Goal: Transaction & Acquisition: Obtain resource

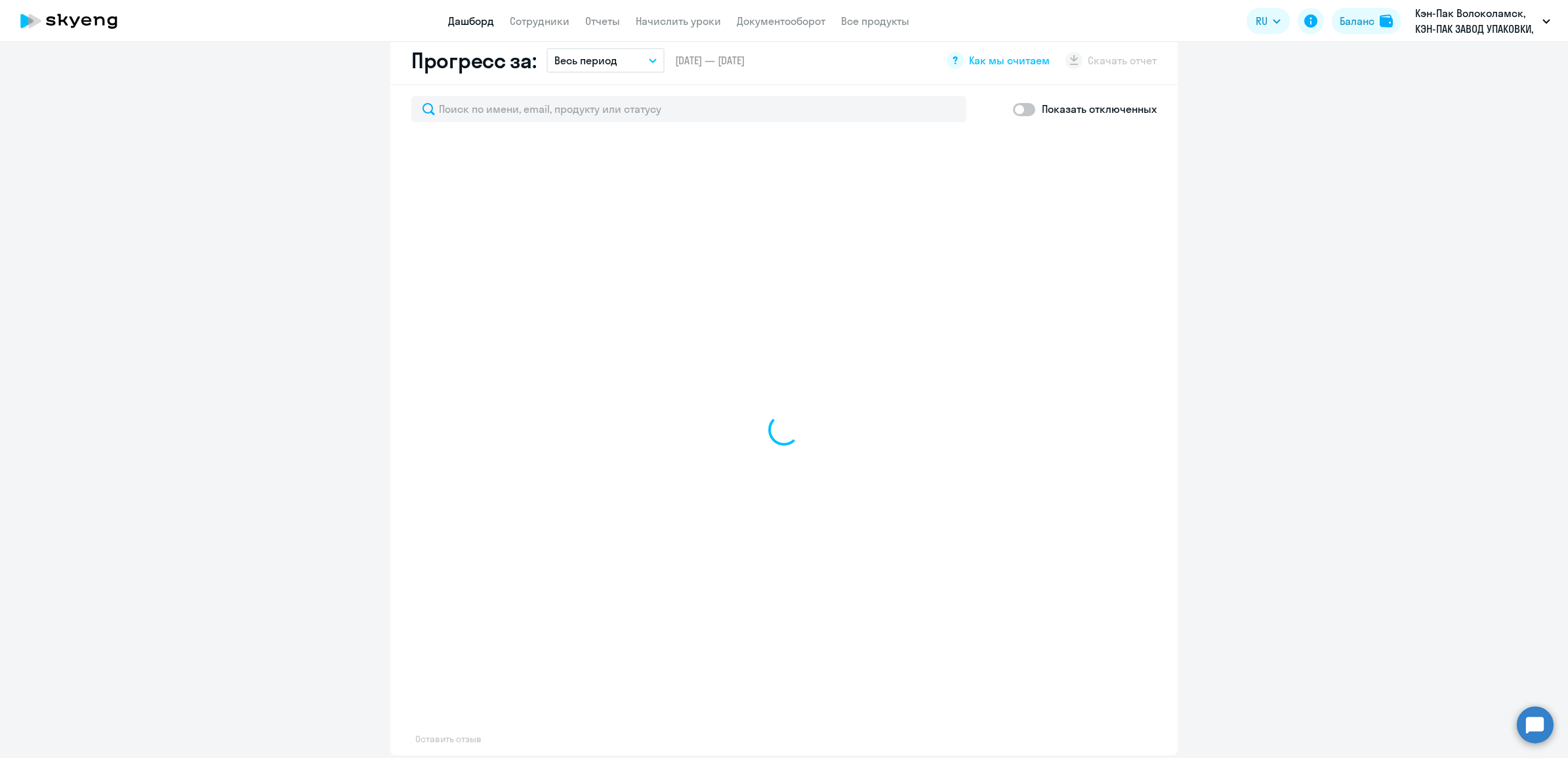
scroll to position [621, 0]
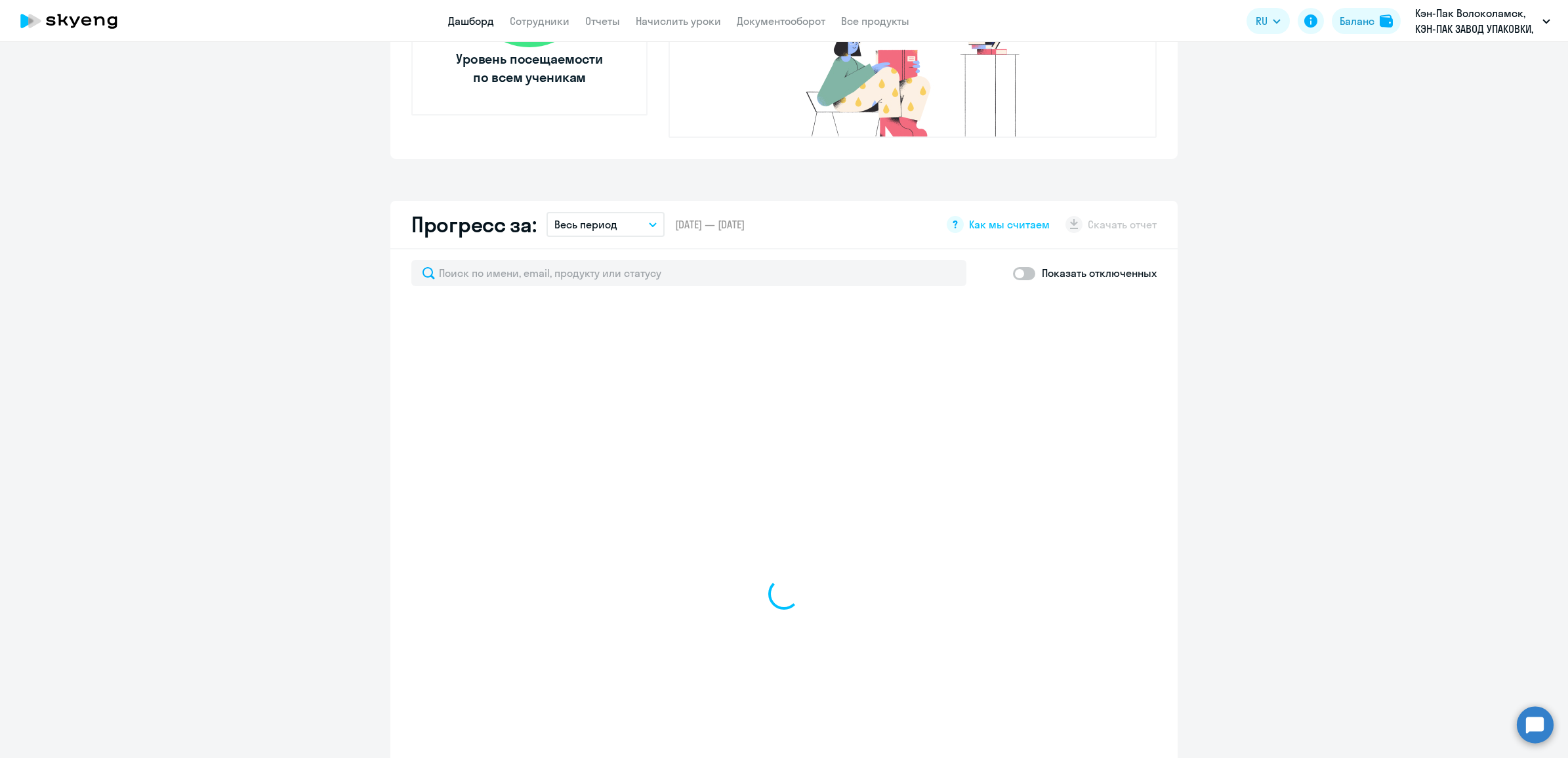
click at [634, 212] on button "Весь период" at bounding box center [605, 224] width 118 height 25
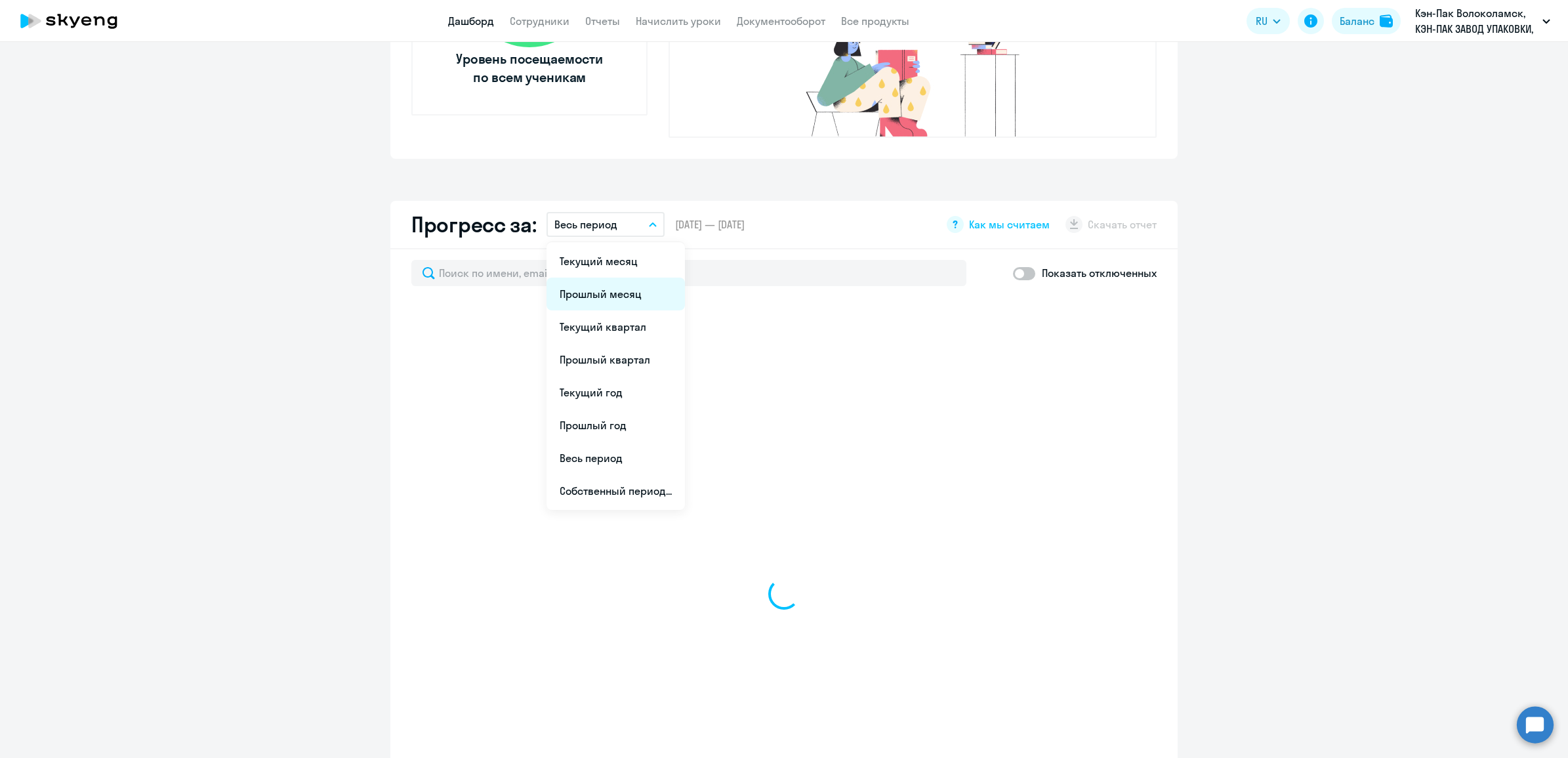
click at [634, 277] on li "Прошлый месяц" at bounding box center [615, 293] width 138 height 33
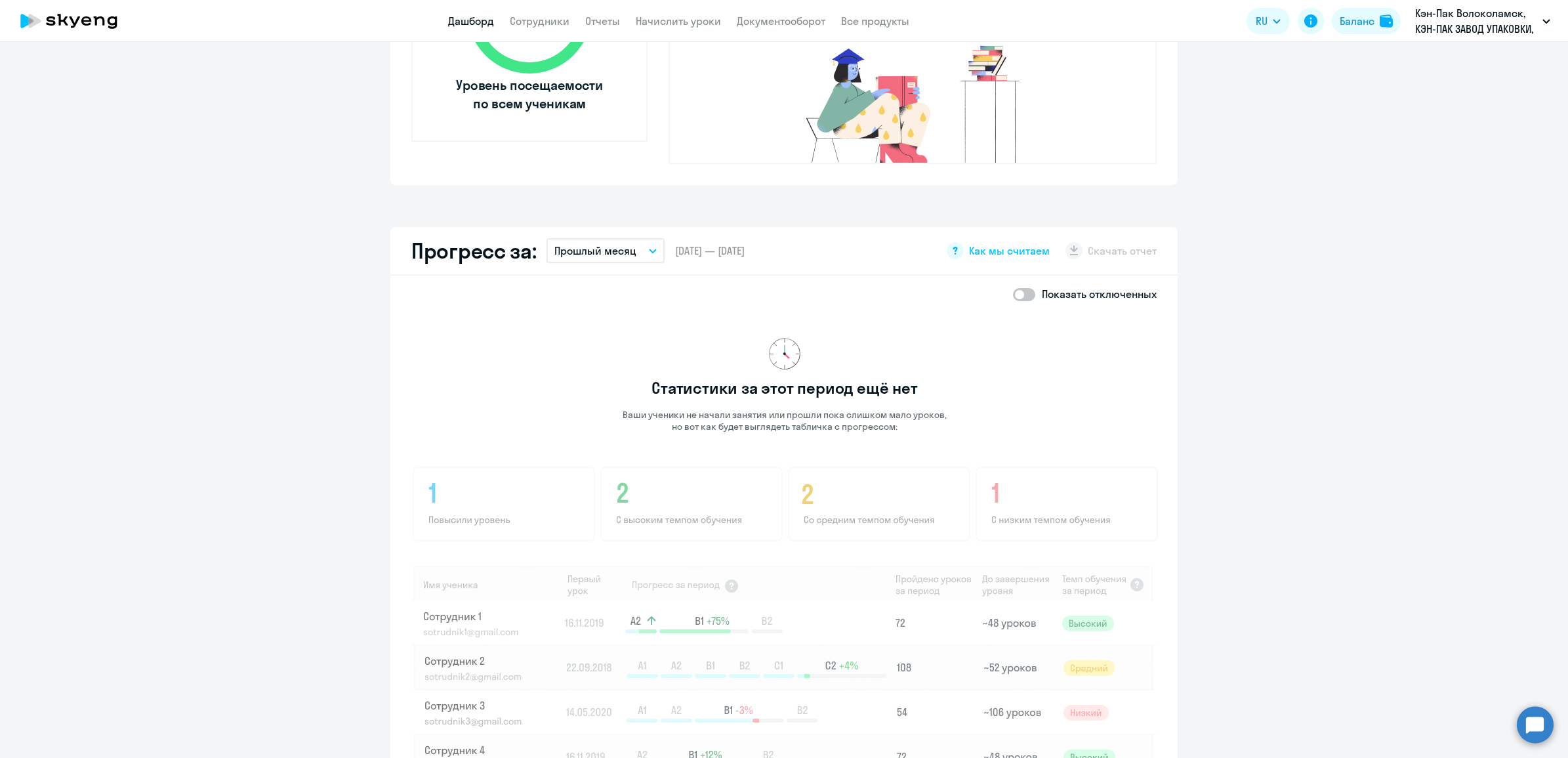
scroll to position [431, 0]
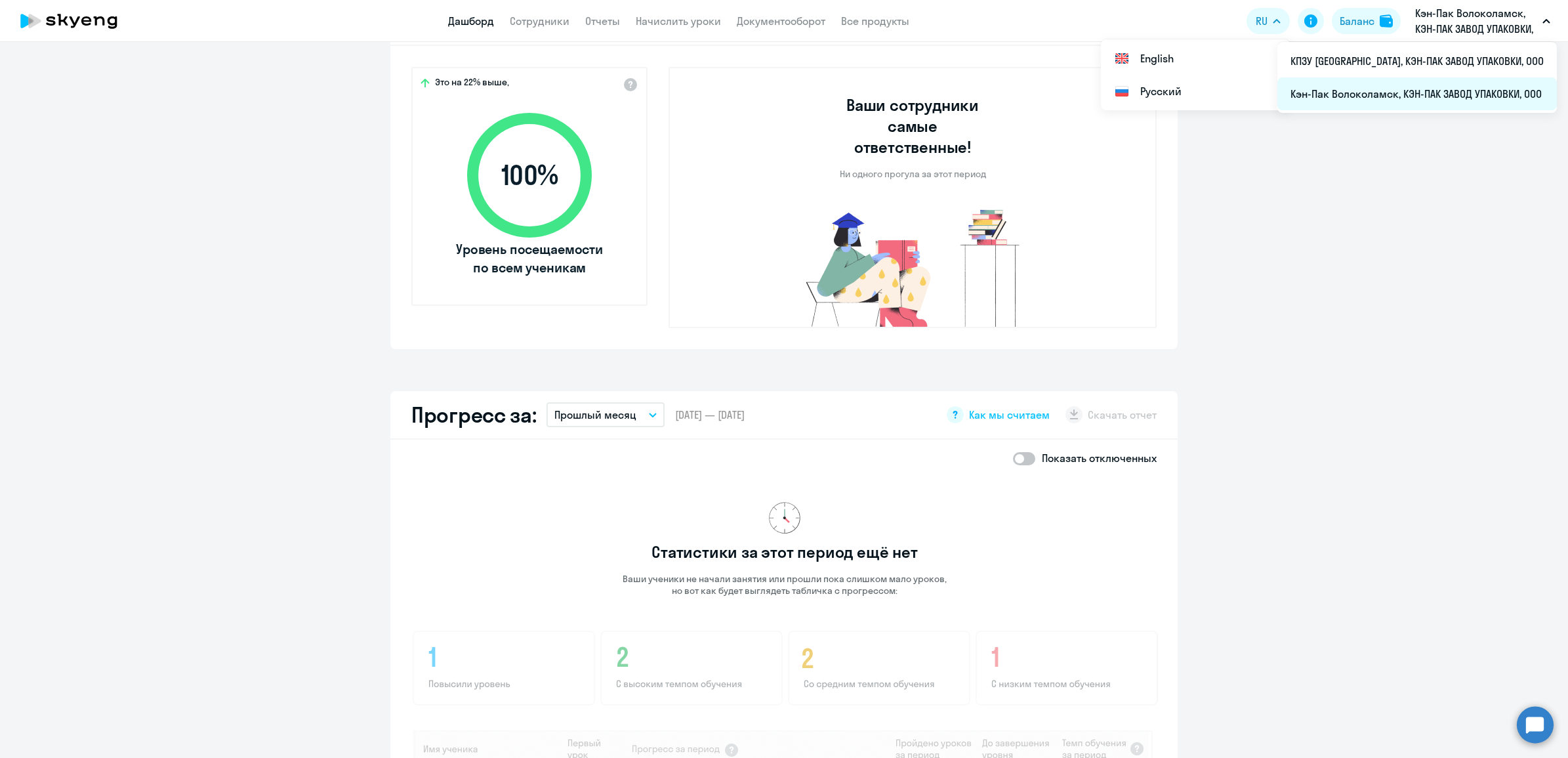
click at [1392, 101] on li "Кэн-Пак Волоколамск, КЭН-ПАК ЗАВОД УПАКОВКИ, ООО" at bounding box center [1417, 94] width 279 height 33
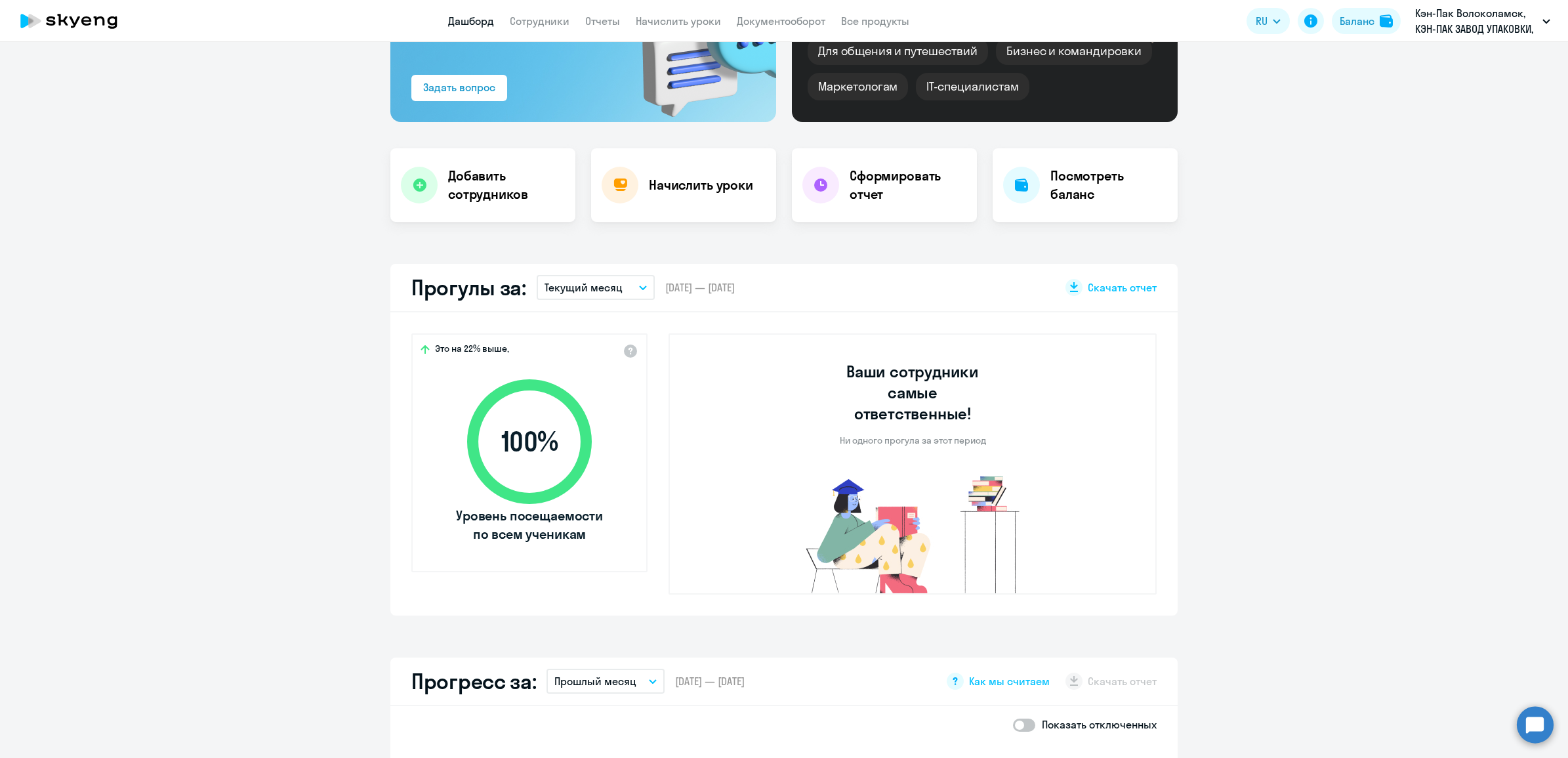
scroll to position [82, 0]
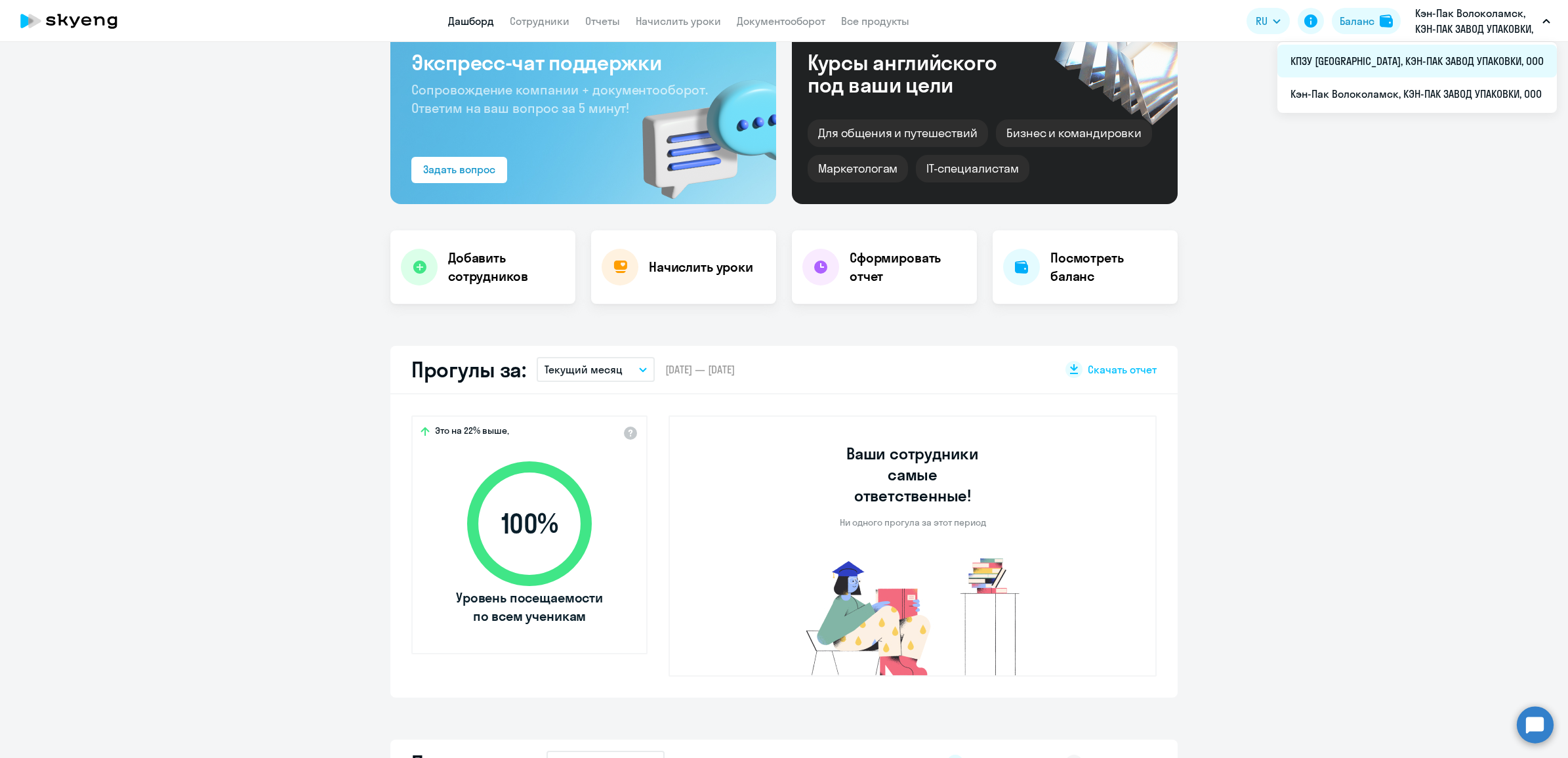
click at [1356, 60] on li "КПЗУ Москва, КЭН-ПАК ЗАВОД УПАКОВКИ, ООО" at bounding box center [1417, 61] width 279 height 33
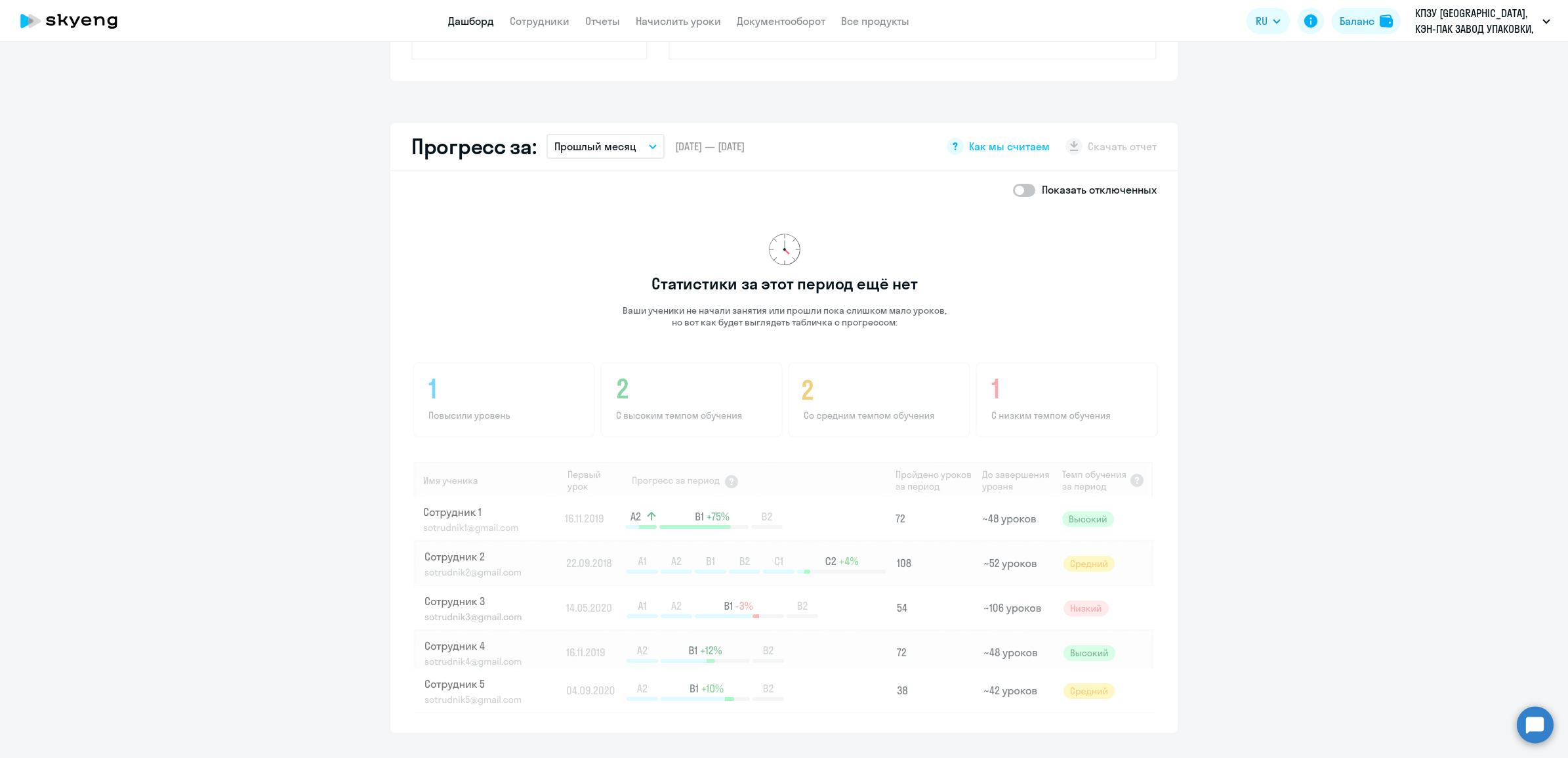
scroll to position [431, 0]
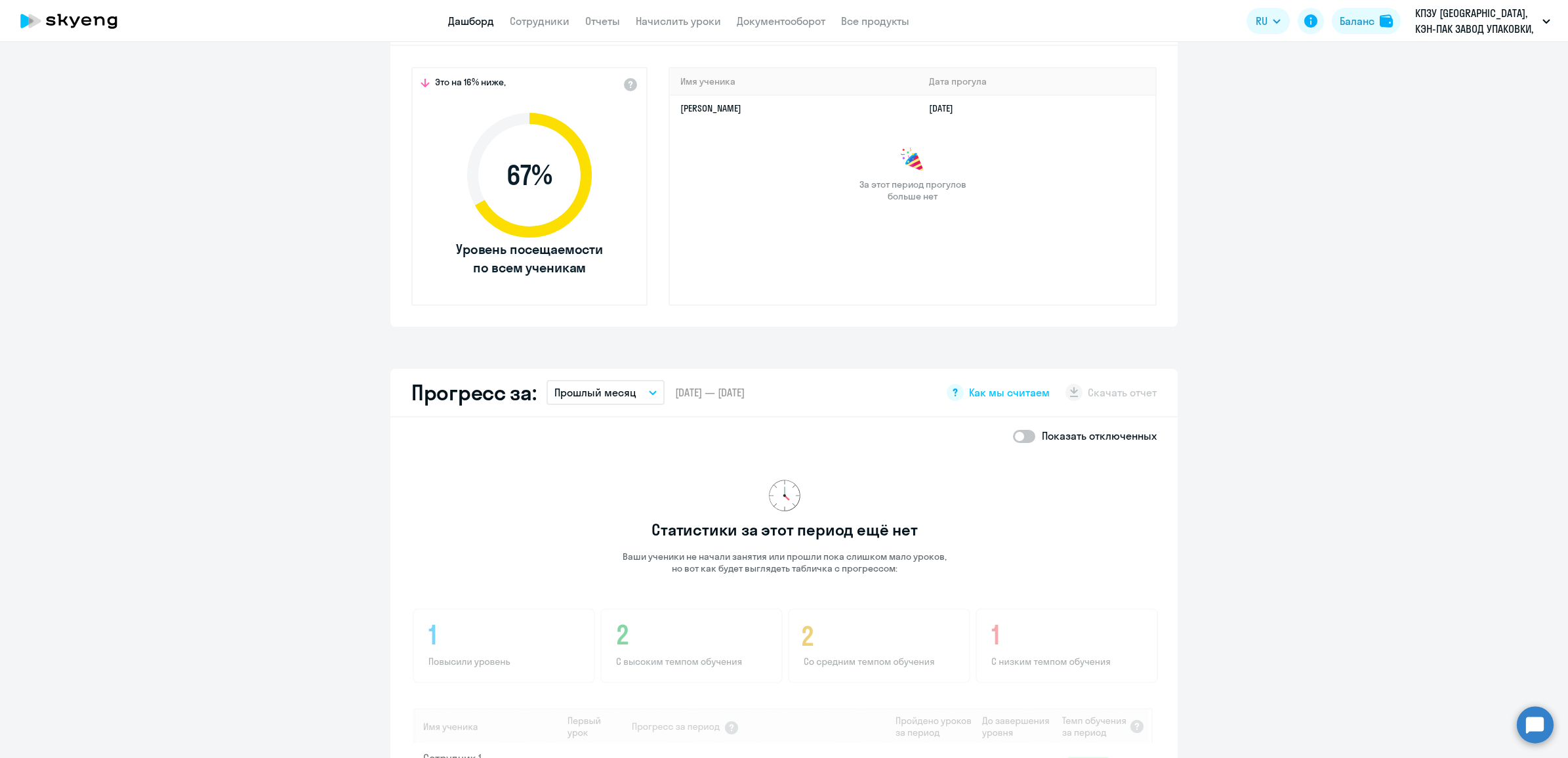
click at [635, 394] on button "Прошлый месяц" at bounding box center [605, 392] width 118 height 25
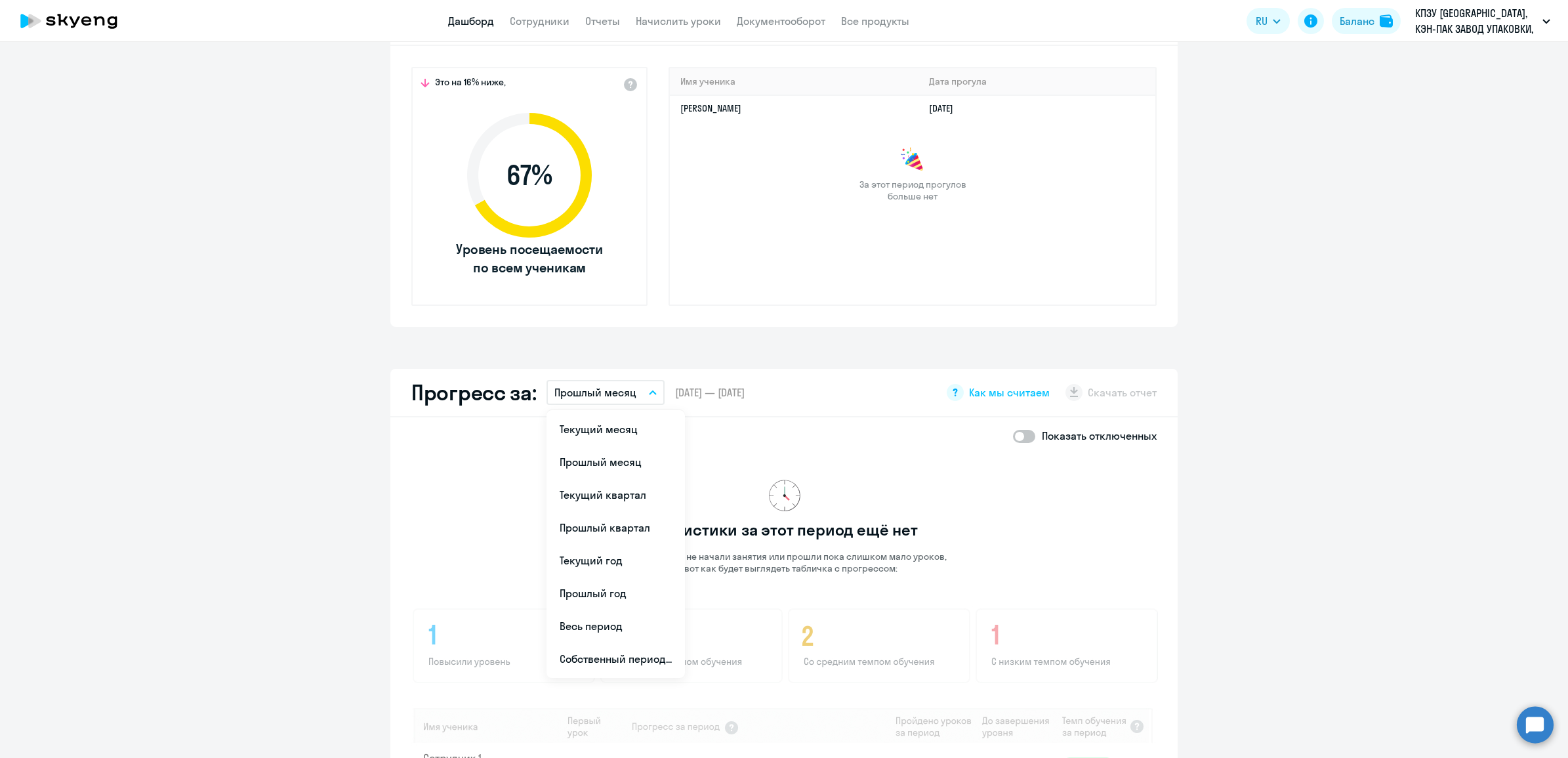
click at [1343, 463] on app-progress-dashboard "Прогресс за: Прошлый месяц Текущий месяц Прошлый месяц Текущий квартал Прошлый …" at bounding box center [784, 674] width 1568 height 610
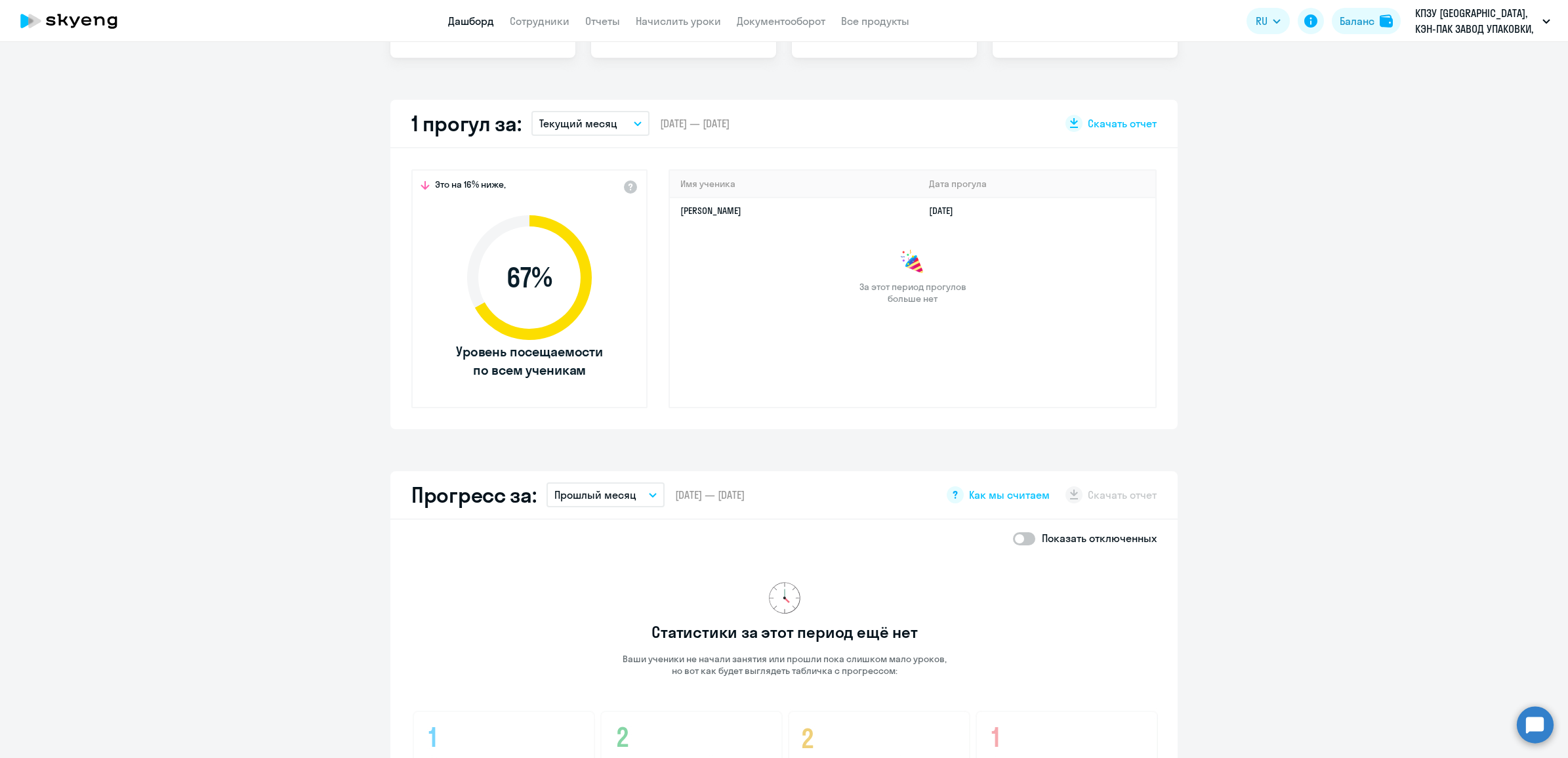
scroll to position [0, 0]
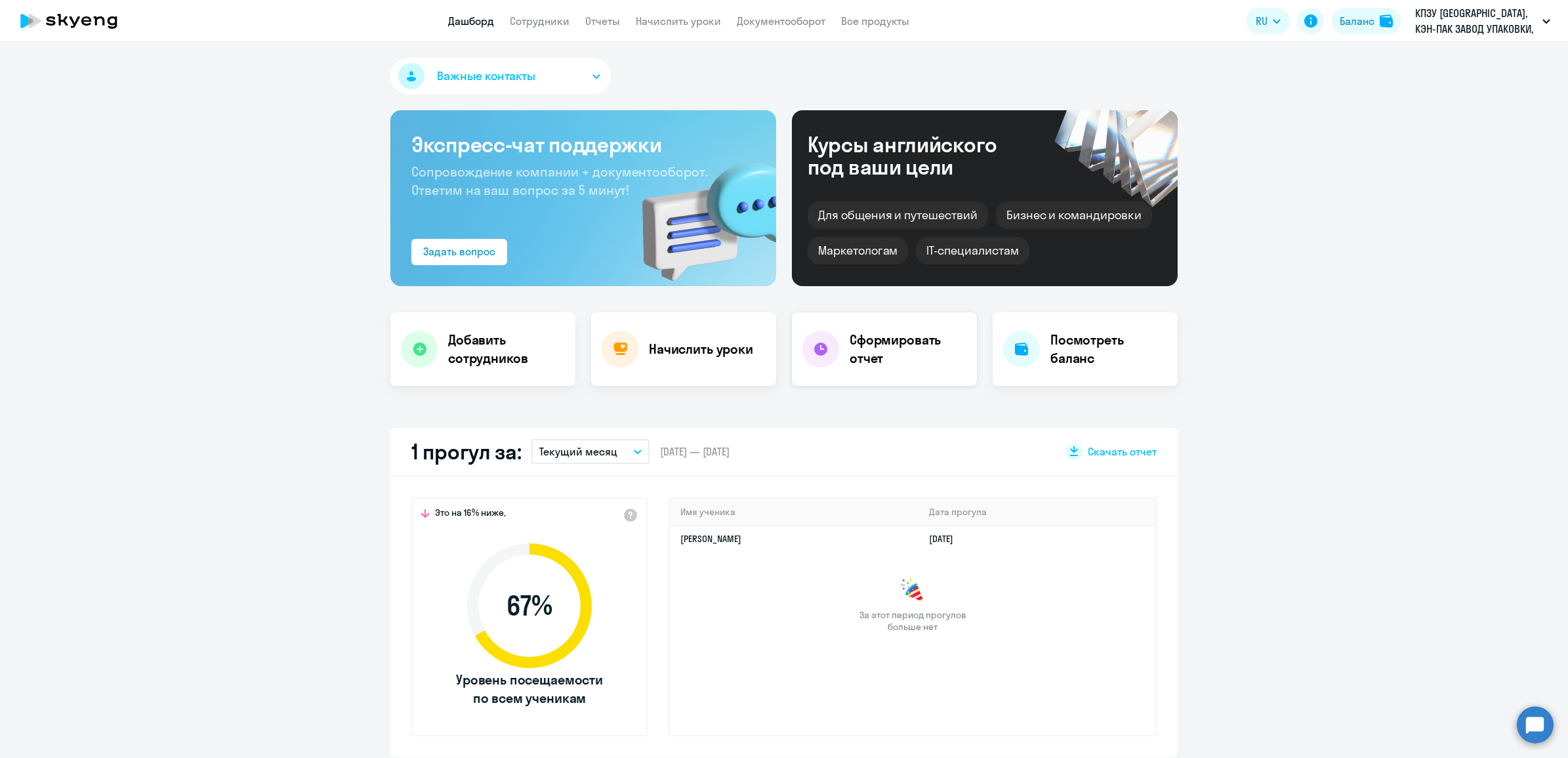
click at [854, 342] on h4 "Сформировать отчет" at bounding box center [907, 348] width 116 height 37
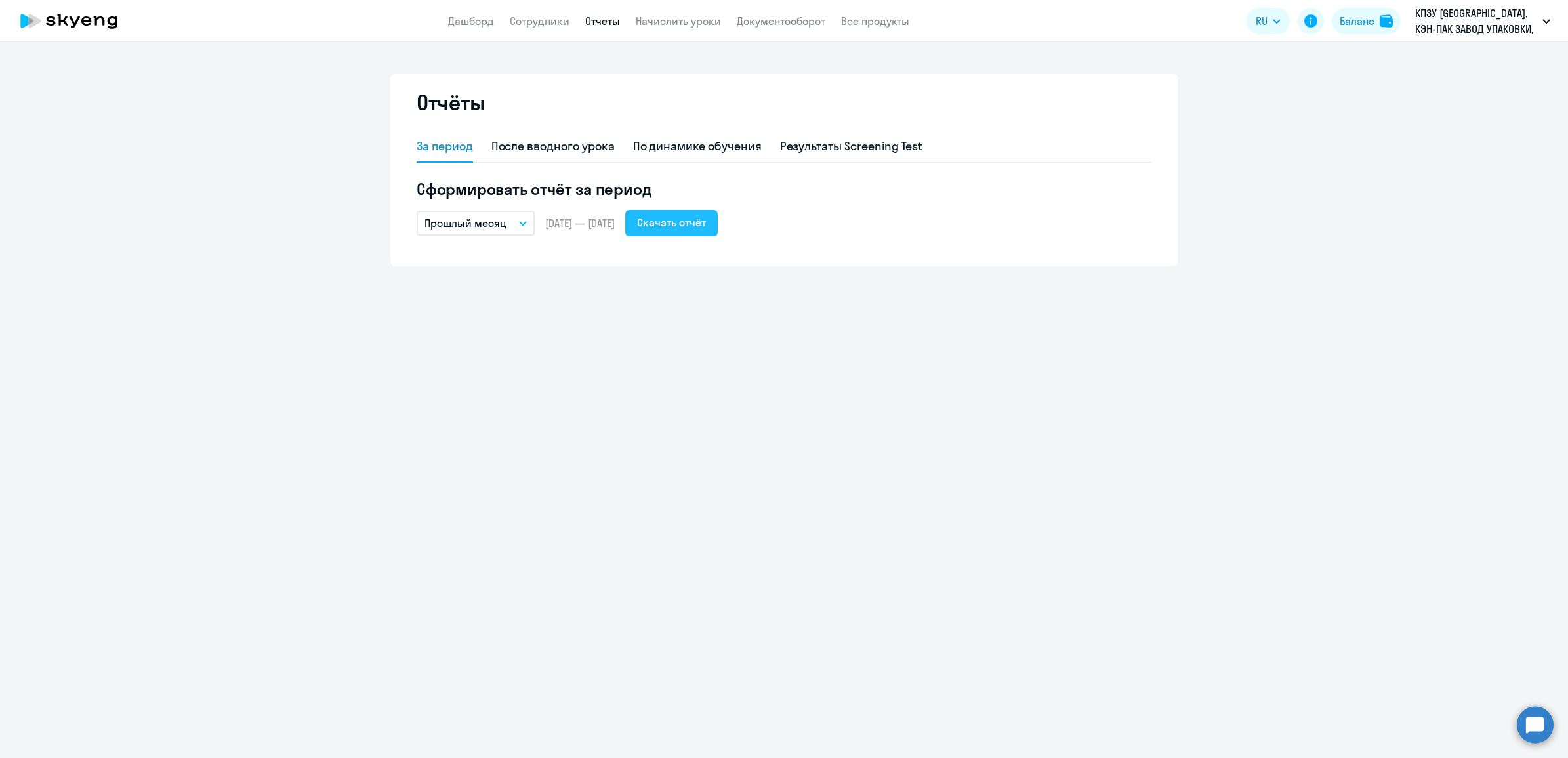
click at [707, 230] on button "Скачать отчёт" at bounding box center [672, 223] width 93 height 26
click at [1391, 60] on li "КПЗУ Москва, КЭН-ПАК ЗАВОД УПАКОВКИ, ООО" at bounding box center [1417, 61] width 279 height 33
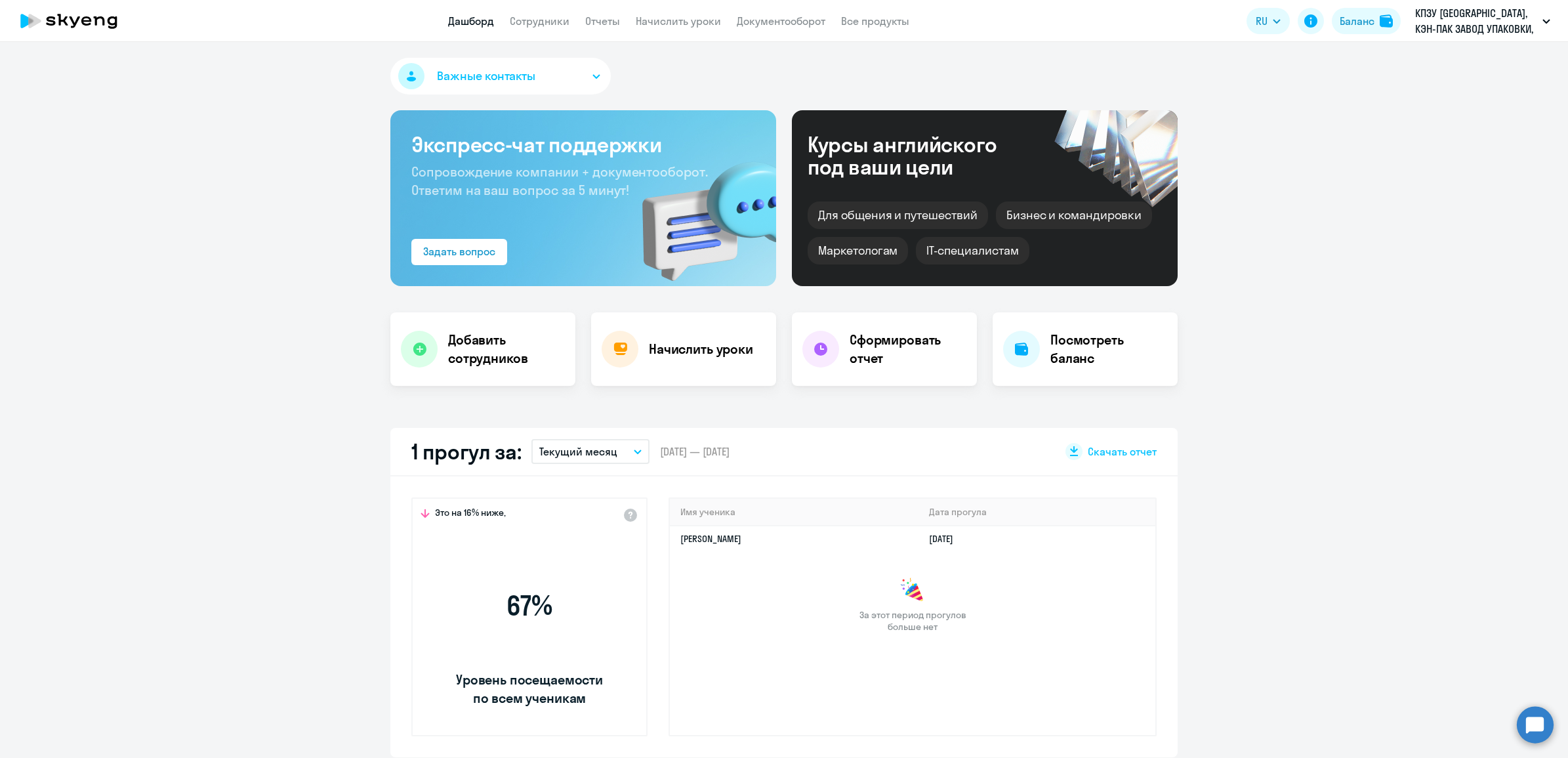
select select "30"
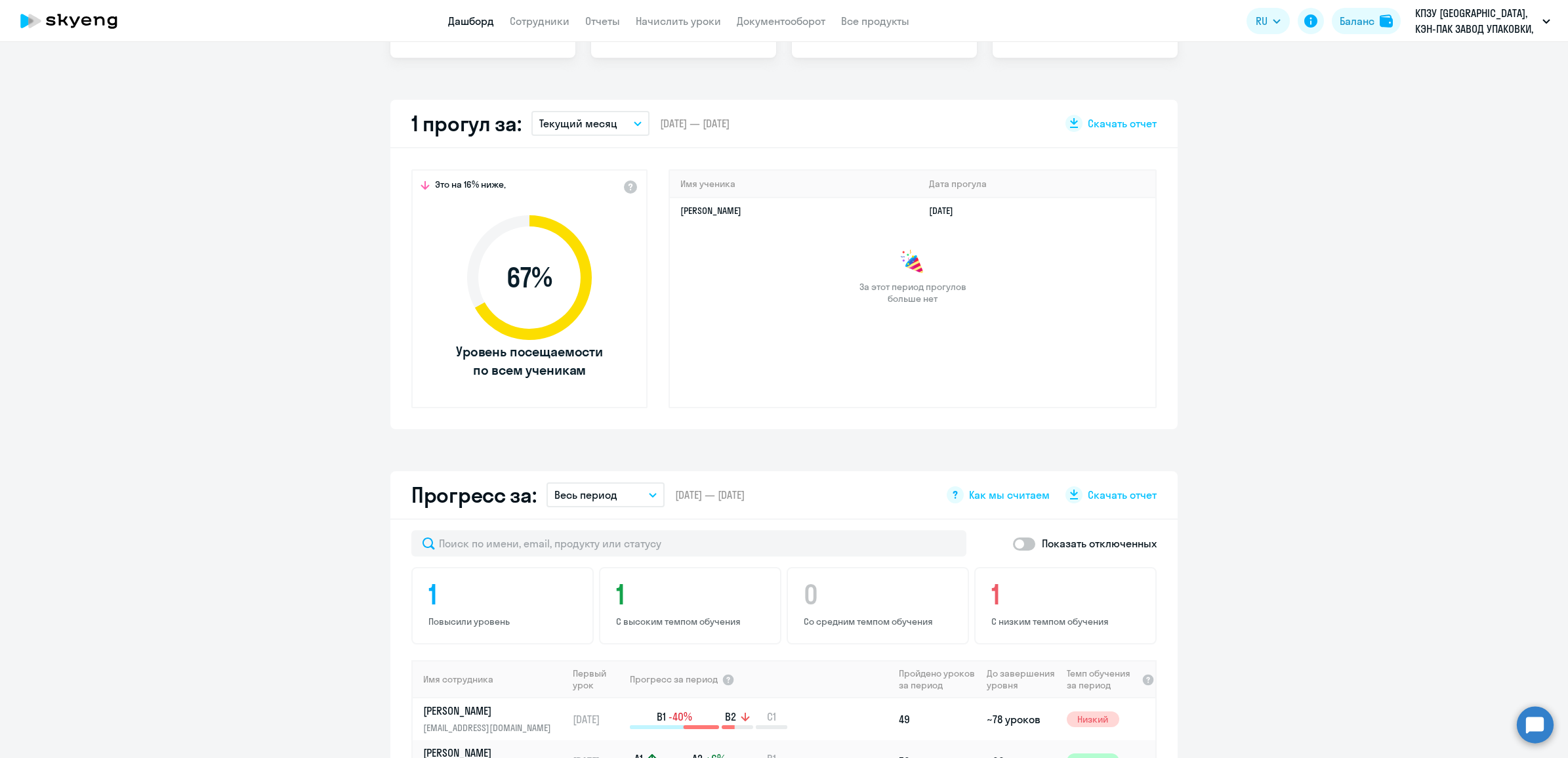
scroll to position [492, 0]
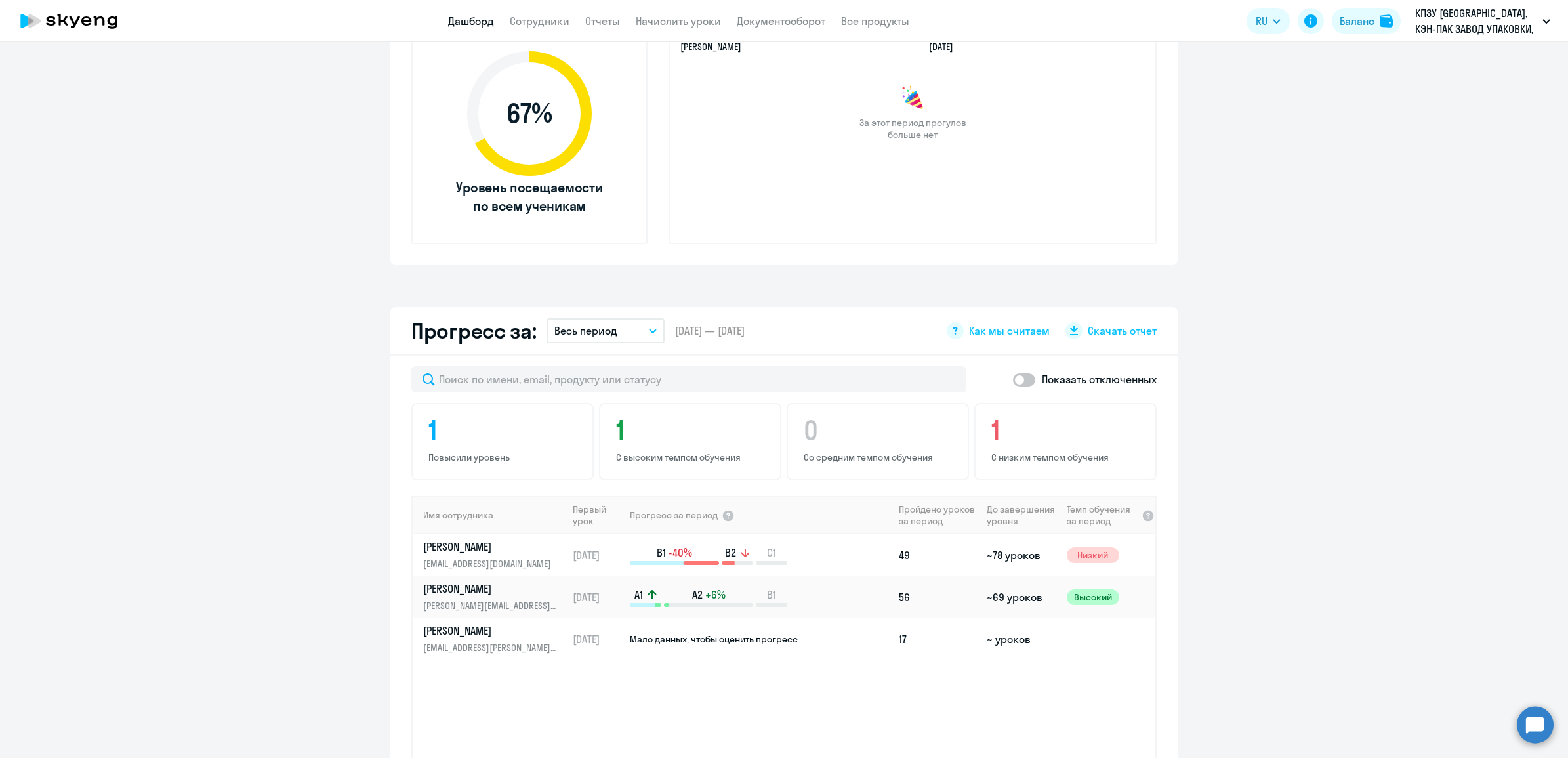
click at [643, 332] on button "Весь период" at bounding box center [605, 330] width 118 height 25
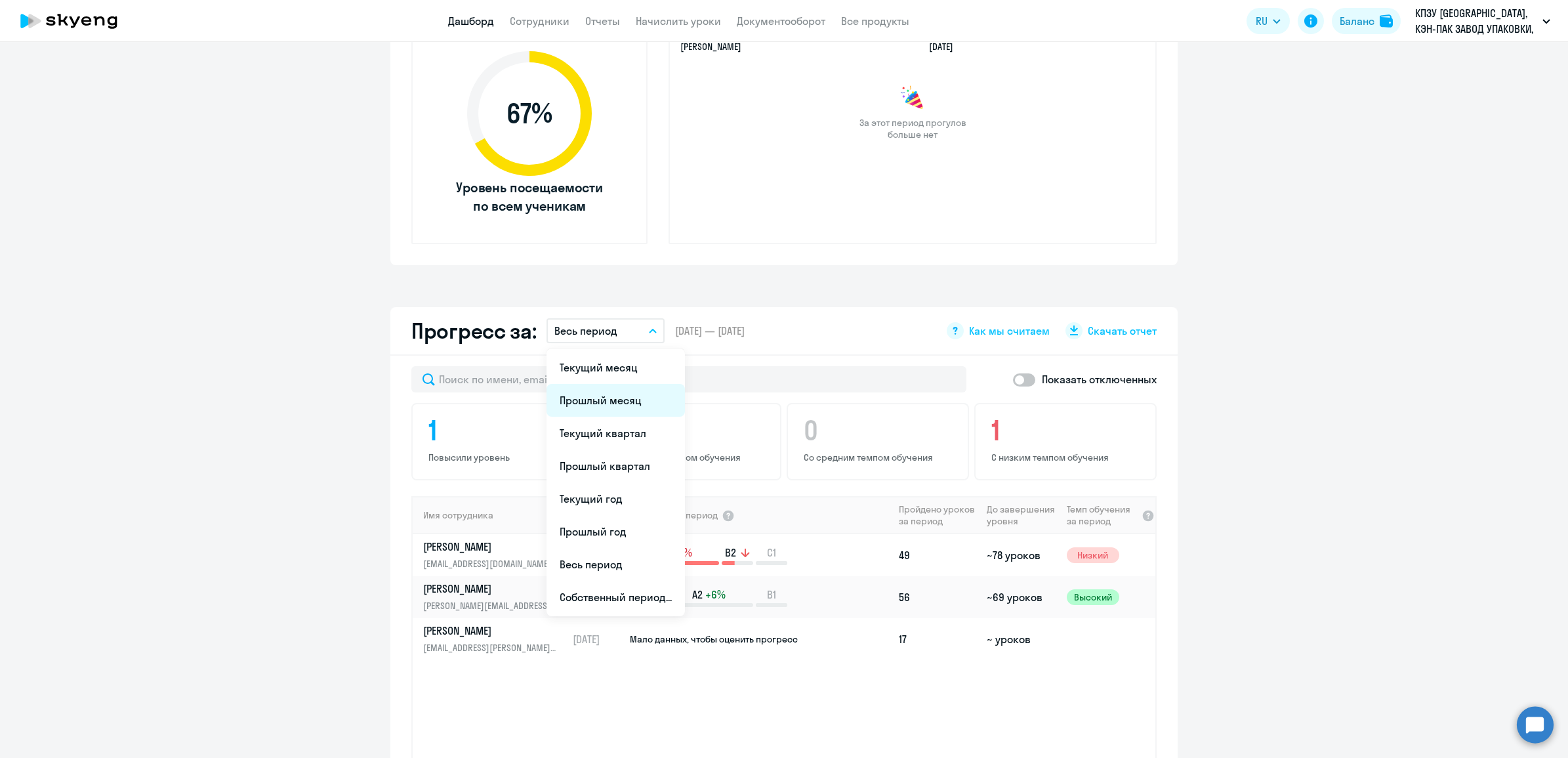
click at [595, 395] on li "Прошлый месяц" at bounding box center [615, 400] width 138 height 33
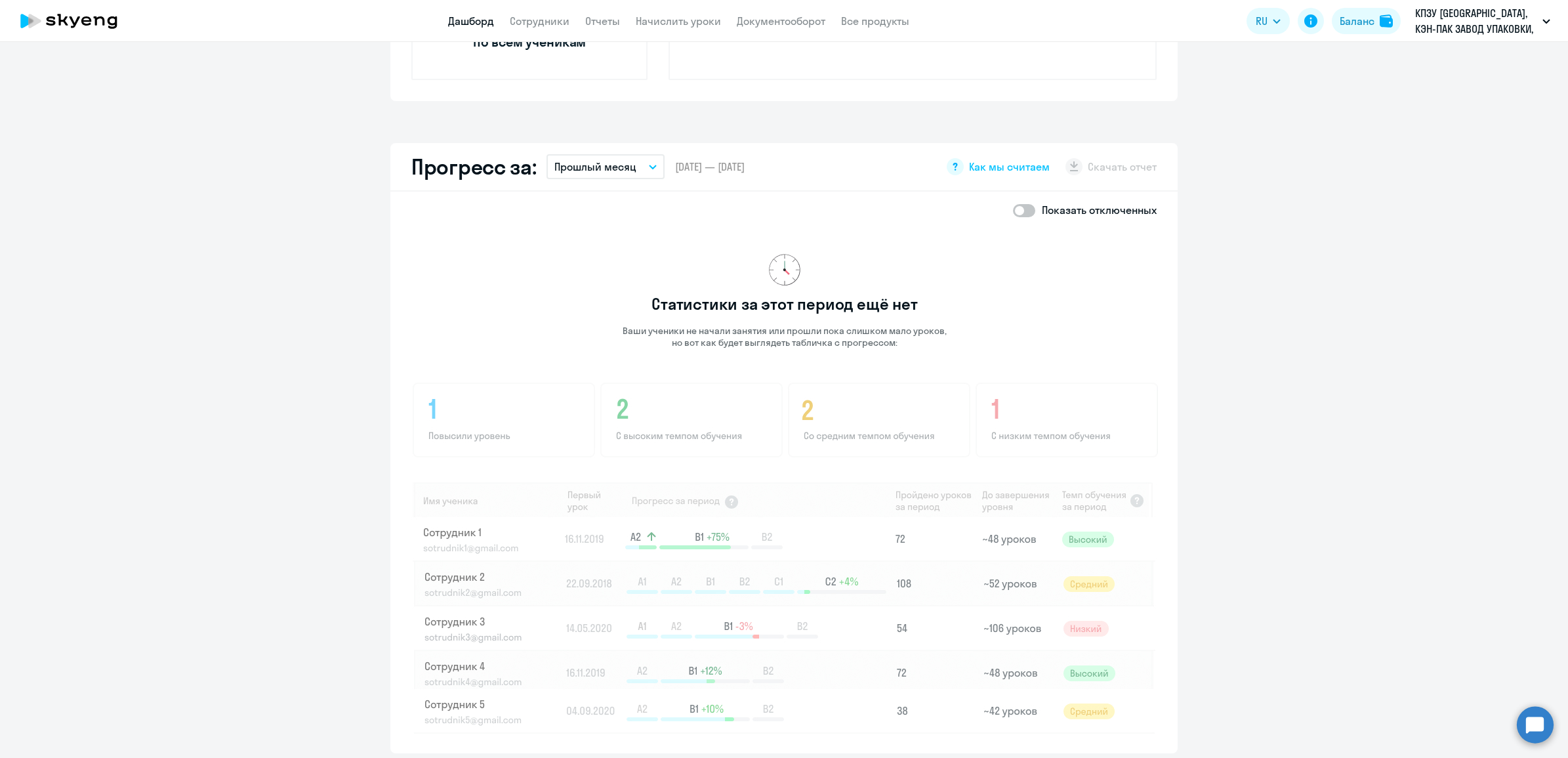
scroll to position [677, 0]
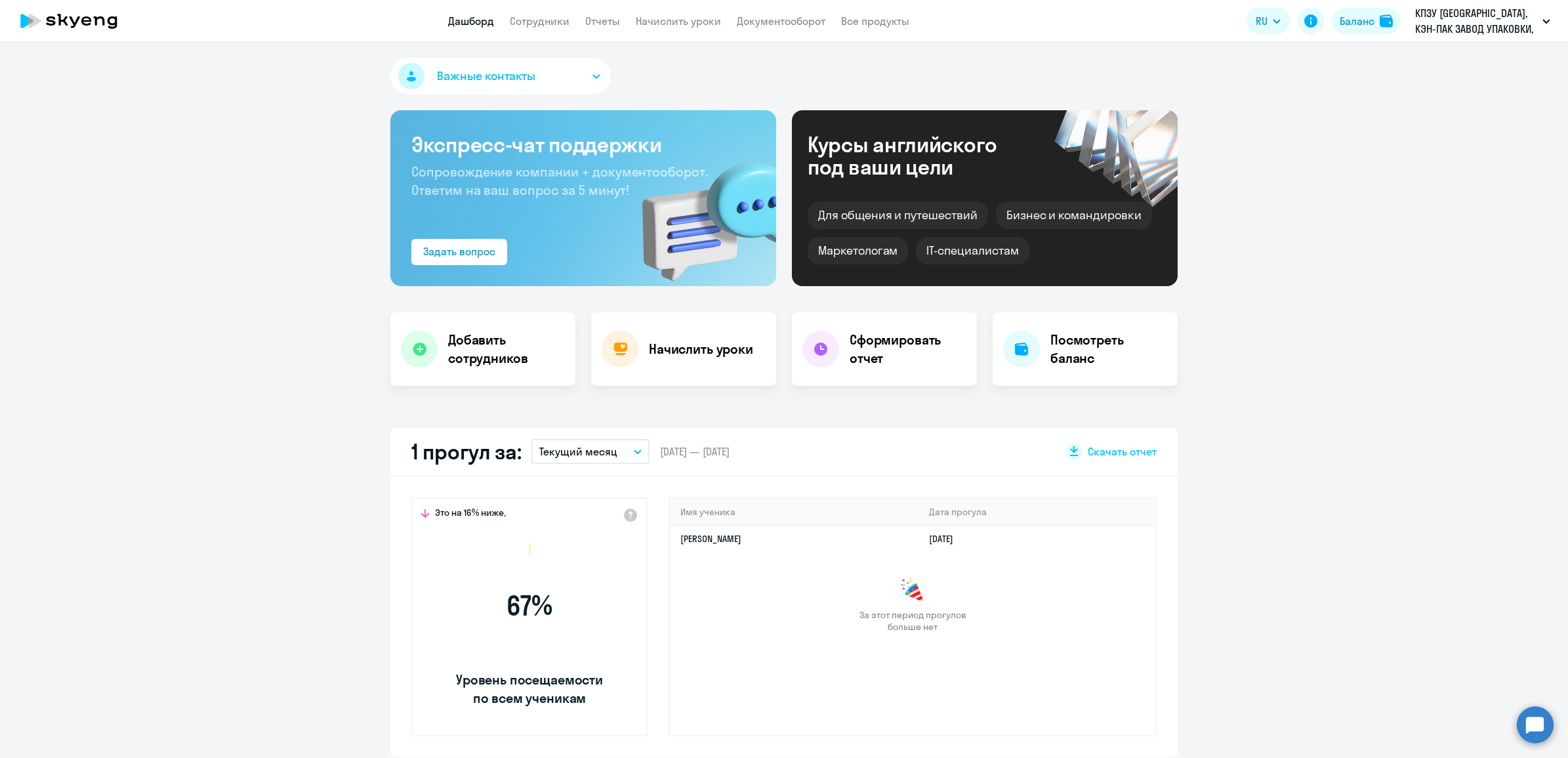
select select "30"
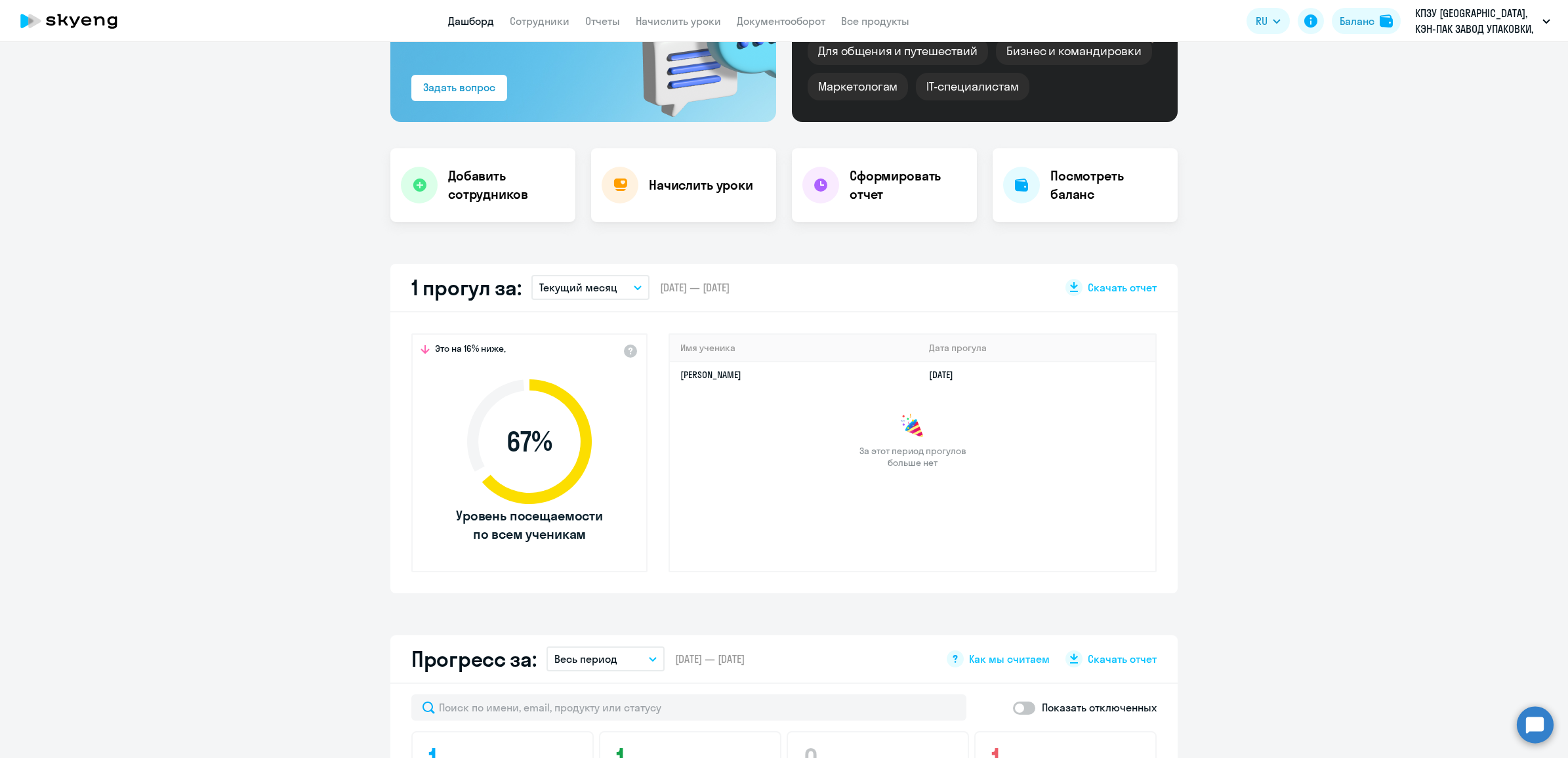
scroll to position [246, 0]
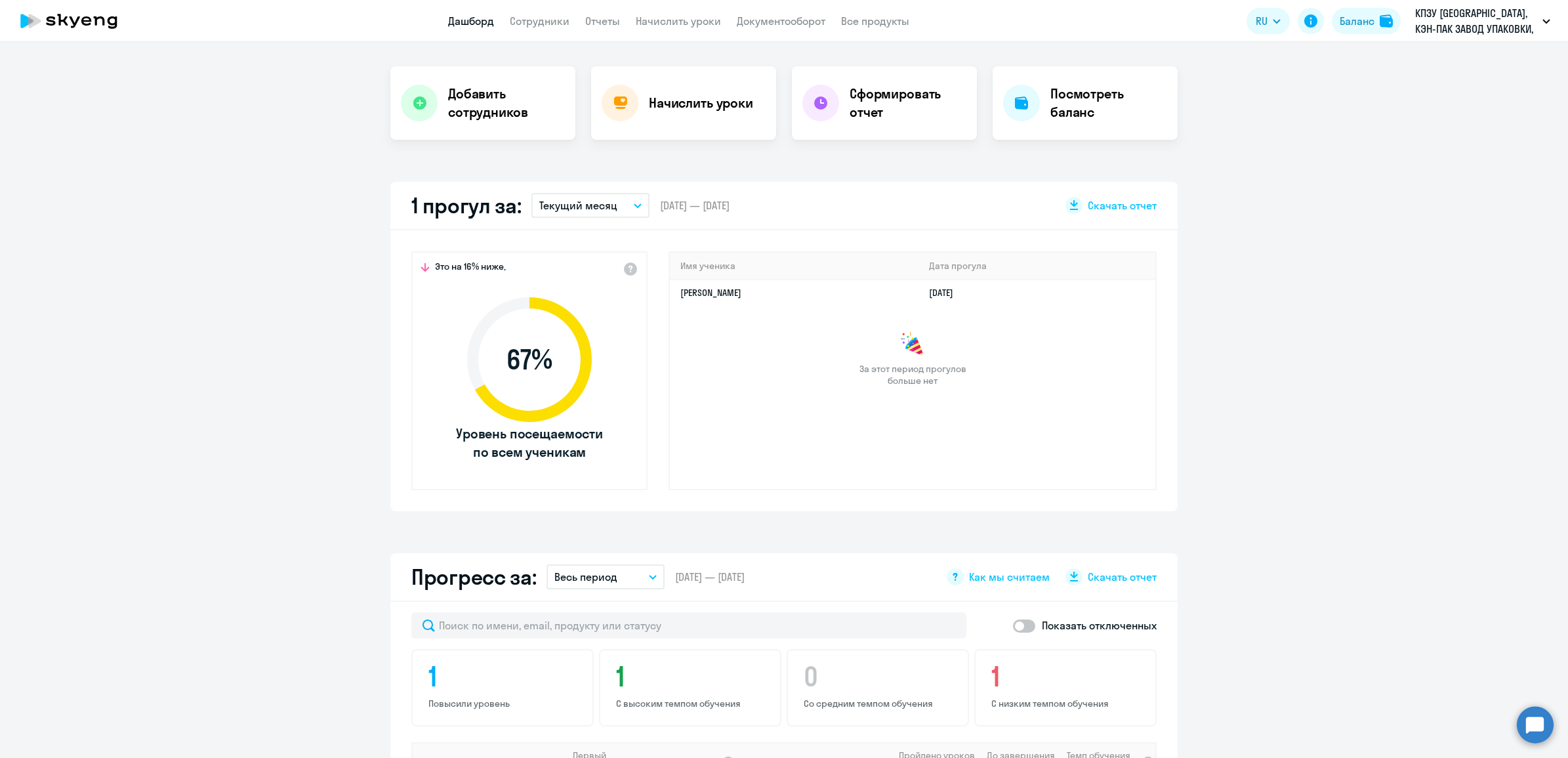
click at [634, 204] on icon "button" at bounding box center [638, 205] width 8 height 5
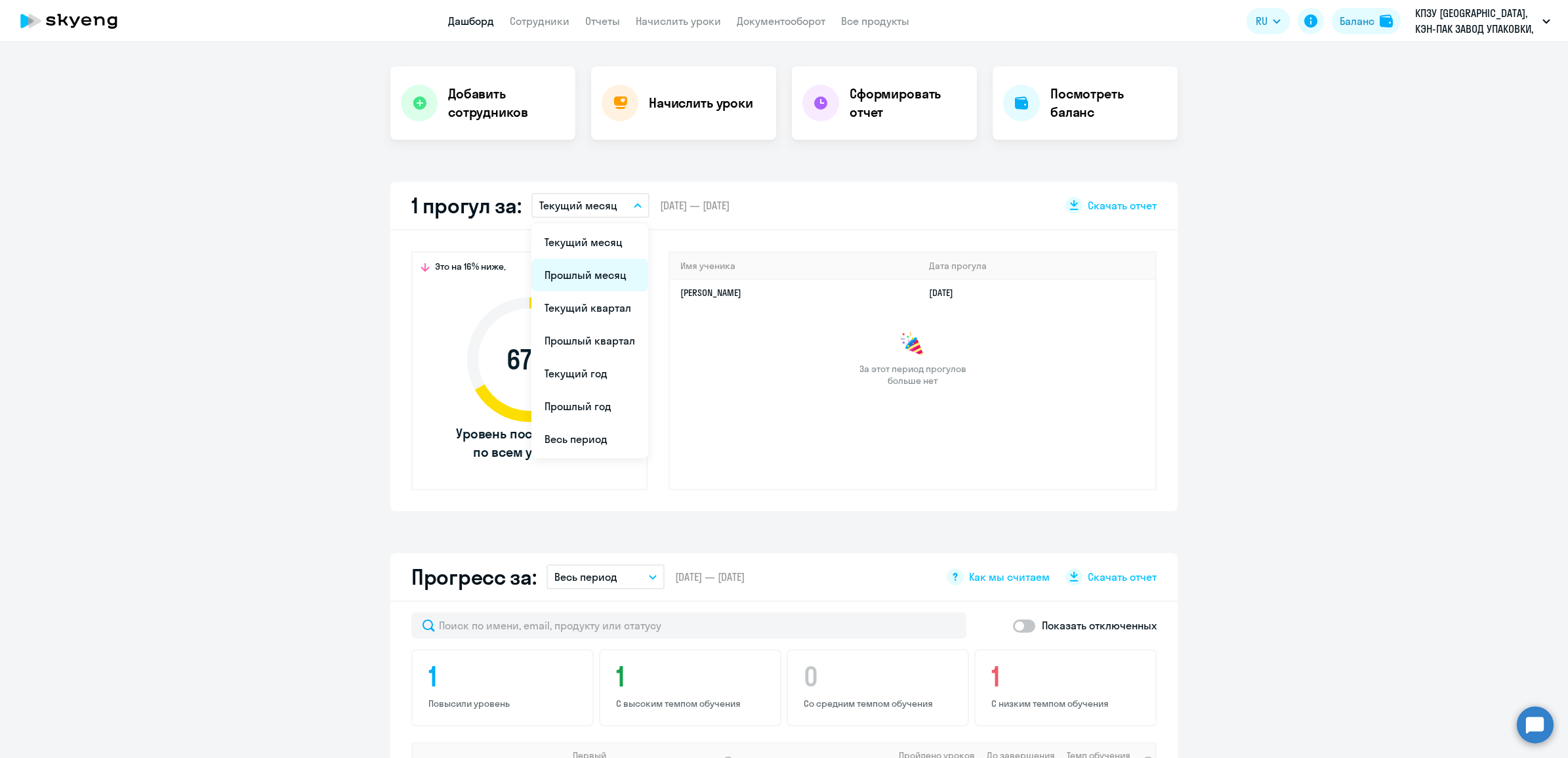
click at [594, 266] on li "Прошлый месяц" at bounding box center [589, 274] width 116 height 33
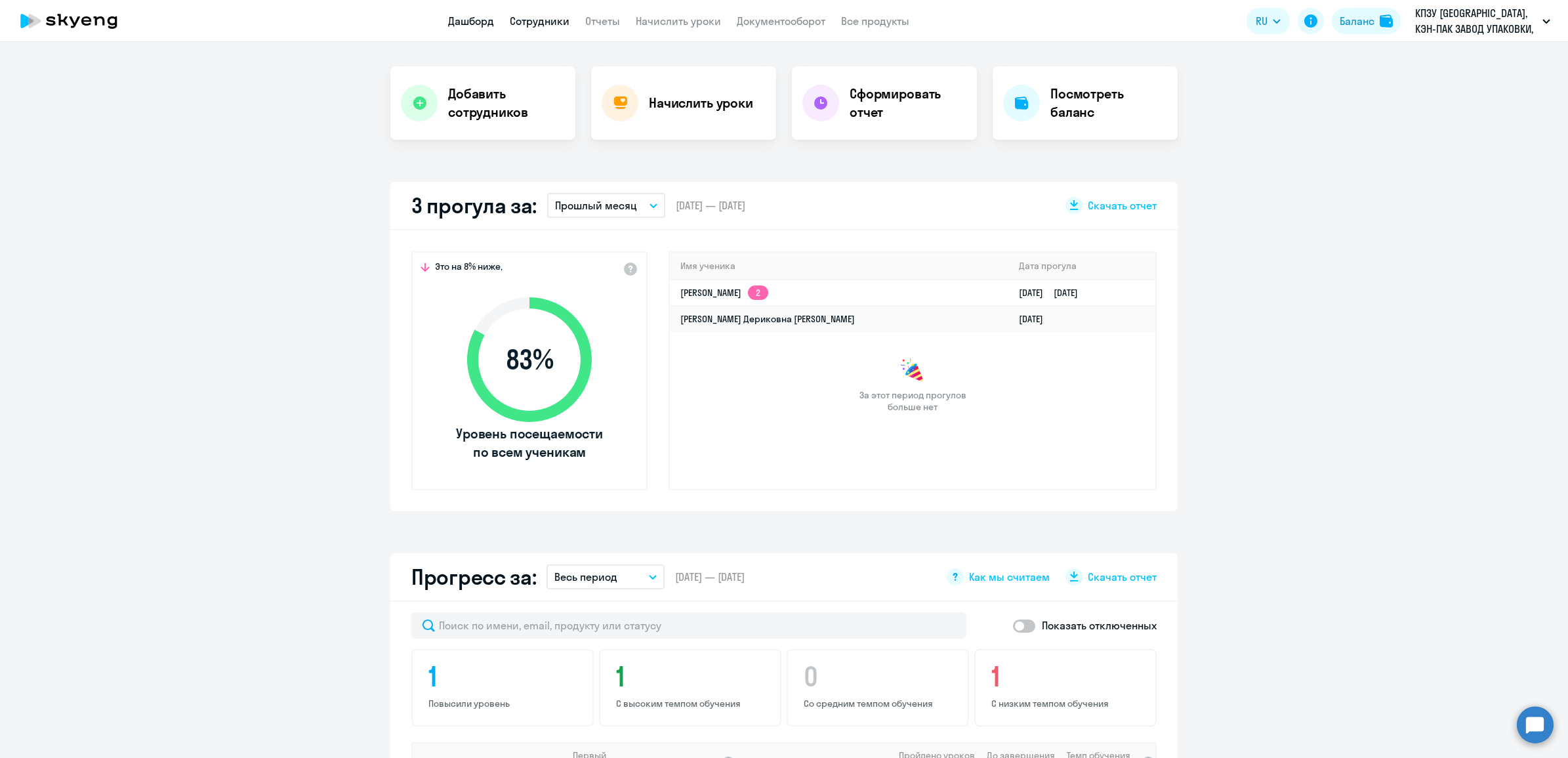
click at [544, 23] on link "Сотрудники" at bounding box center [539, 21] width 60 height 13
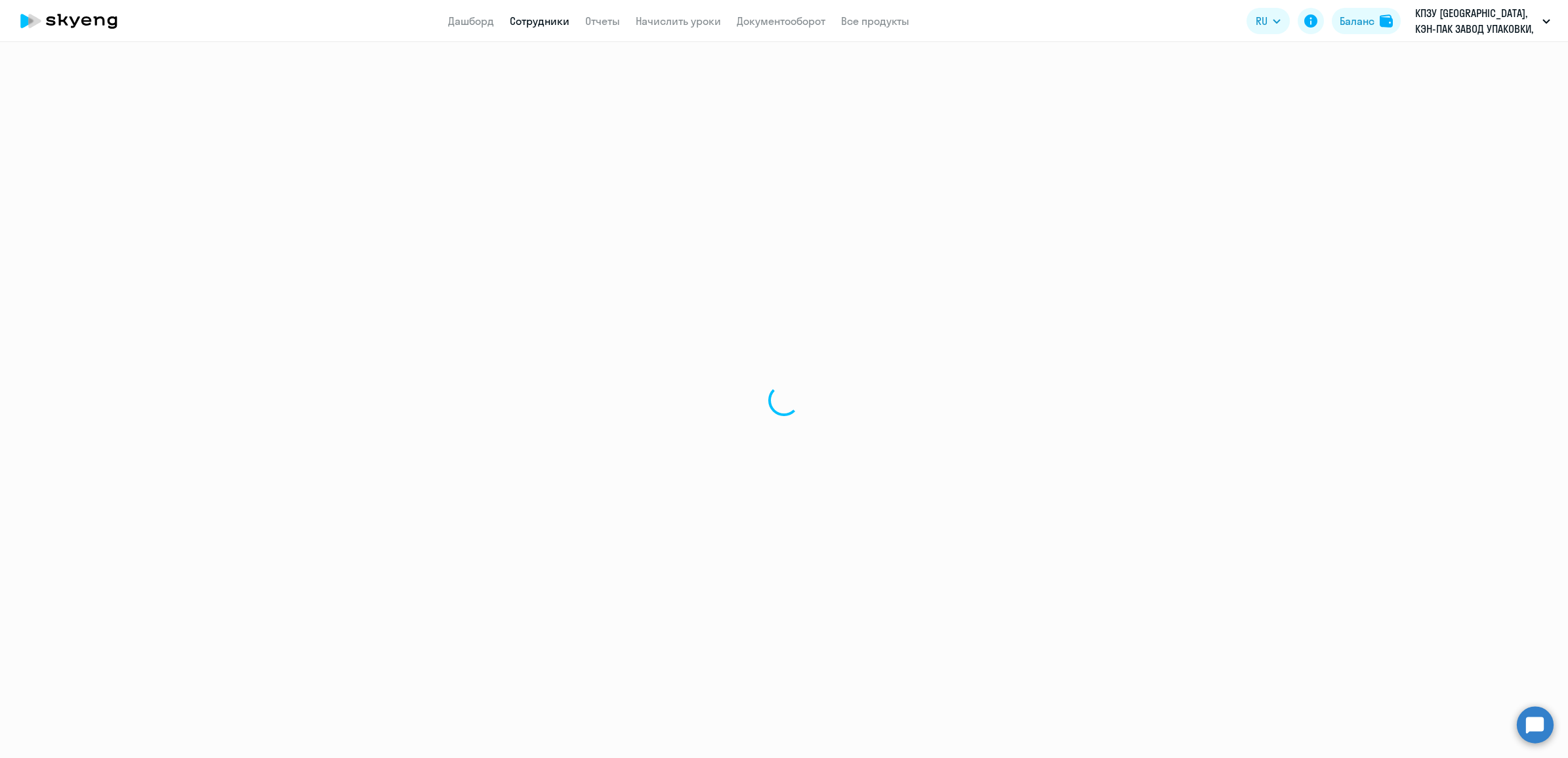
select select "30"
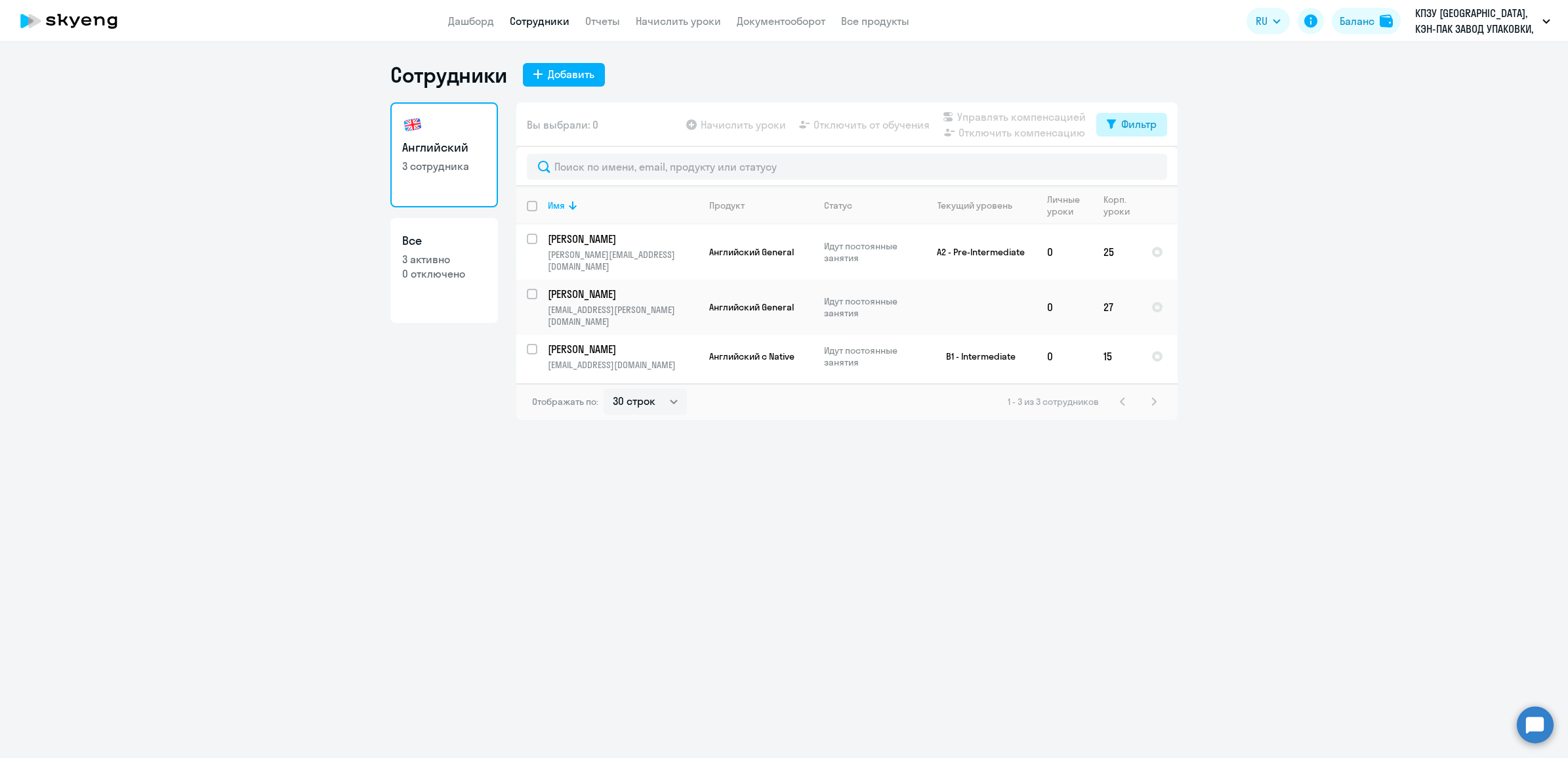
click at [1140, 128] on div "Фильтр" at bounding box center [1138, 124] width 35 height 16
click at [1327, 253] on ng-component "Сотрудники Добавить Английский 3 сотрудника Все 3 активно 0 отключено Вы выбрал…" at bounding box center [784, 240] width 1568 height 358
click at [1310, 198] on ng-component "Сотрудники Добавить Английский 3 сотрудника Все 3 активно 0 отключено Вы выбрал…" at bounding box center [784, 240] width 1568 height 358
click at [536, 242] on input "select row 40962506" at bounding box center [540, 247] width 26 height 26
checkbox input "true"
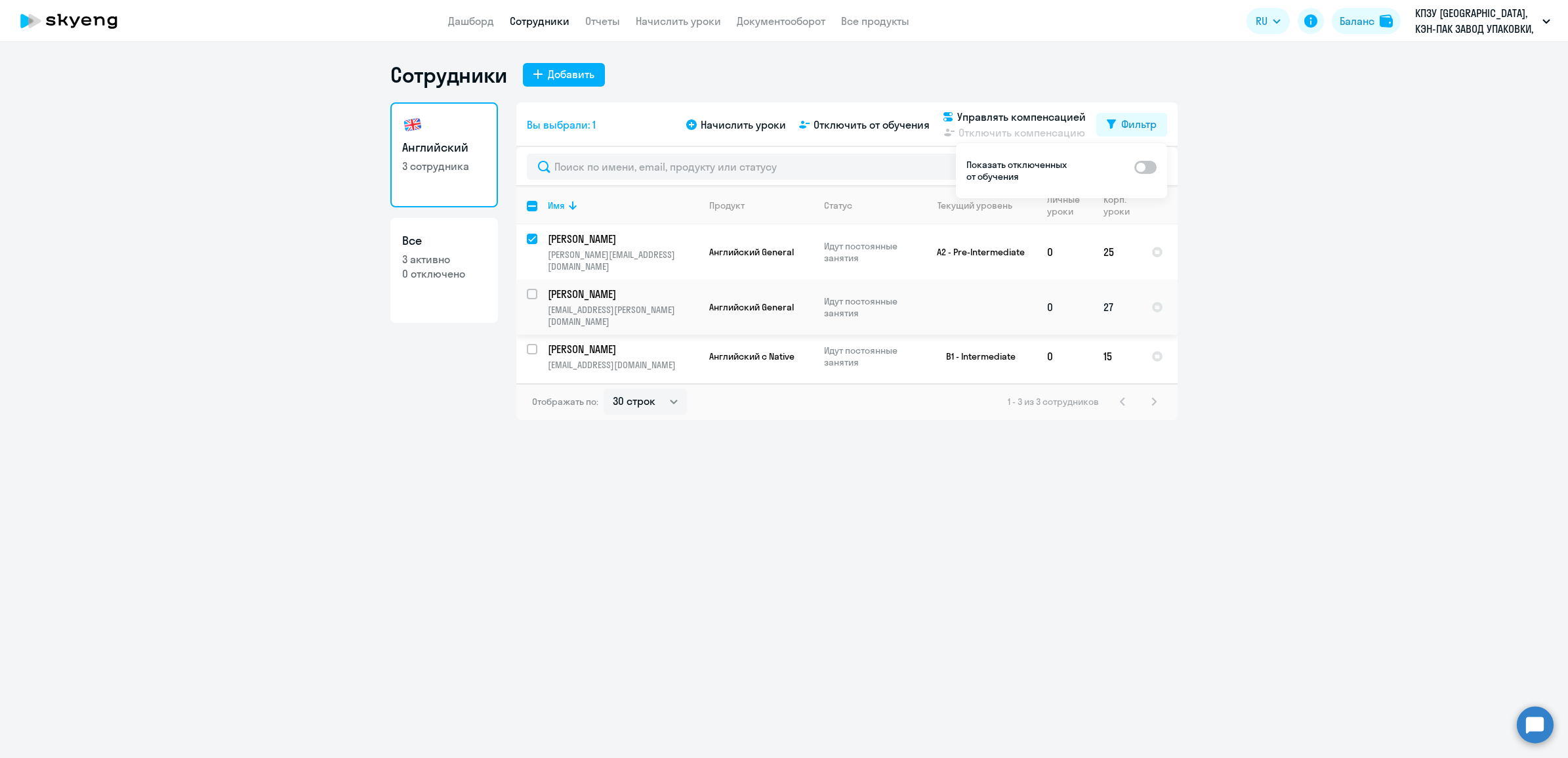
click at [536, 289] on input "select row 41086542" at bounding box center [540, 302] width 26 height 26
checkbox input "true"
click at [535, 344] on input "select row 41086545" at bounding box center [540, 357] width 26 height 26
checkbox input "true"
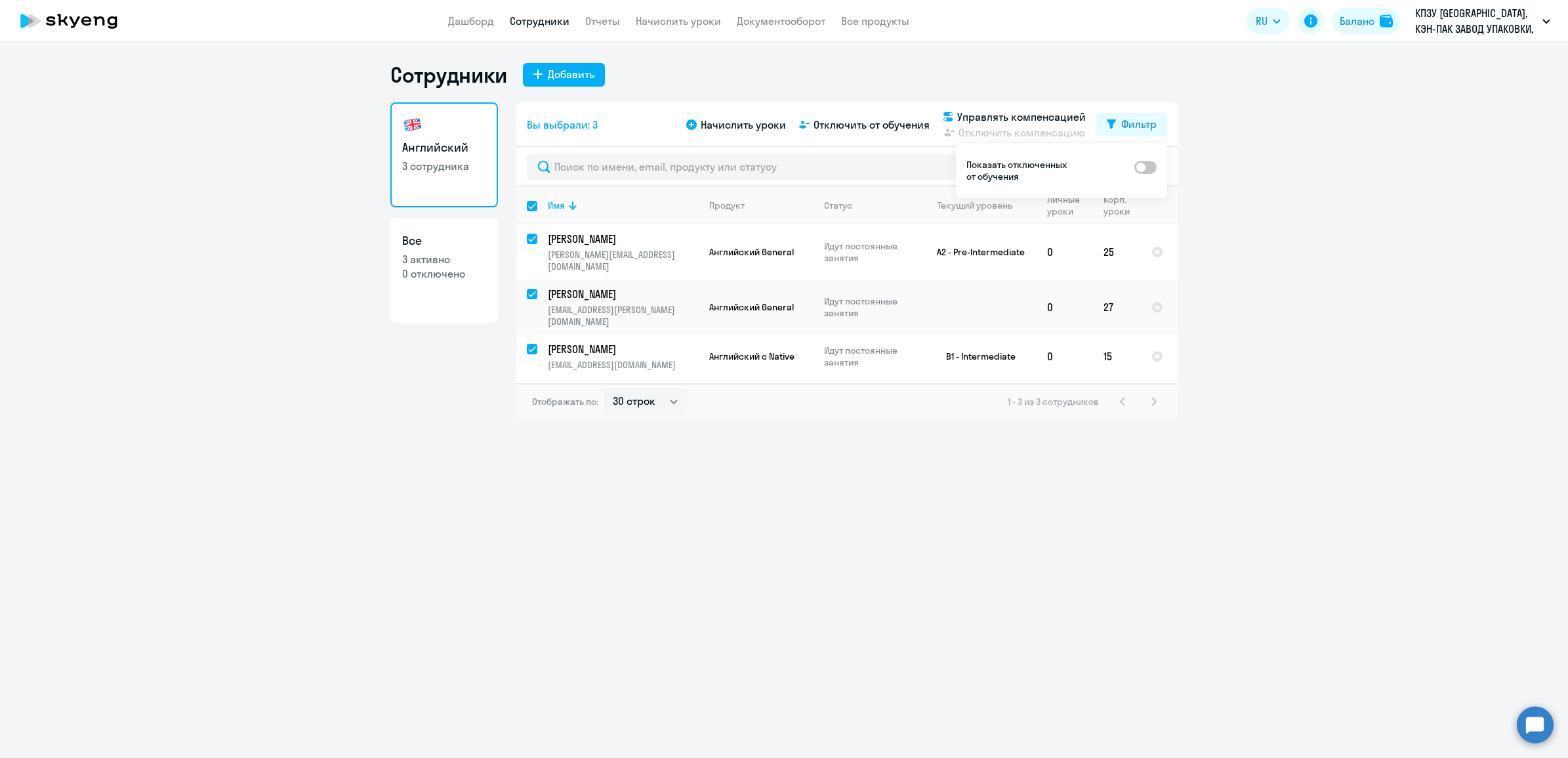
click at [1342, 204] on ng-component "Сотрудники Добавить Английский 3 сотрудника Все 3 активно 0 отключено Вы выбрал…" at bounding box center [784, 240] width 1568 height 358
click at [725, 587] on div "Сотрудники Добавить Английский 3 сотрудника Все 3 активно 0 отключено Вы выбрал…" at bounding box center [784, 399] width 1568 height 715
drag, startPoint x: 536, startPoint y: 234, endPoint x: 536, endPoint y: 247, distance: 13.0
click at [536, 234] on input "deselect row 40962506" at bounding box center [540, 247] width 26 height 26
checkbox input "false"
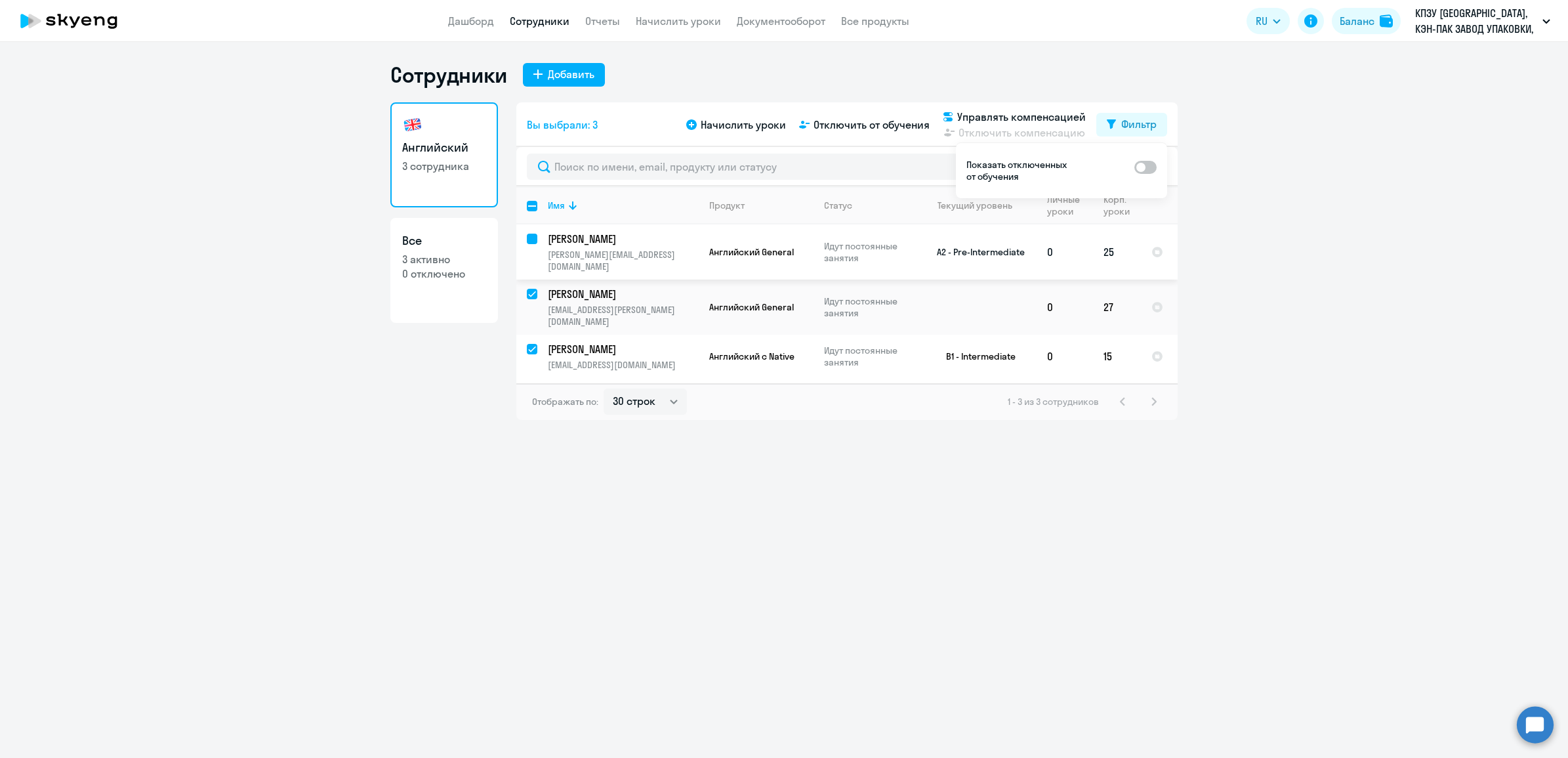
checkbox input "false"
click at [534, 278] on div at bounding box center [532, 293] width 31 height 31
checkbox input "false"
click at [527, 344] on input "deselect row 41086545" at bounding box center [540, 357] width 26 height 26
checkbox input "false"
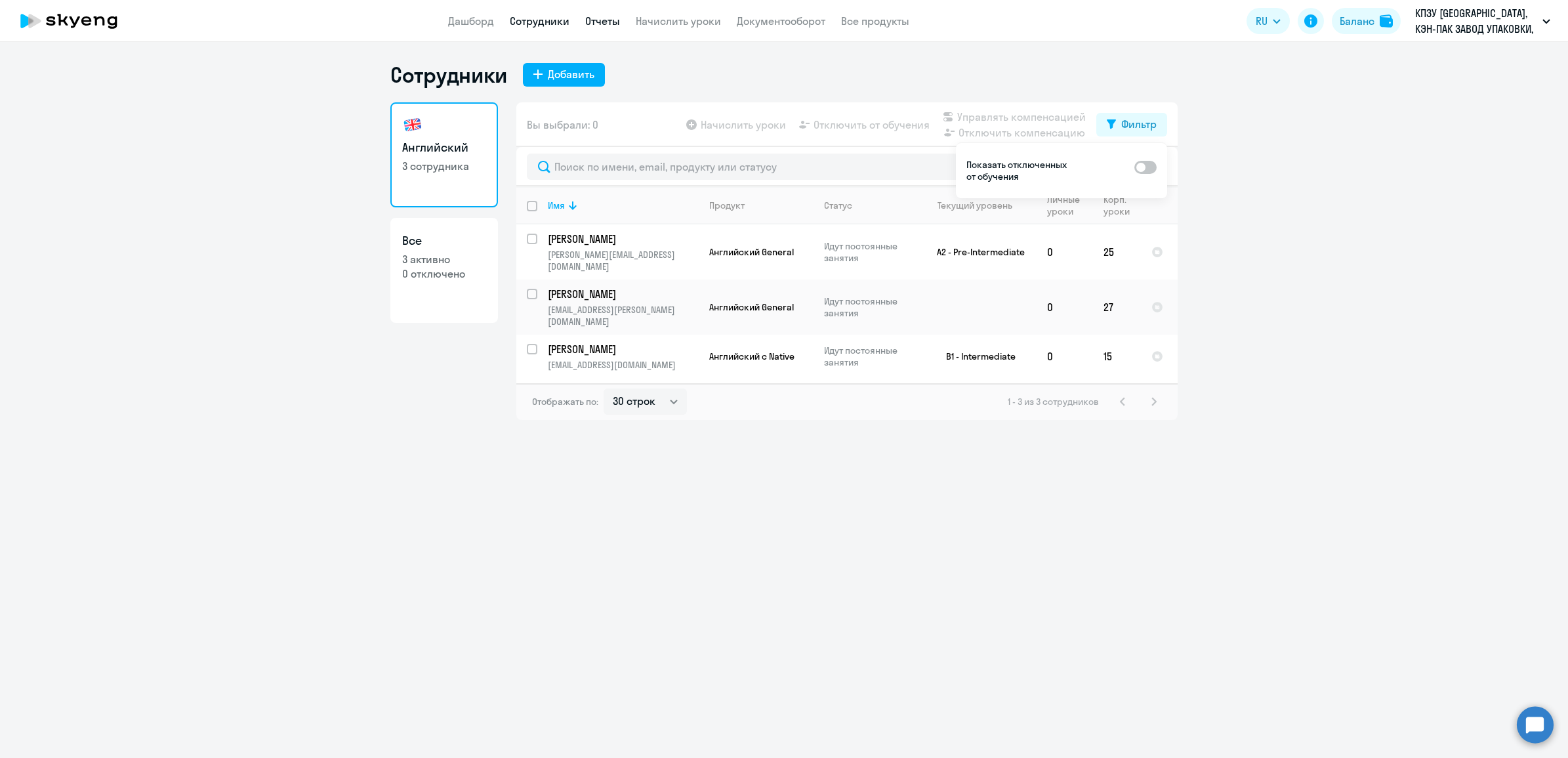
click at [597, 20] on link "Отчеты" at bounding box center [602, 21] width 35 height 13
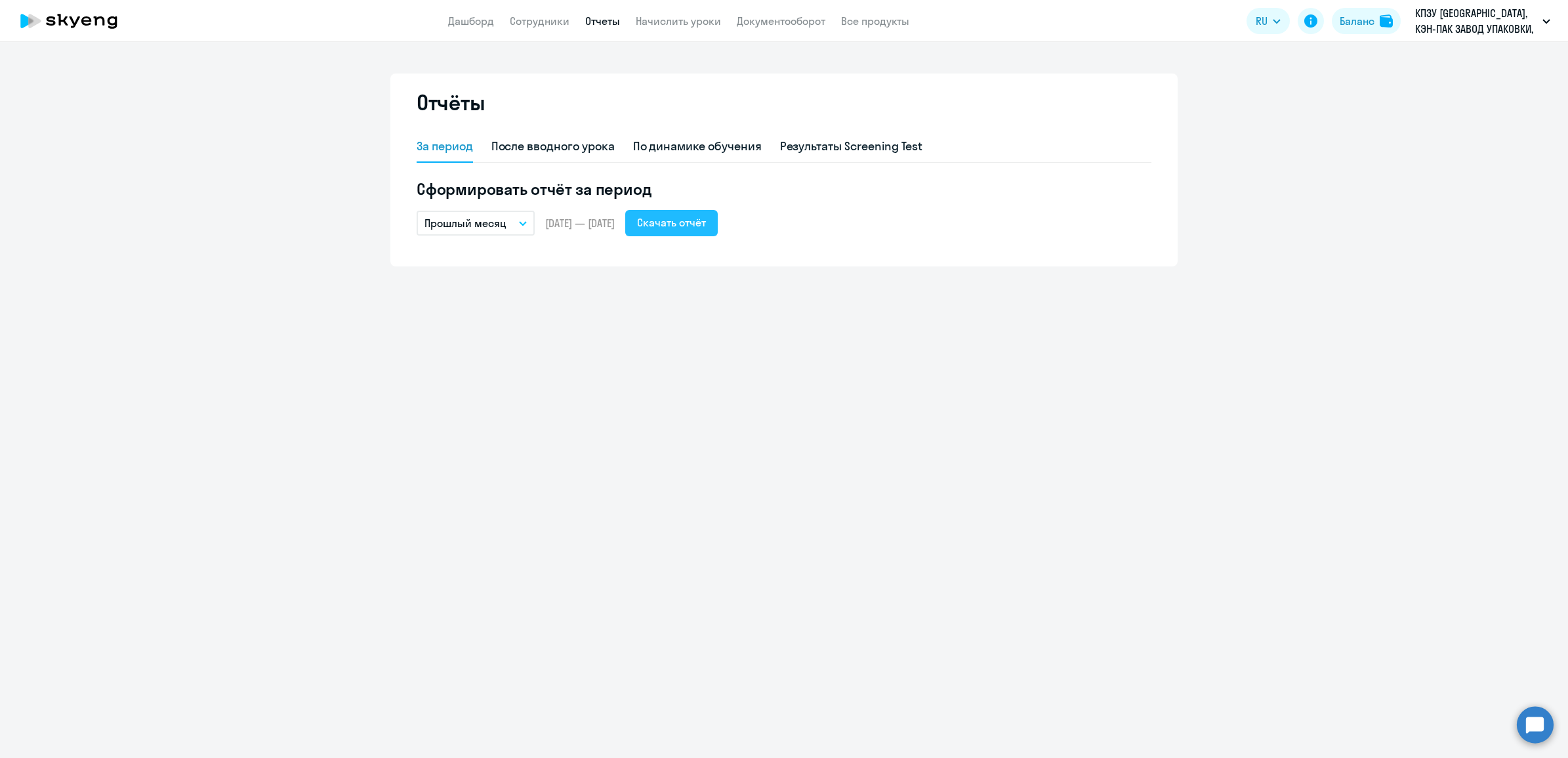
click at [680, 225] on div "Скачать отчёт" at bounding box center [671, 222] width 69 height 16
click at [1451, 91] on li "Кэн-Пак Волоколамск, КЭН-ПАК ЗАВОД УПАКОВКИ, ООО" at bounding box center [1417, 94] width 279 height 33
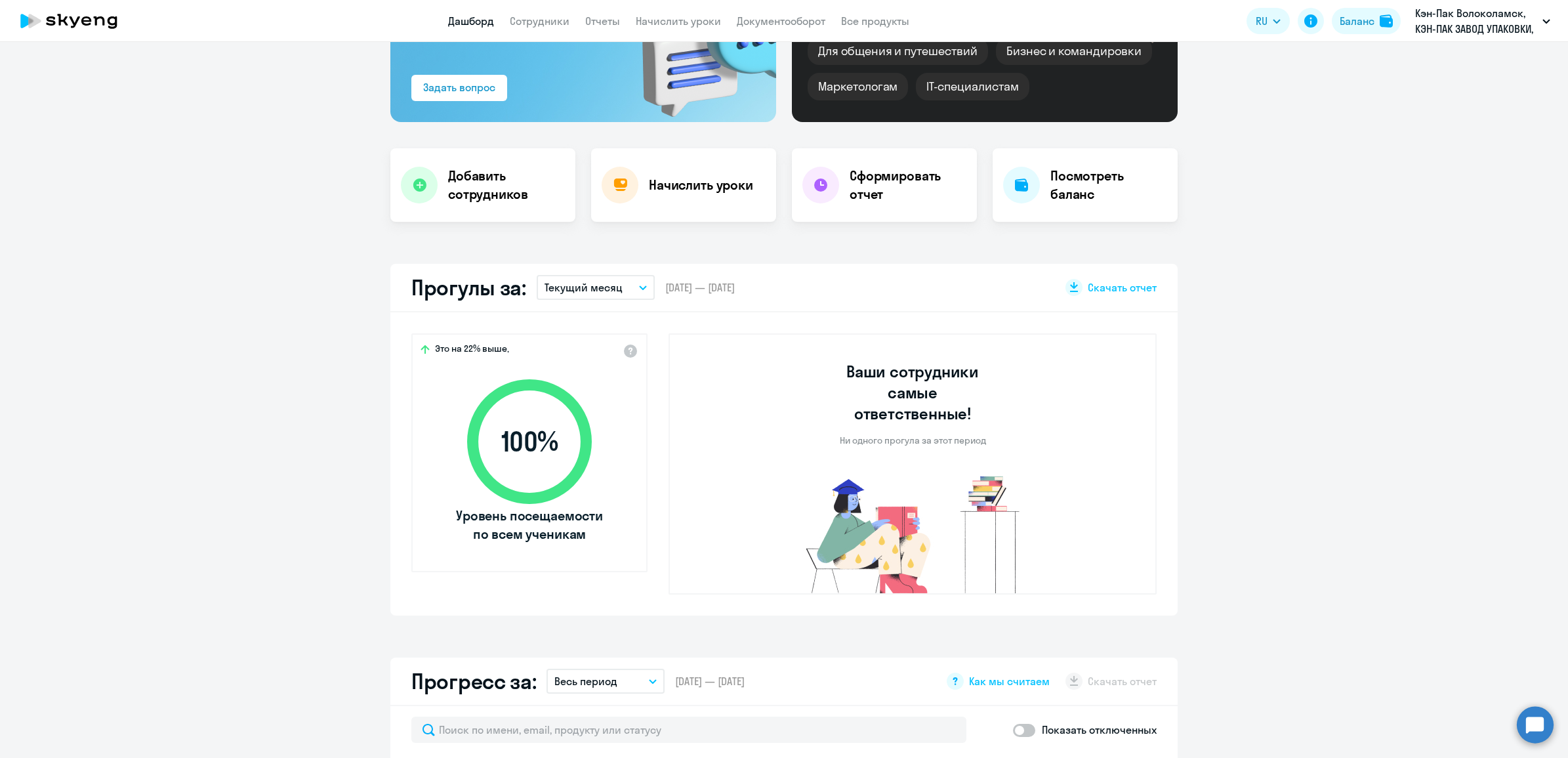
select select "30"
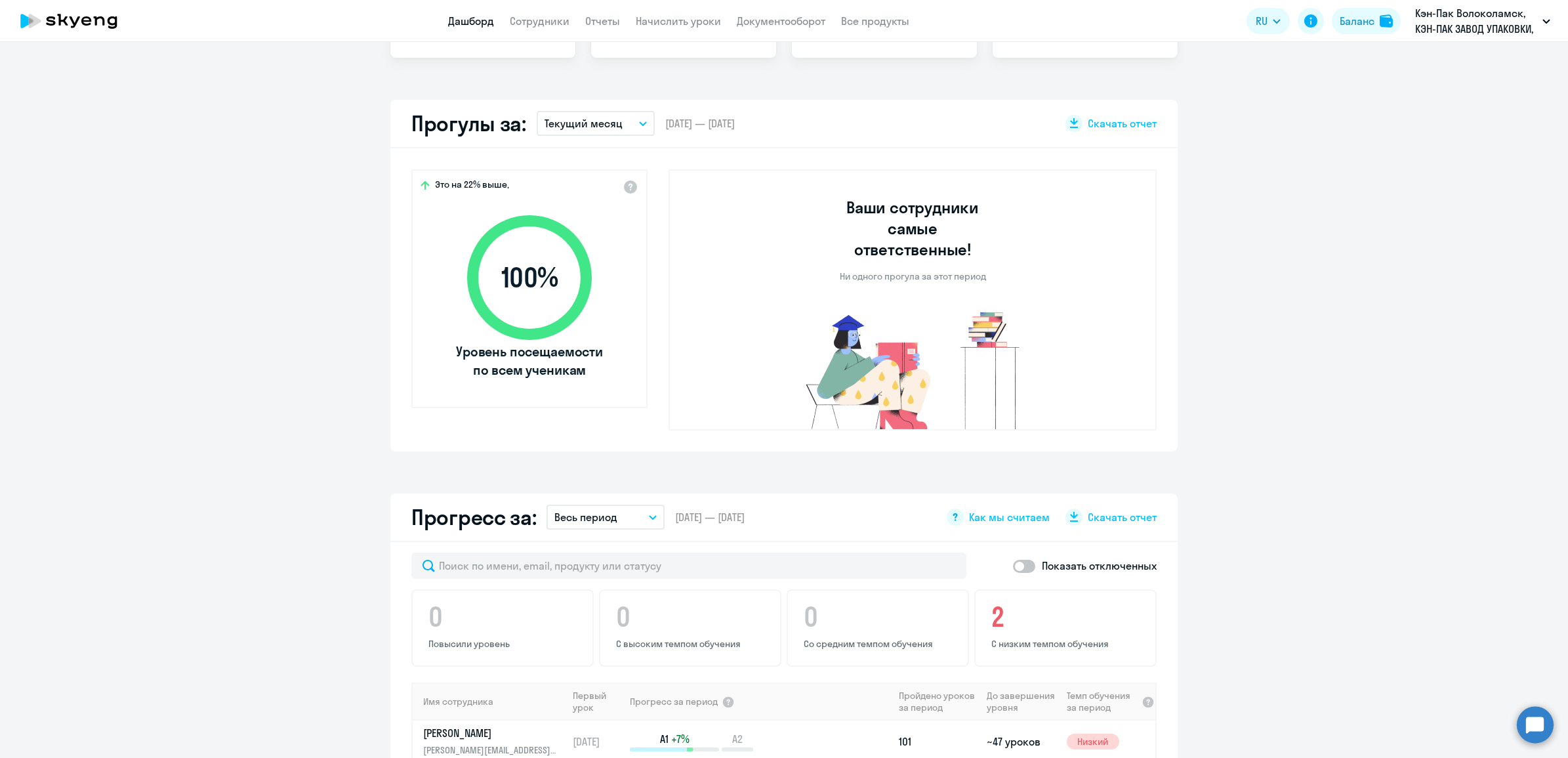
scroll to position [492, 0]
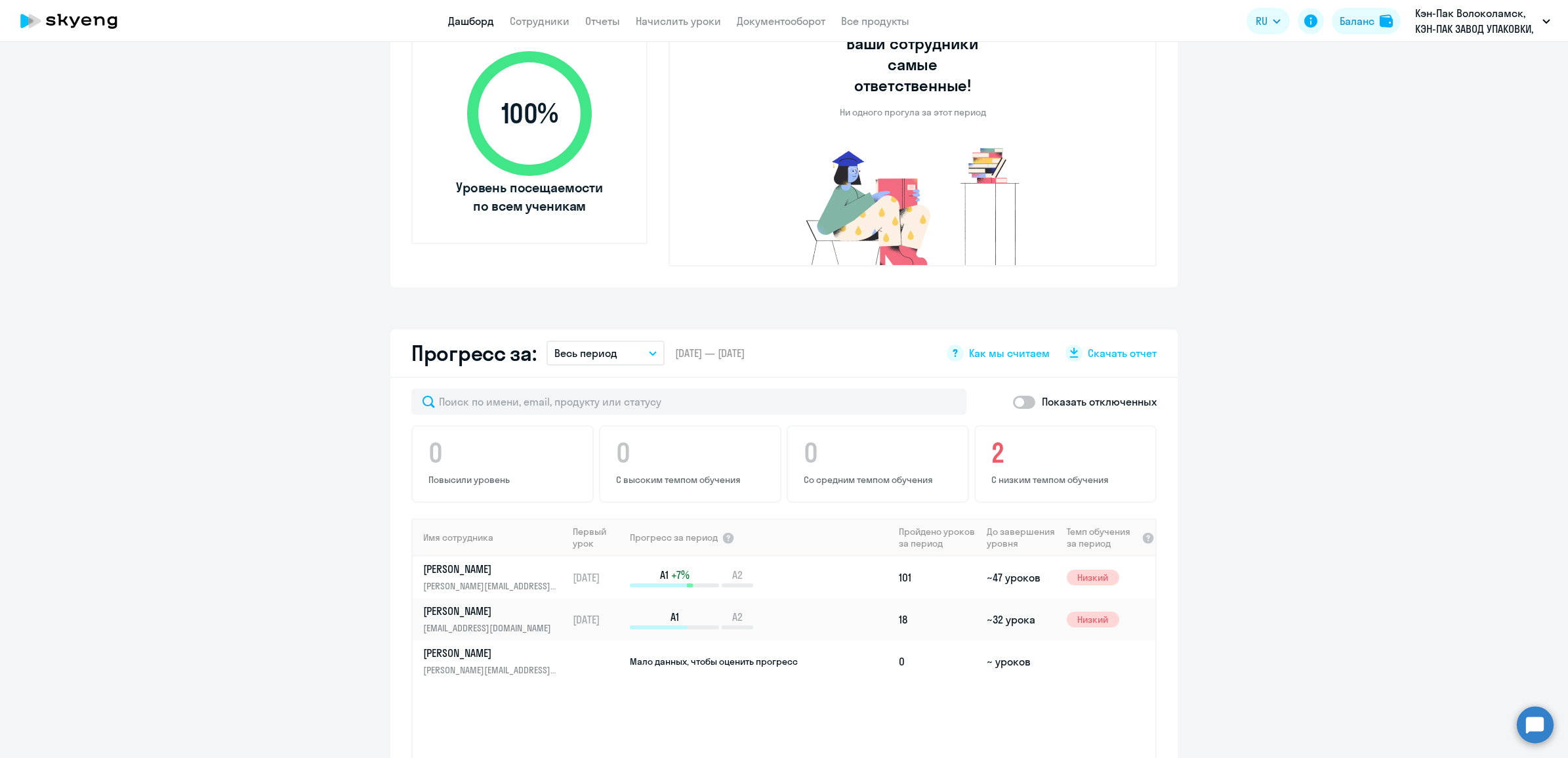
click at [624, 341] on button "Весь период" at bounding box center [605, 353] width 118 height 25
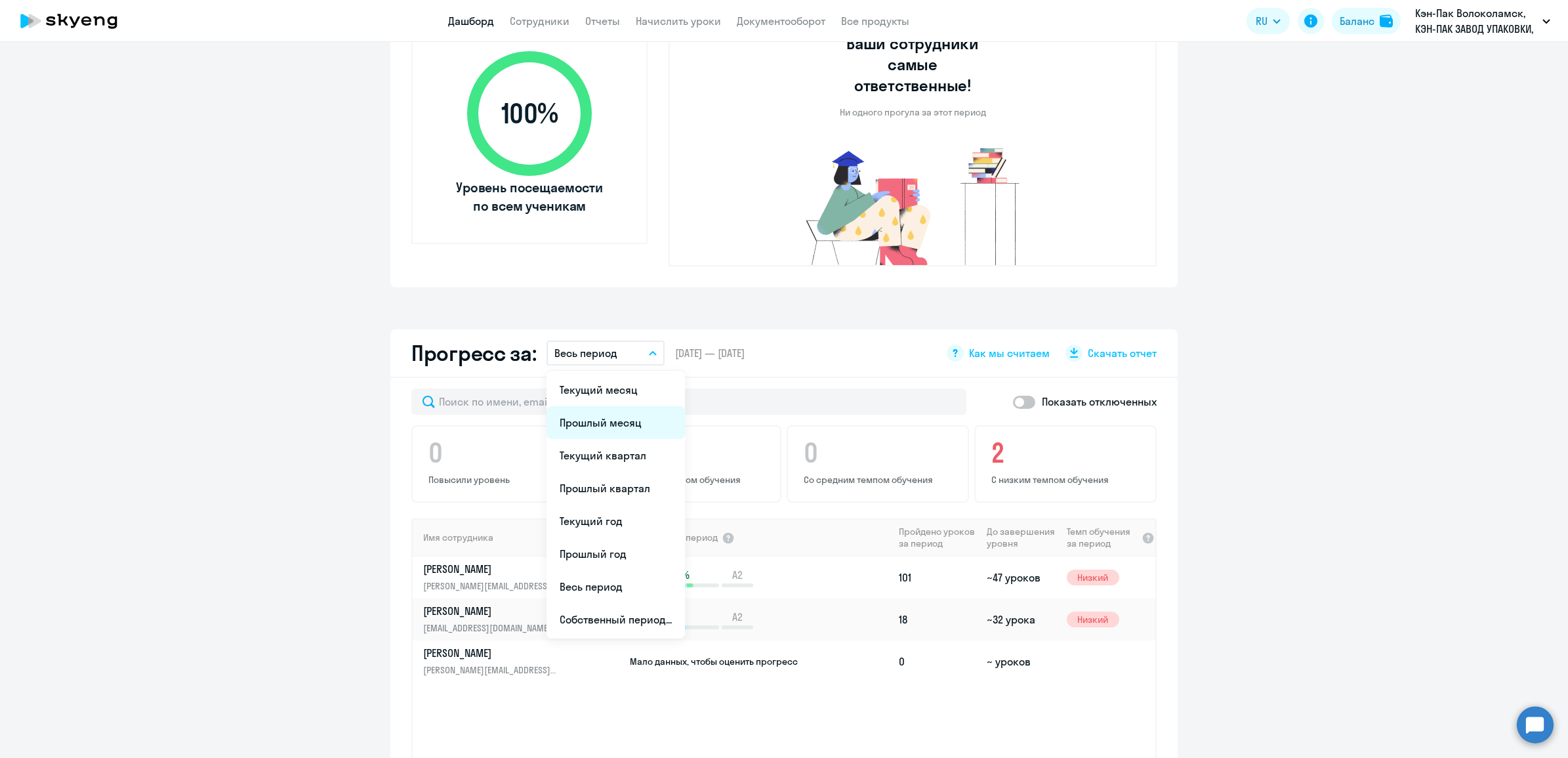
click at [594, 406] on li "Прошлый месяц" at bounding box center [615, 422] width 138 height 33
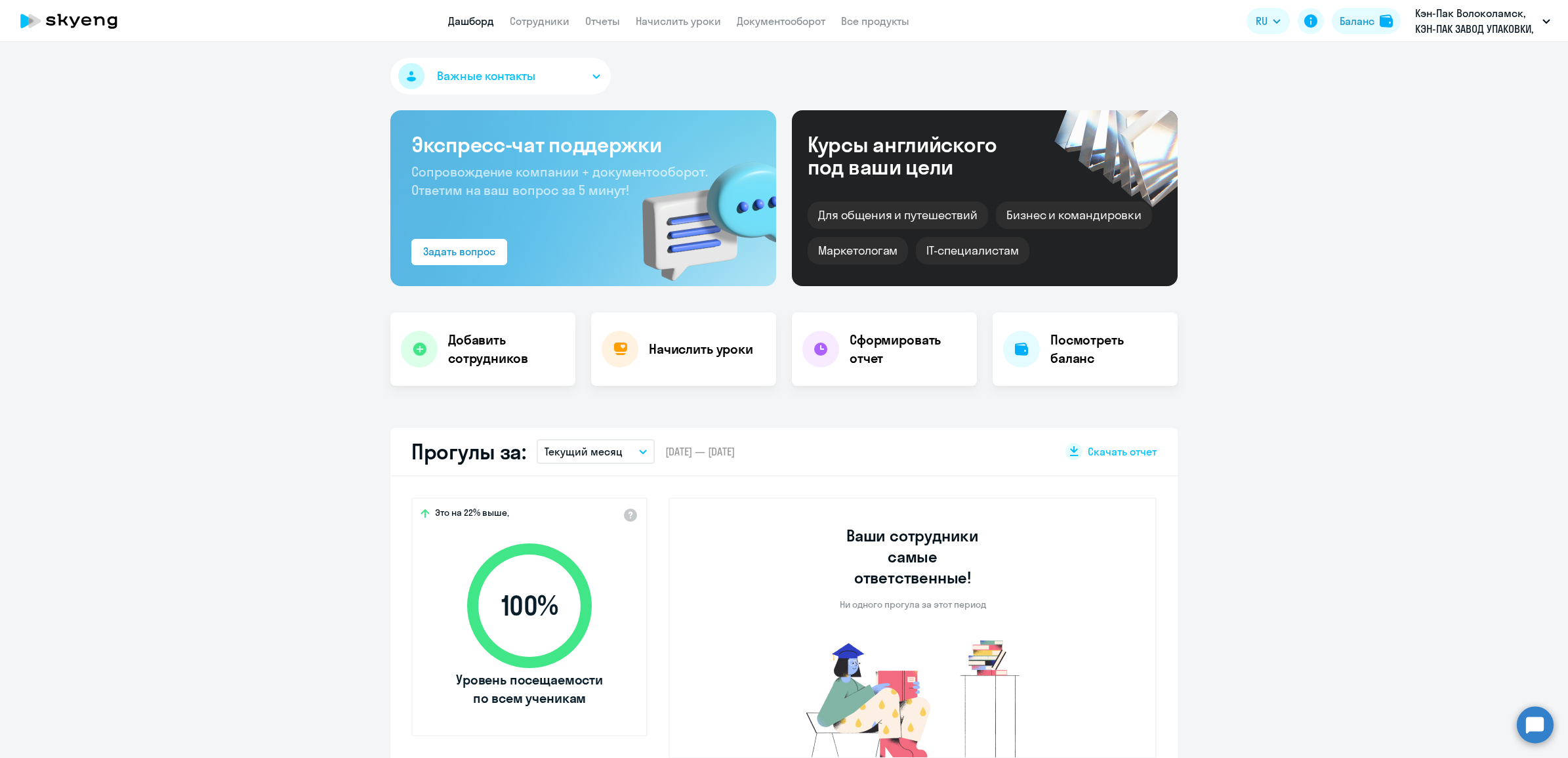
scroll to position [164, 0]
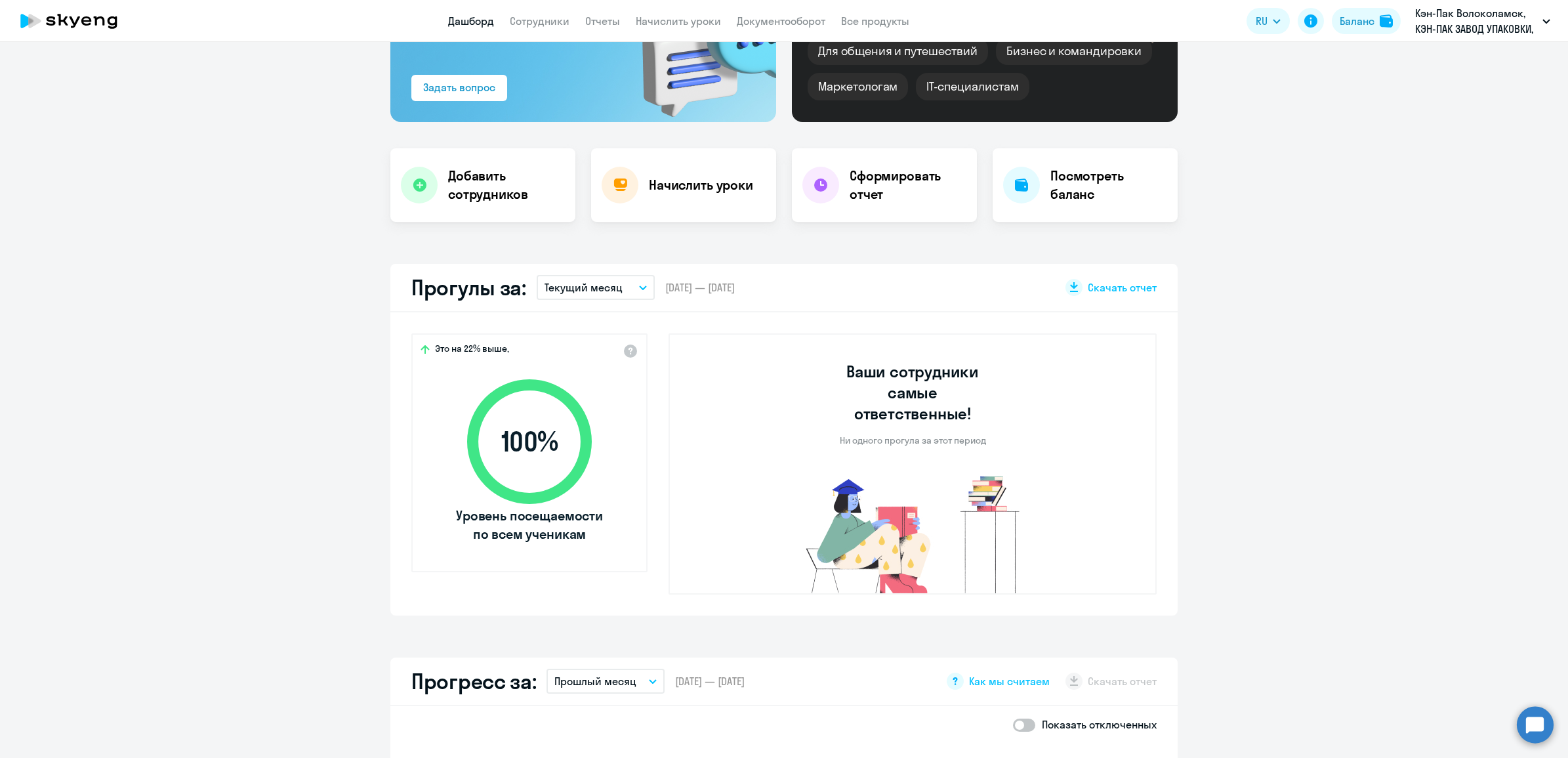
click at [640, 288] on icon "button" at bounding box center [643, 287] width 7 height 3
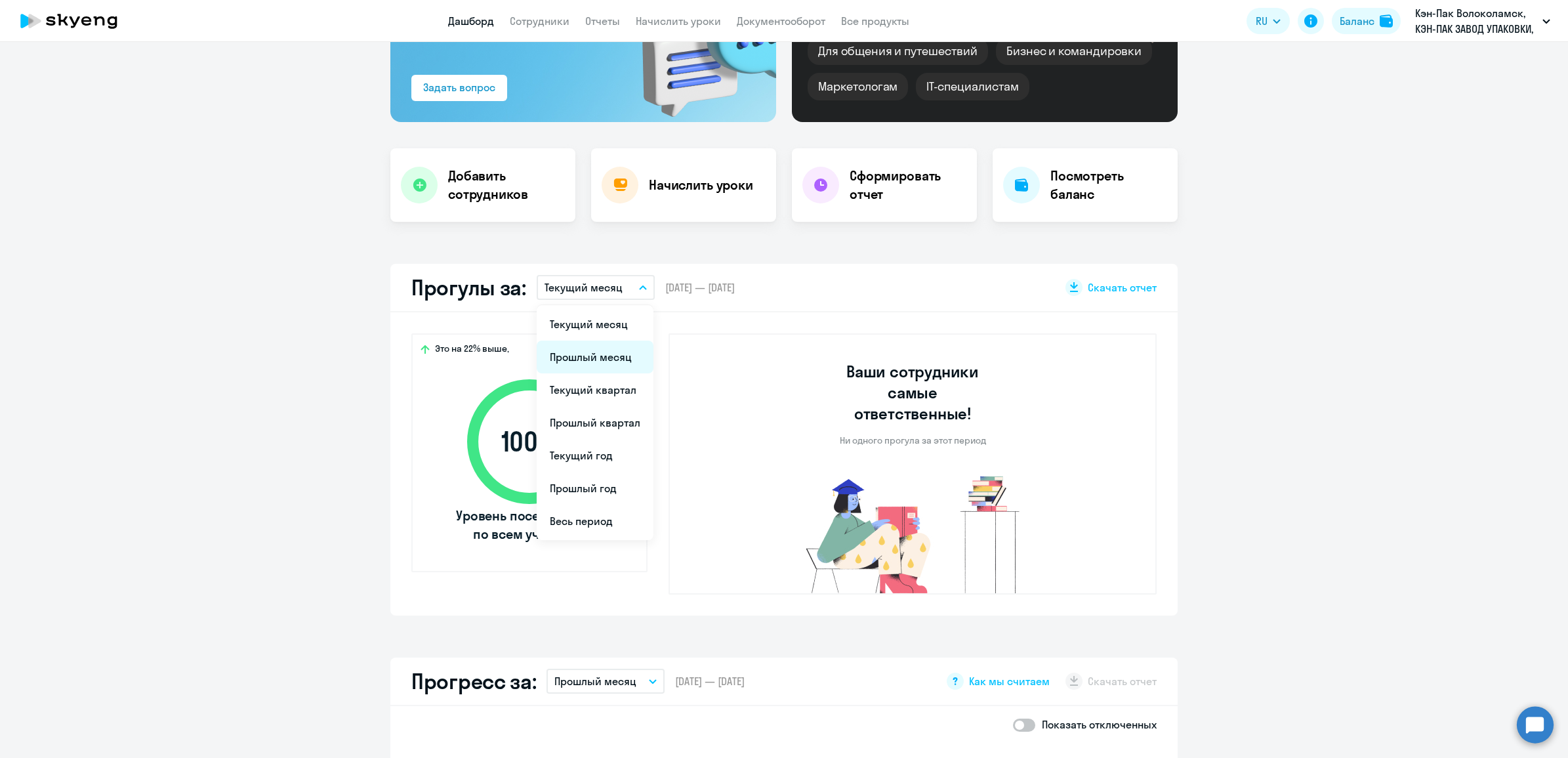
click at [604, 349] on li "Прошлый месяц" at bounding box center [594, 357] width 116 height 33
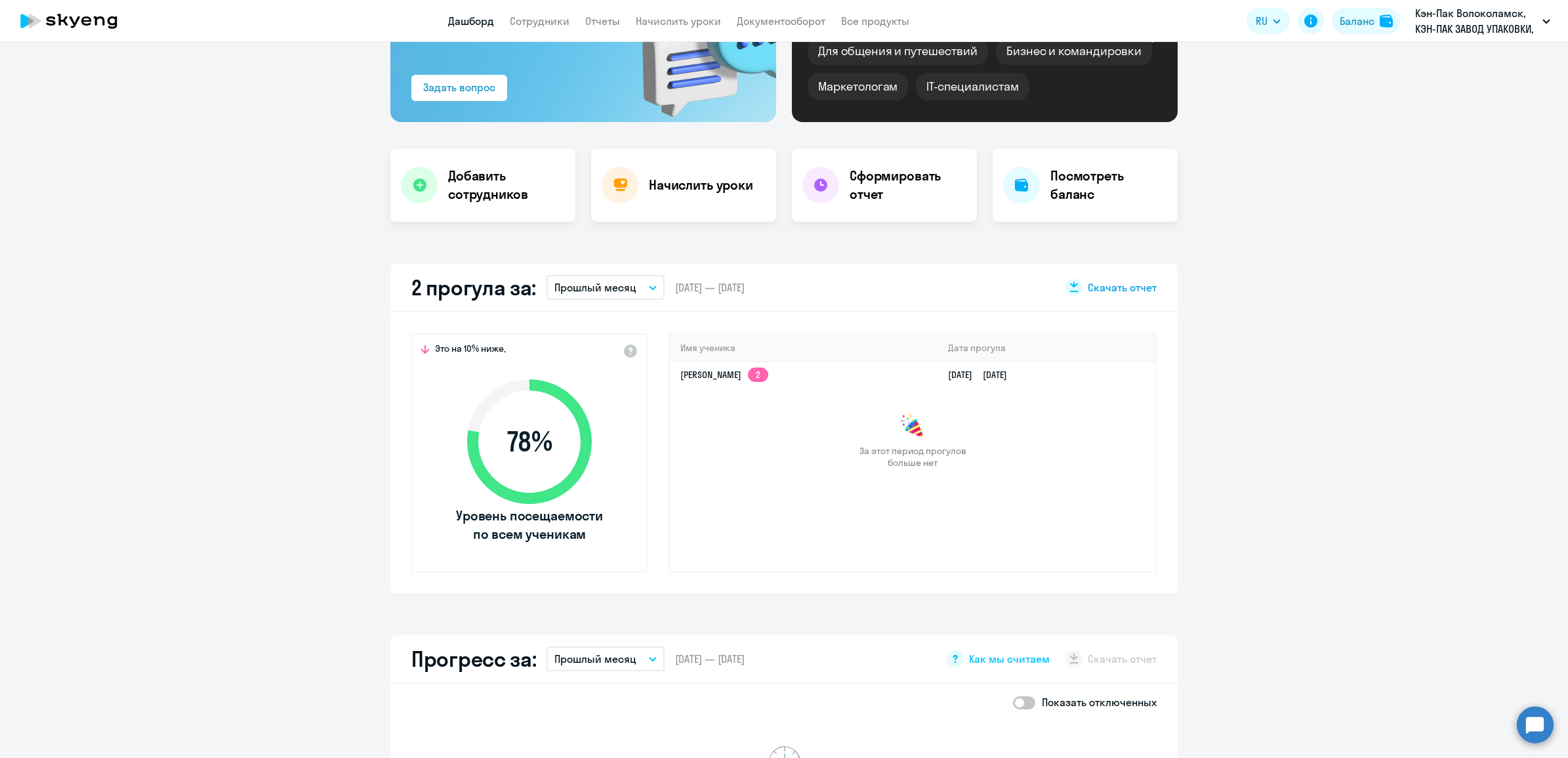
click at [1076, 288] on div at bounding box center [1074, 288] width 17 height 17
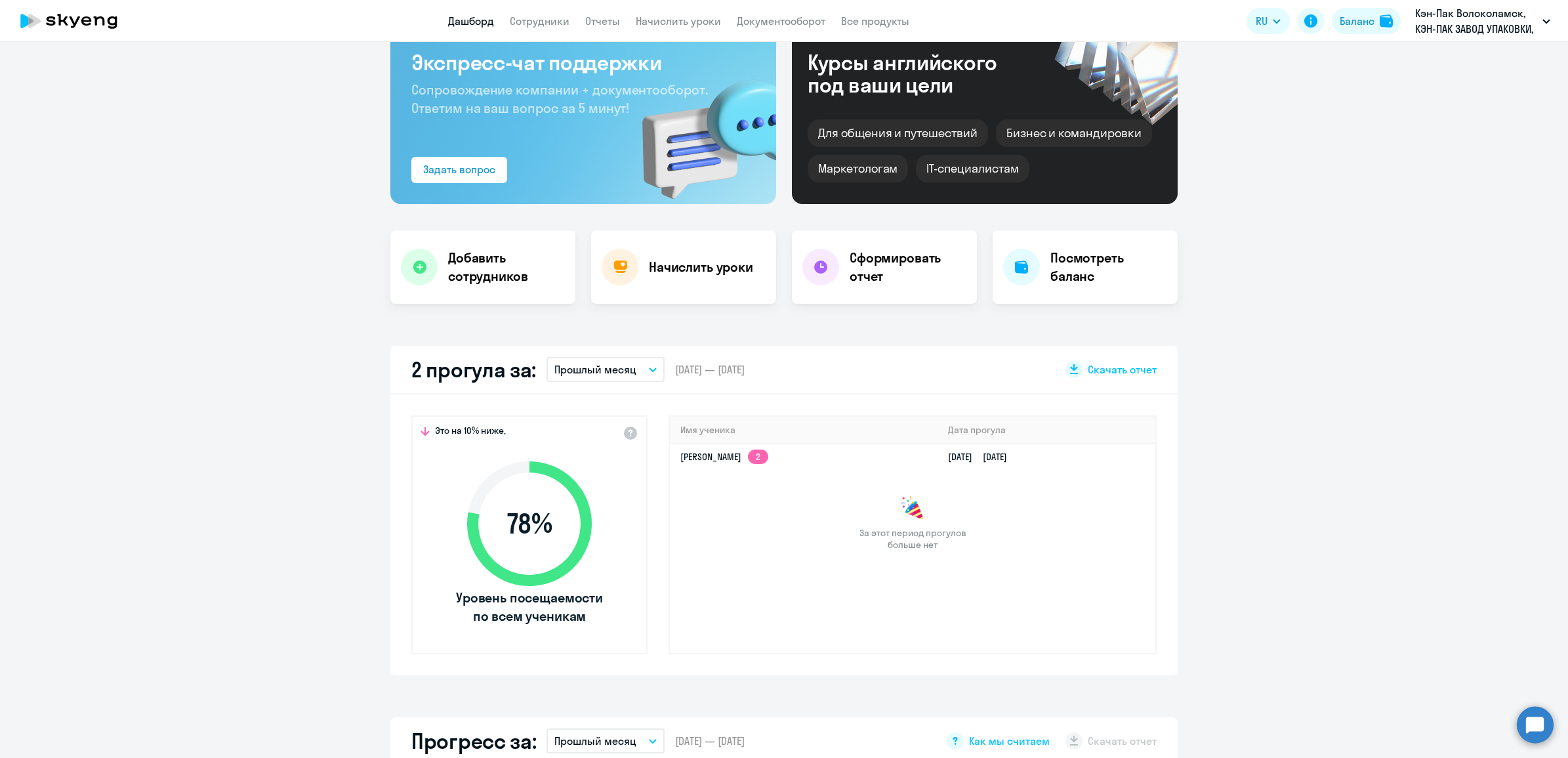
scroll to position [0, 0]
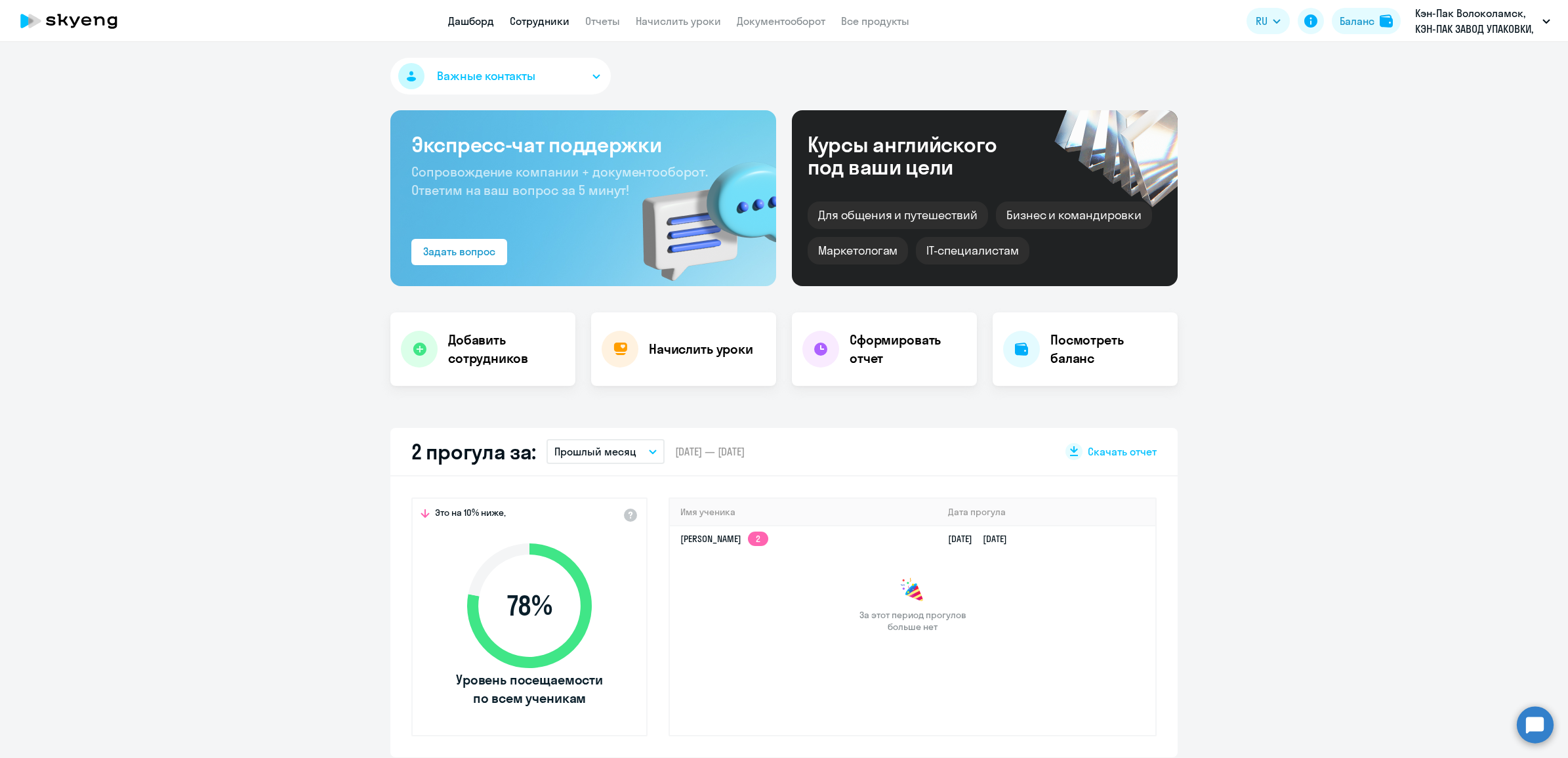
click at [546, 22] on link "Сотрудники" at bounding box center [539, 21] width 60 height 13
select select "30"
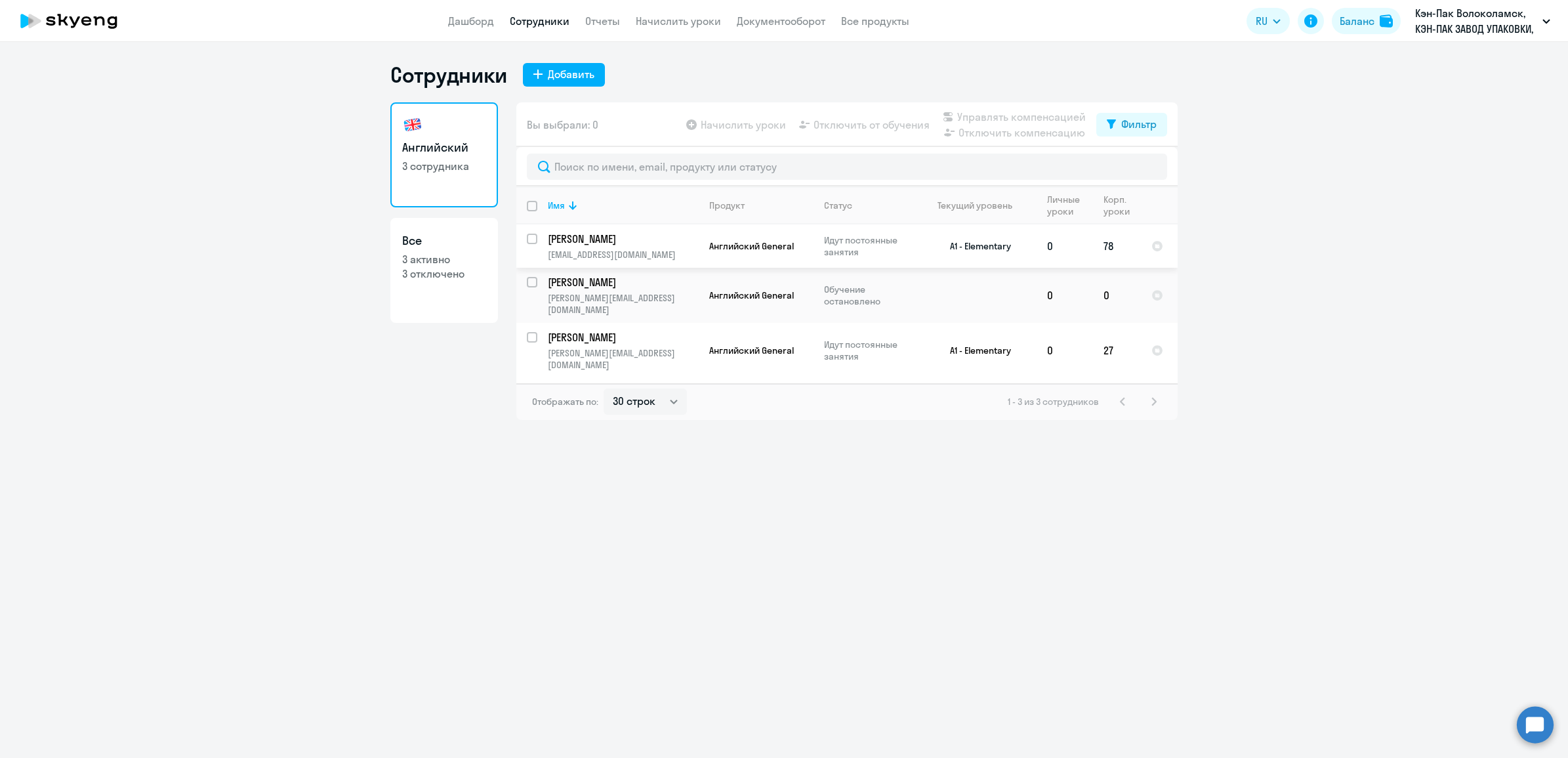
click at [626, 242] on p "[PERSON_NAME]" at bounding box center [622, 238] width 149 height 14
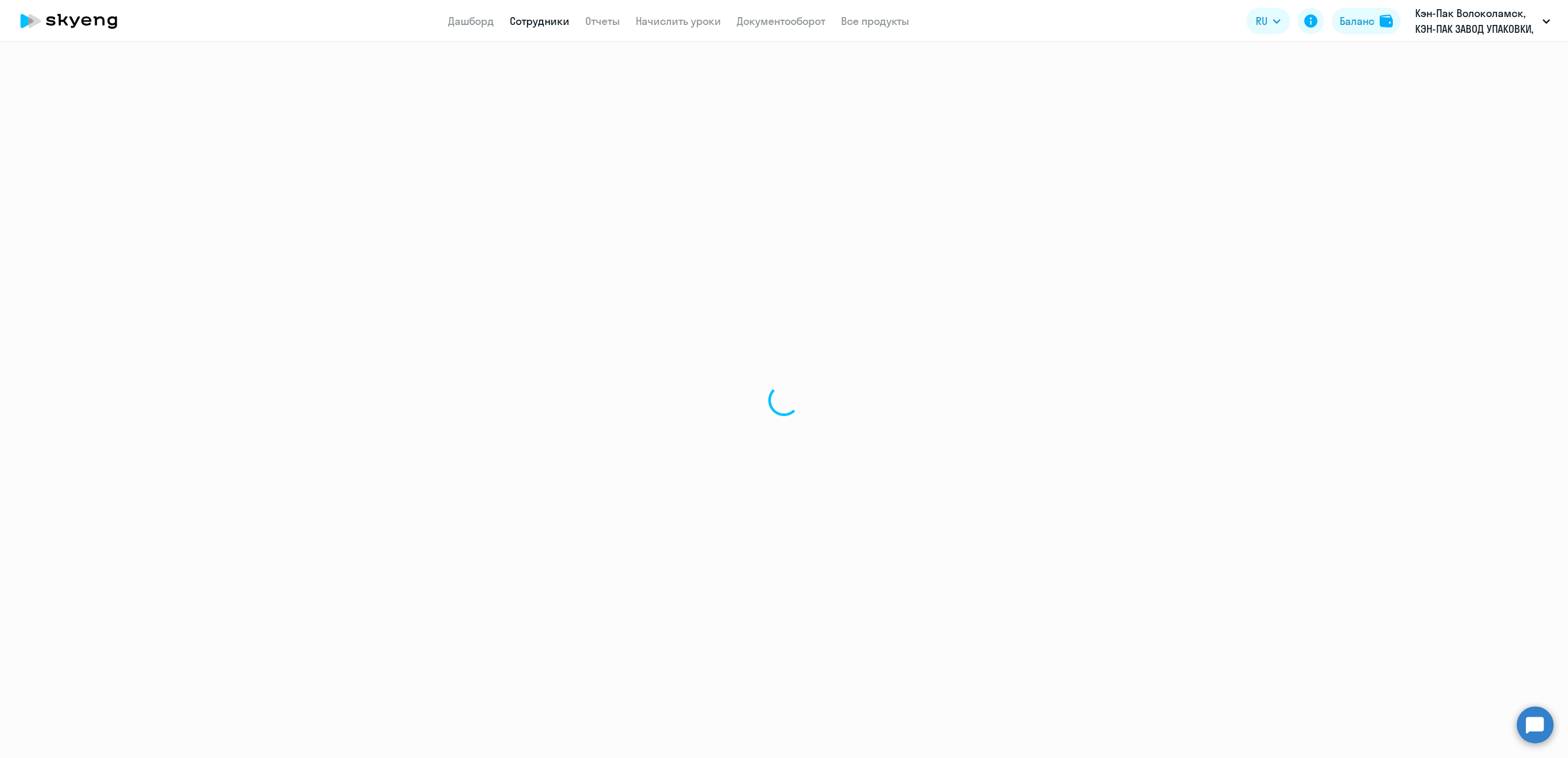
select select "english"
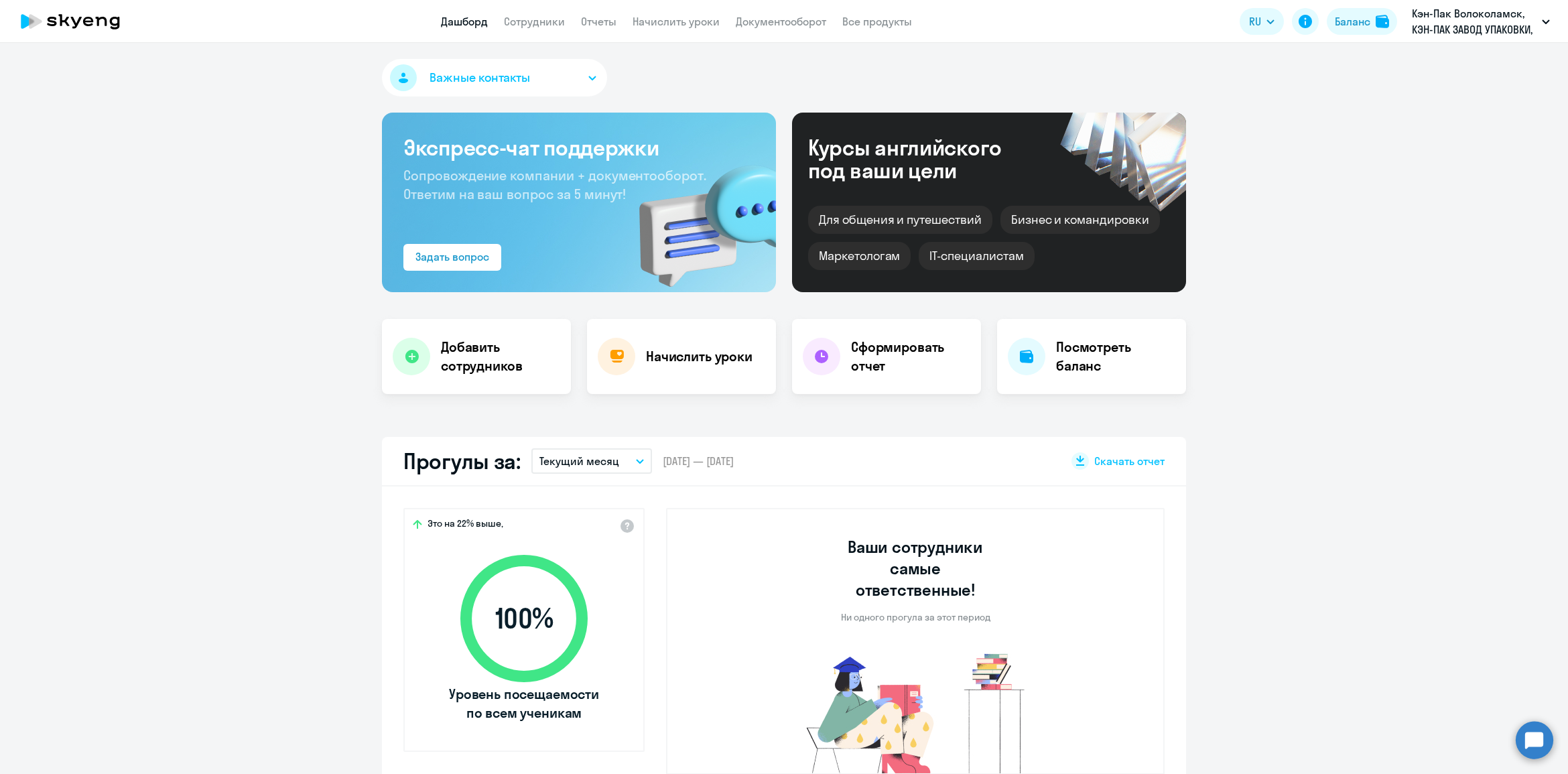
select select "30"
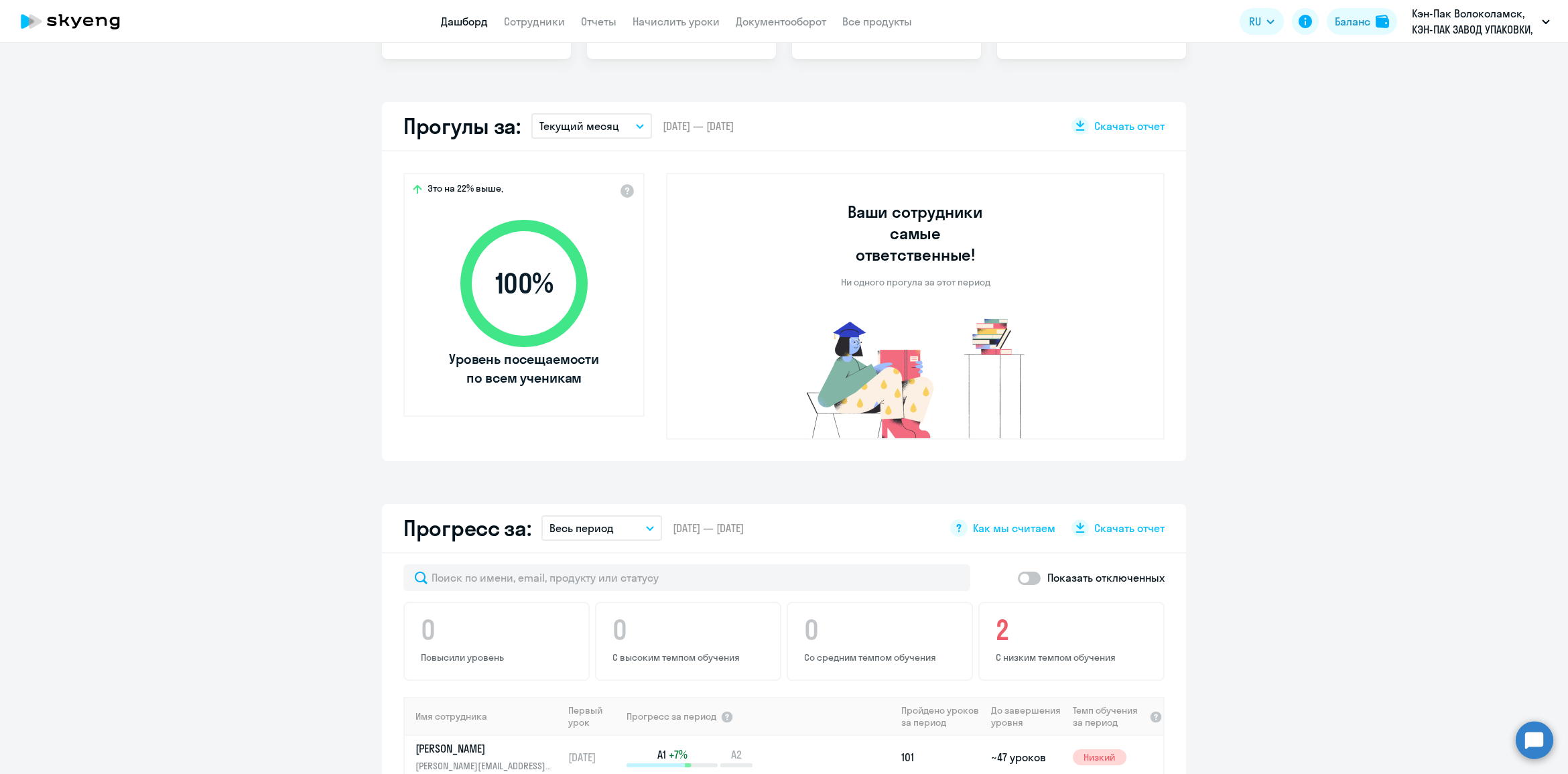
scroll to position [502, 0]
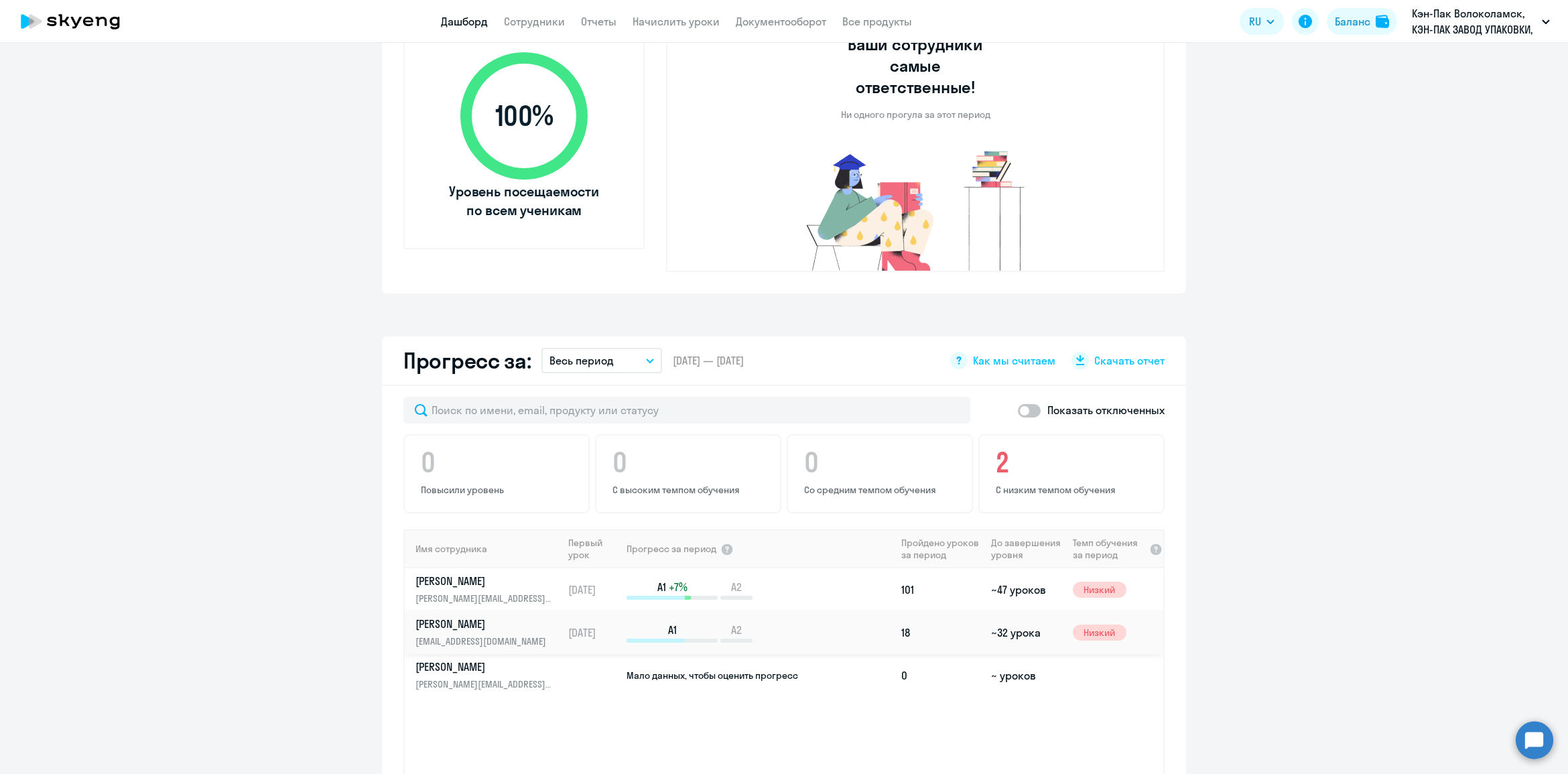
click at [567, 611] on td "[DATE]" at bounding box center [594, 632] width 62 height 43
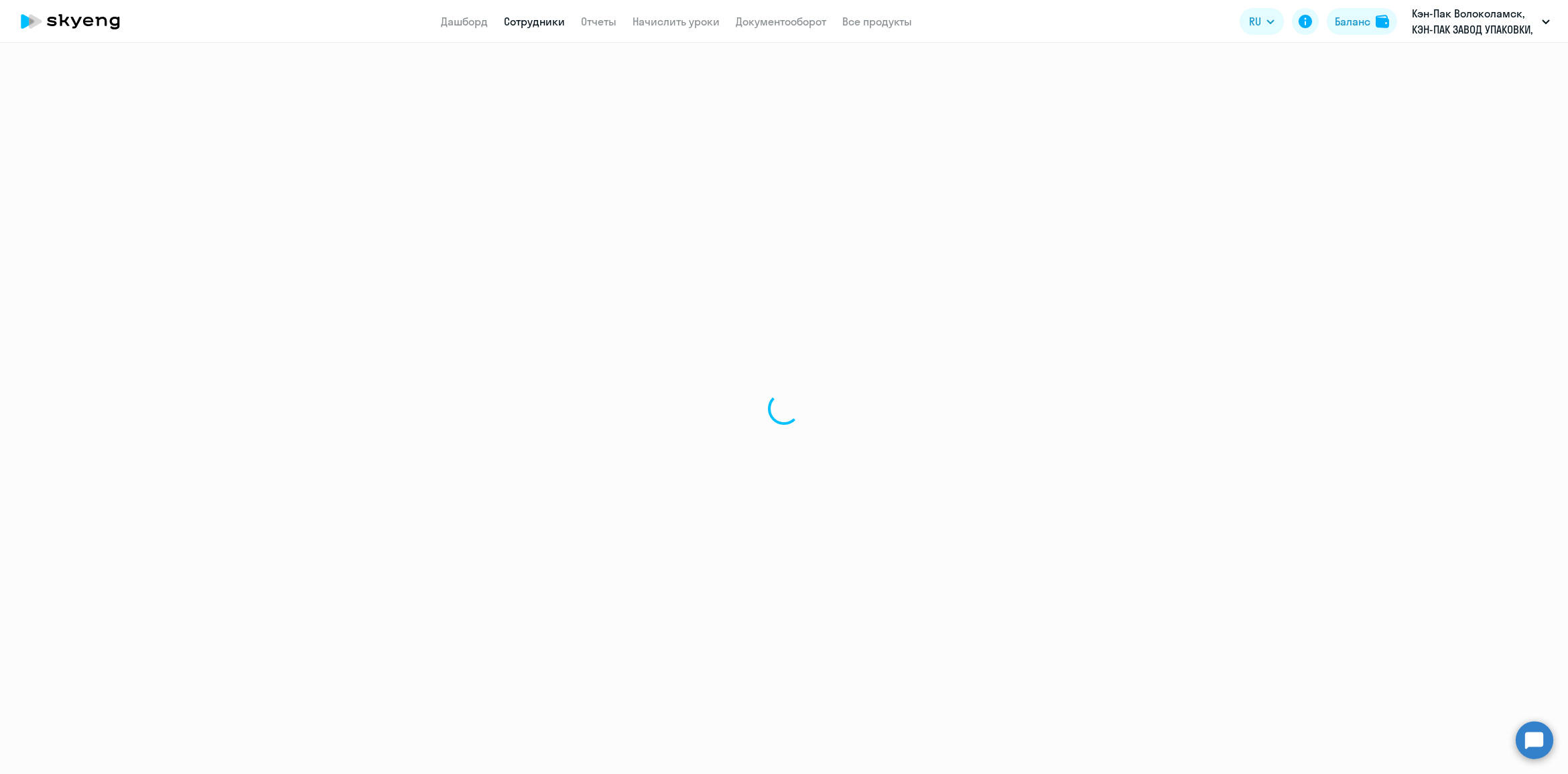
select select "english"
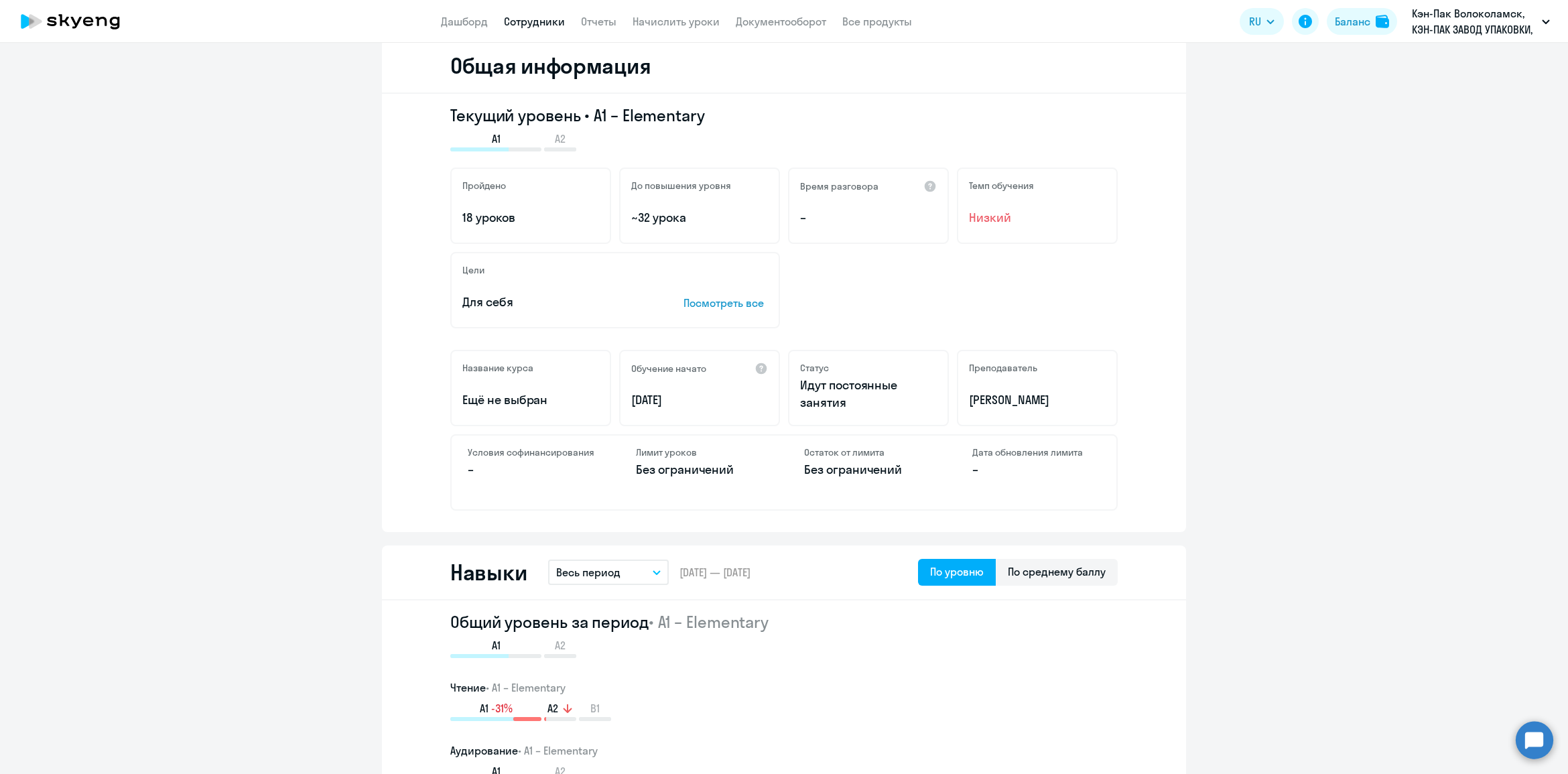
scroll to position [251, 0]
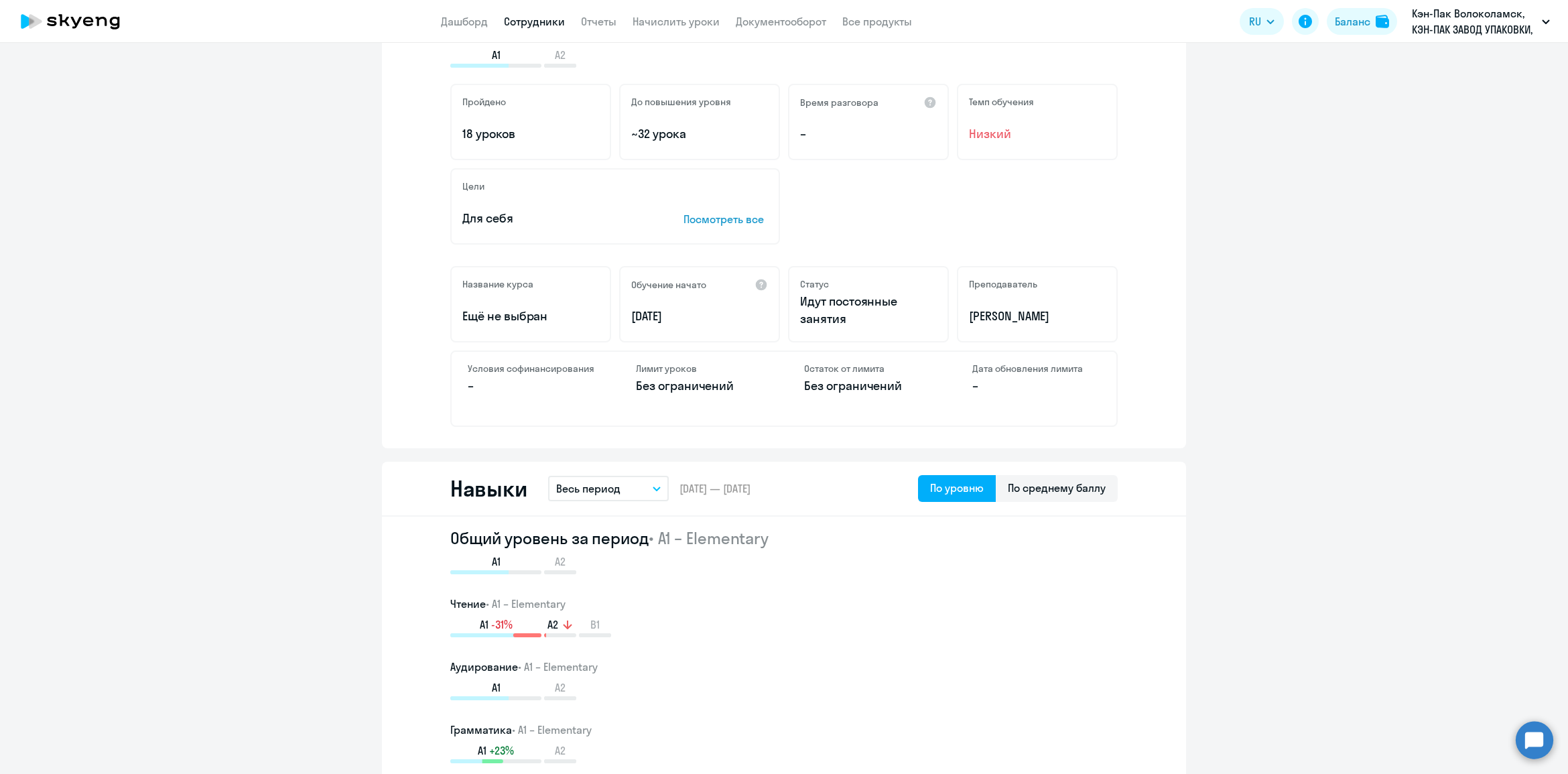
scroll to position [345, 0]
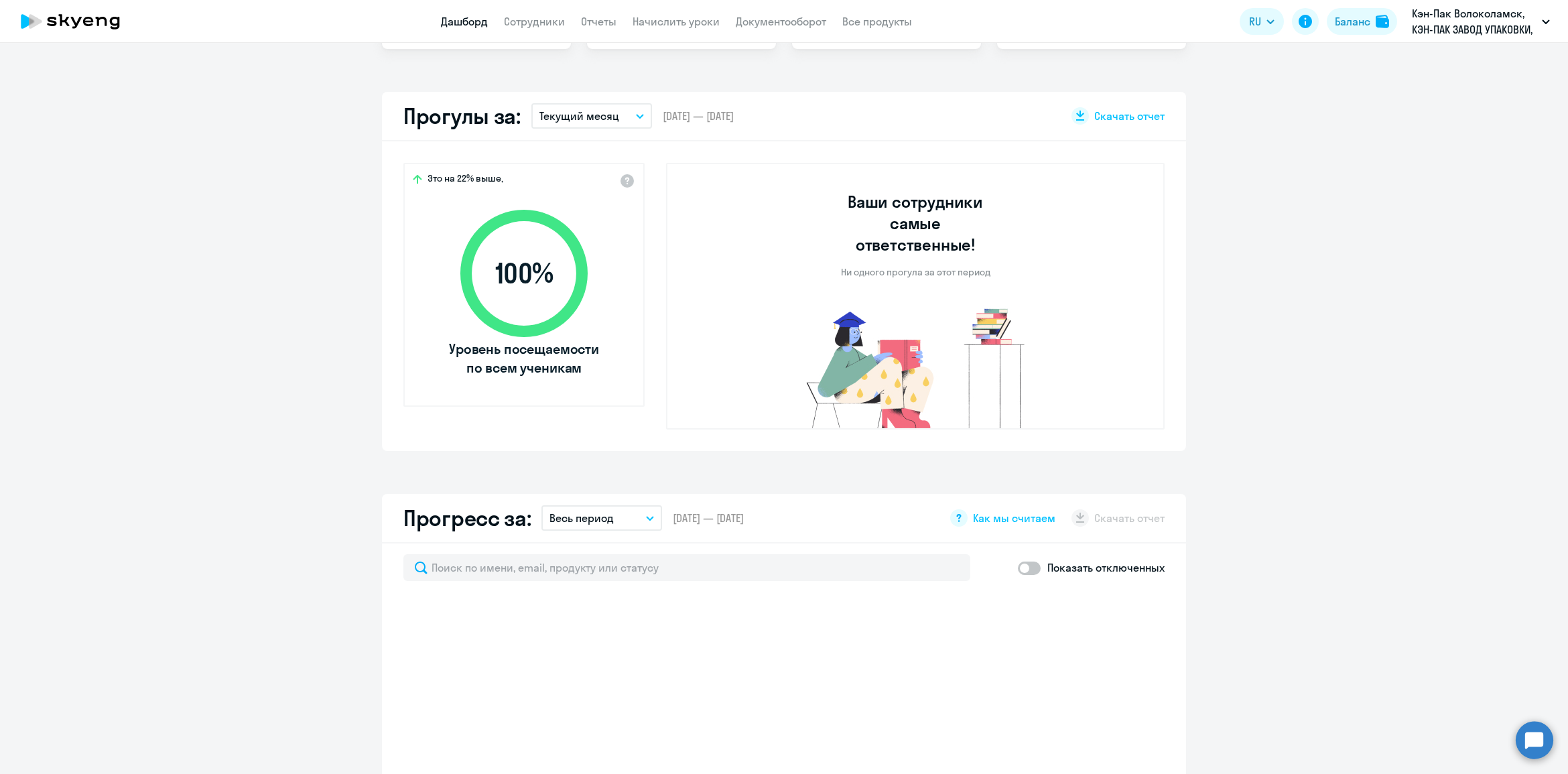
select select "30"
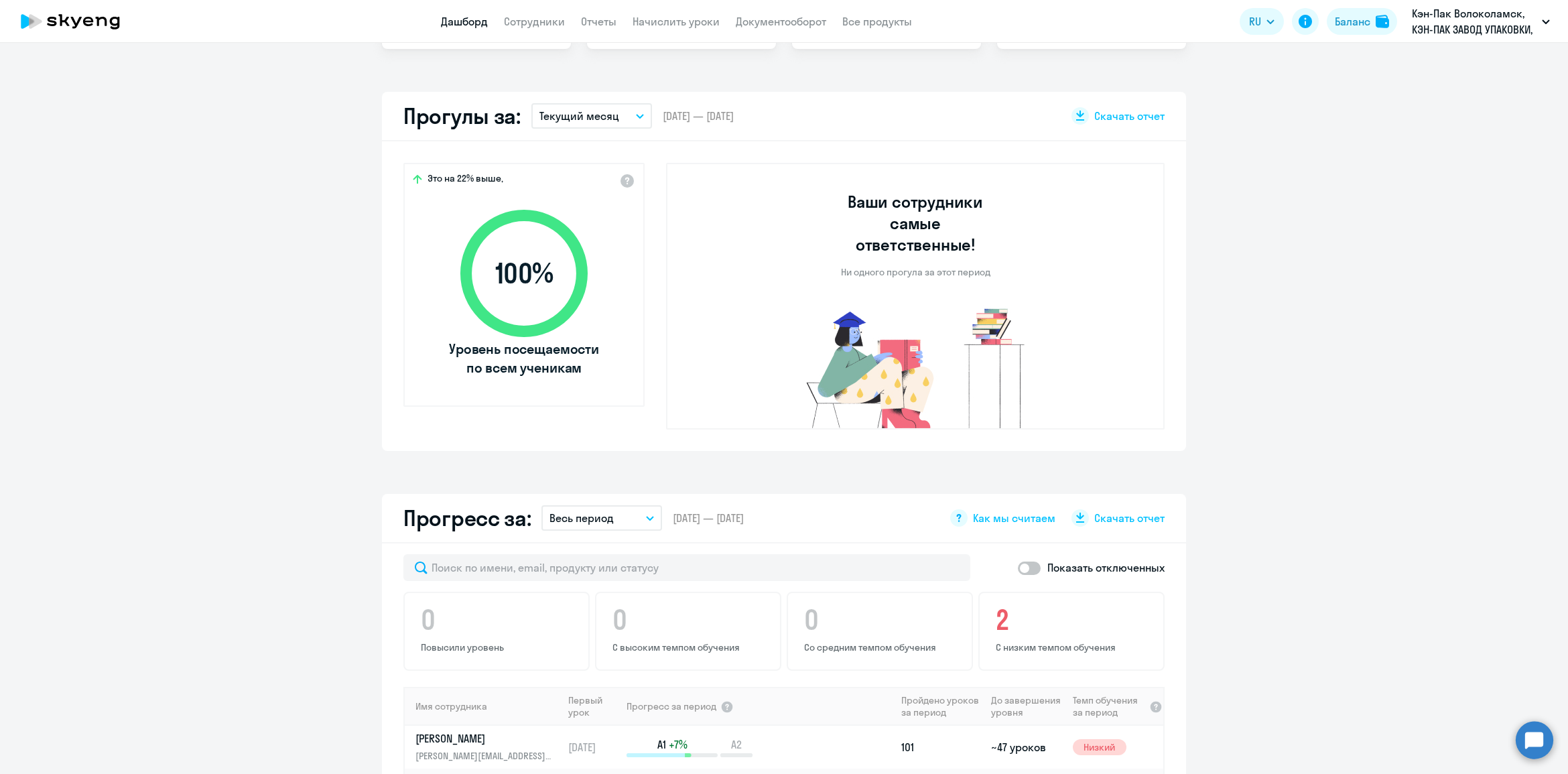
scroll to position [429, 0]
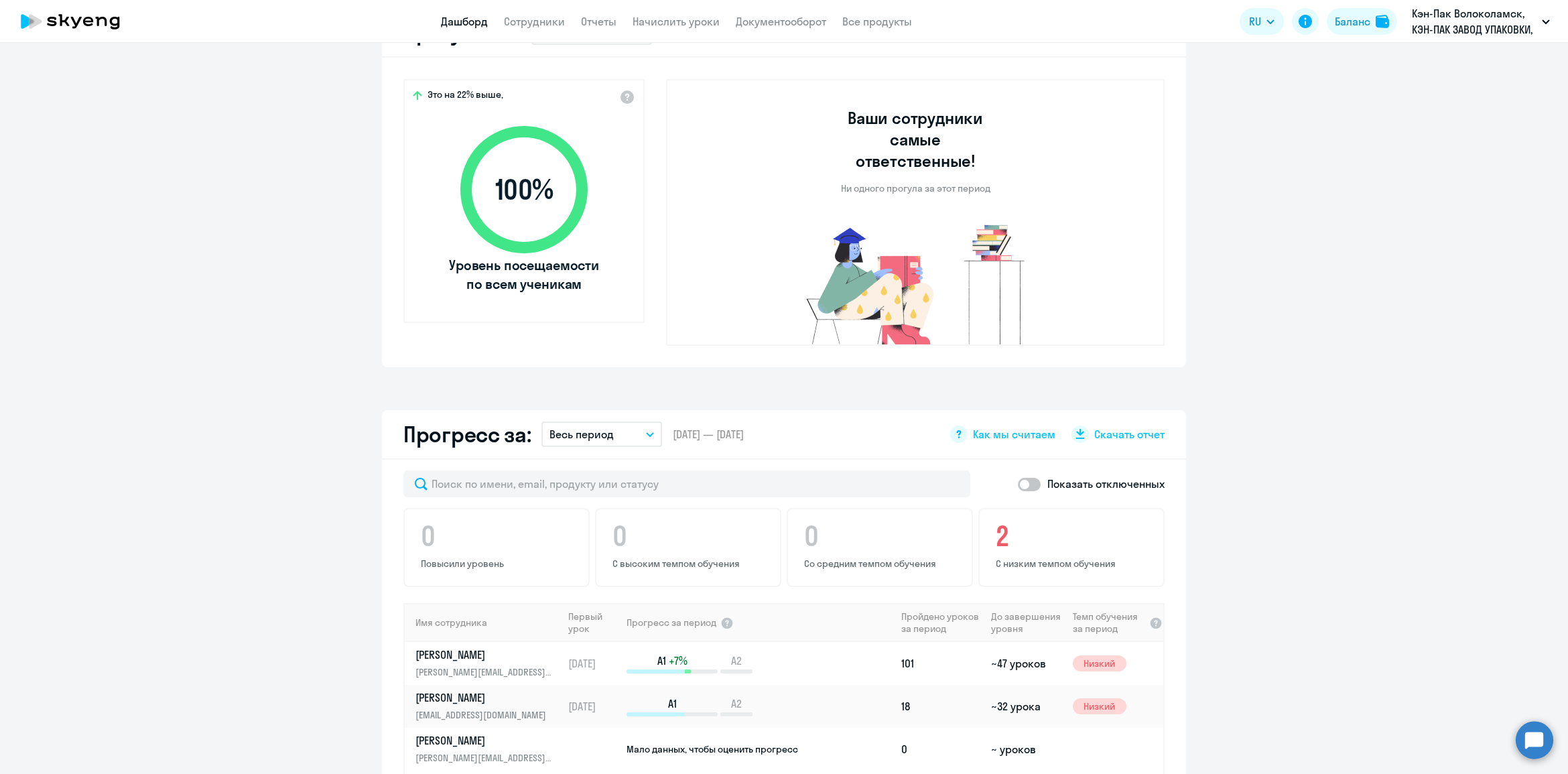
click at [628, 421] on button "Весь период" at bounding box center [601, 434] width 121 height 25
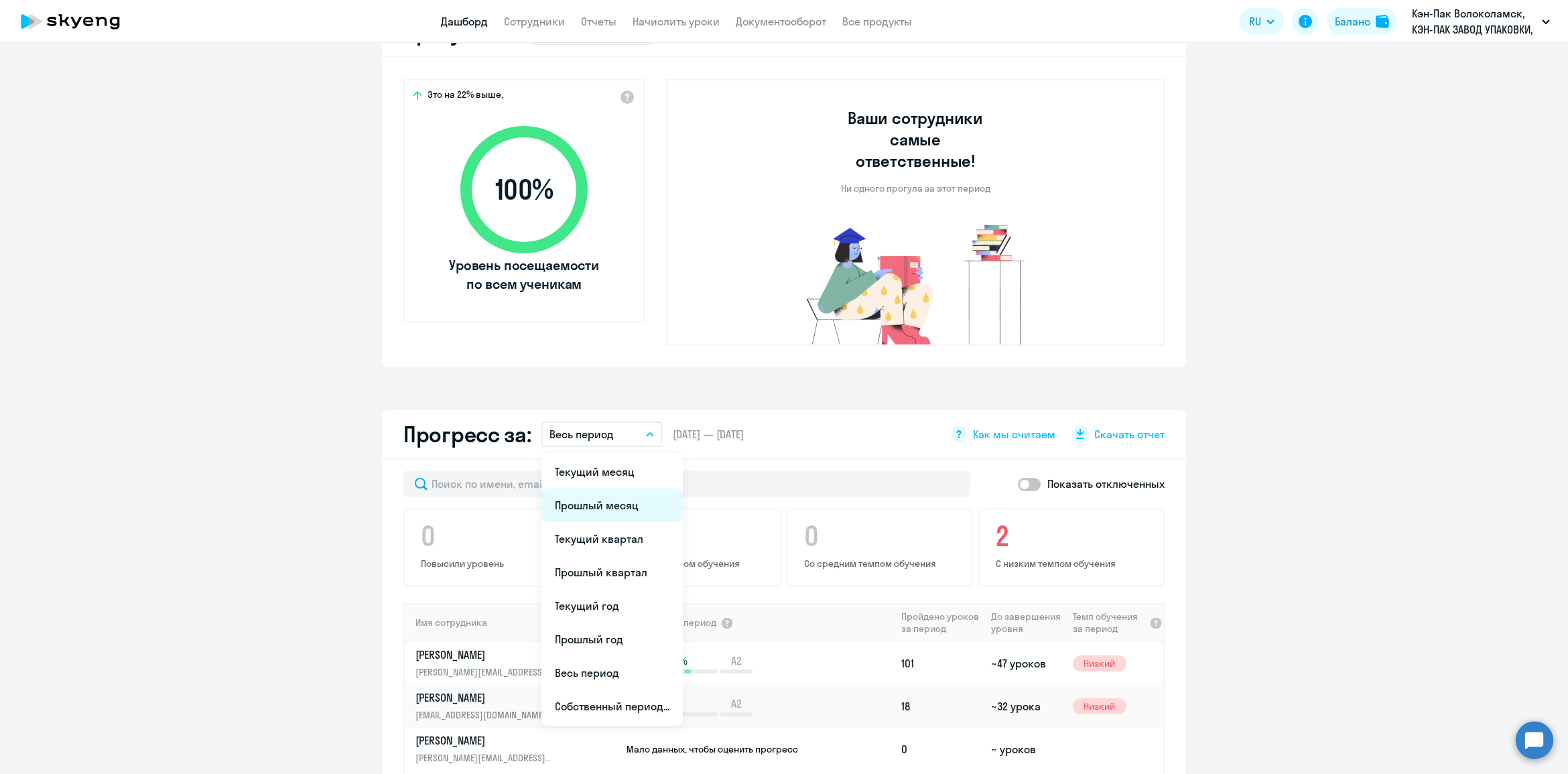
click at [610, 488] on li "Прошлый месяц" at bounding box center [612, 504] width 141 height 34
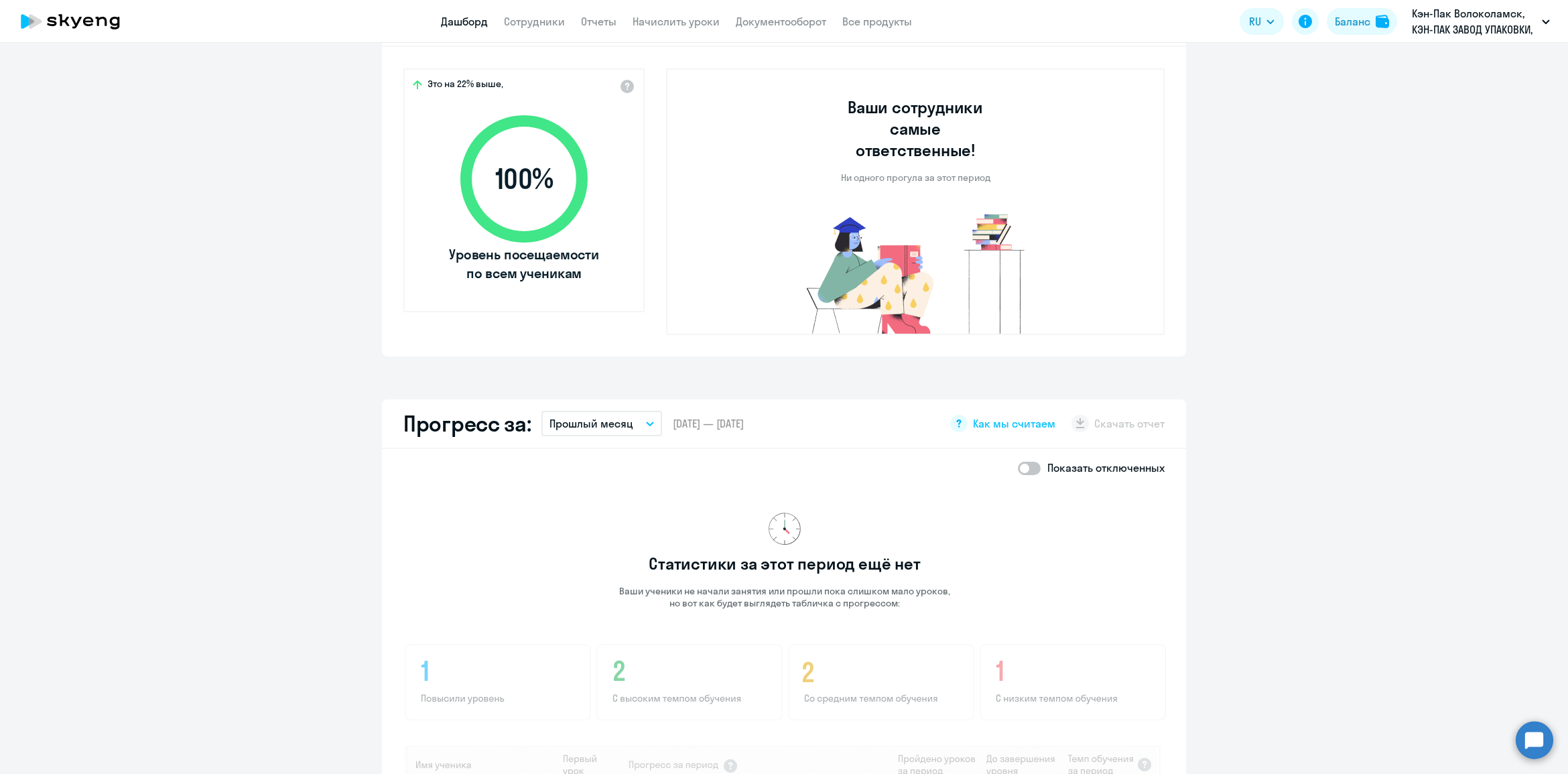
scroll to position [356, 0]
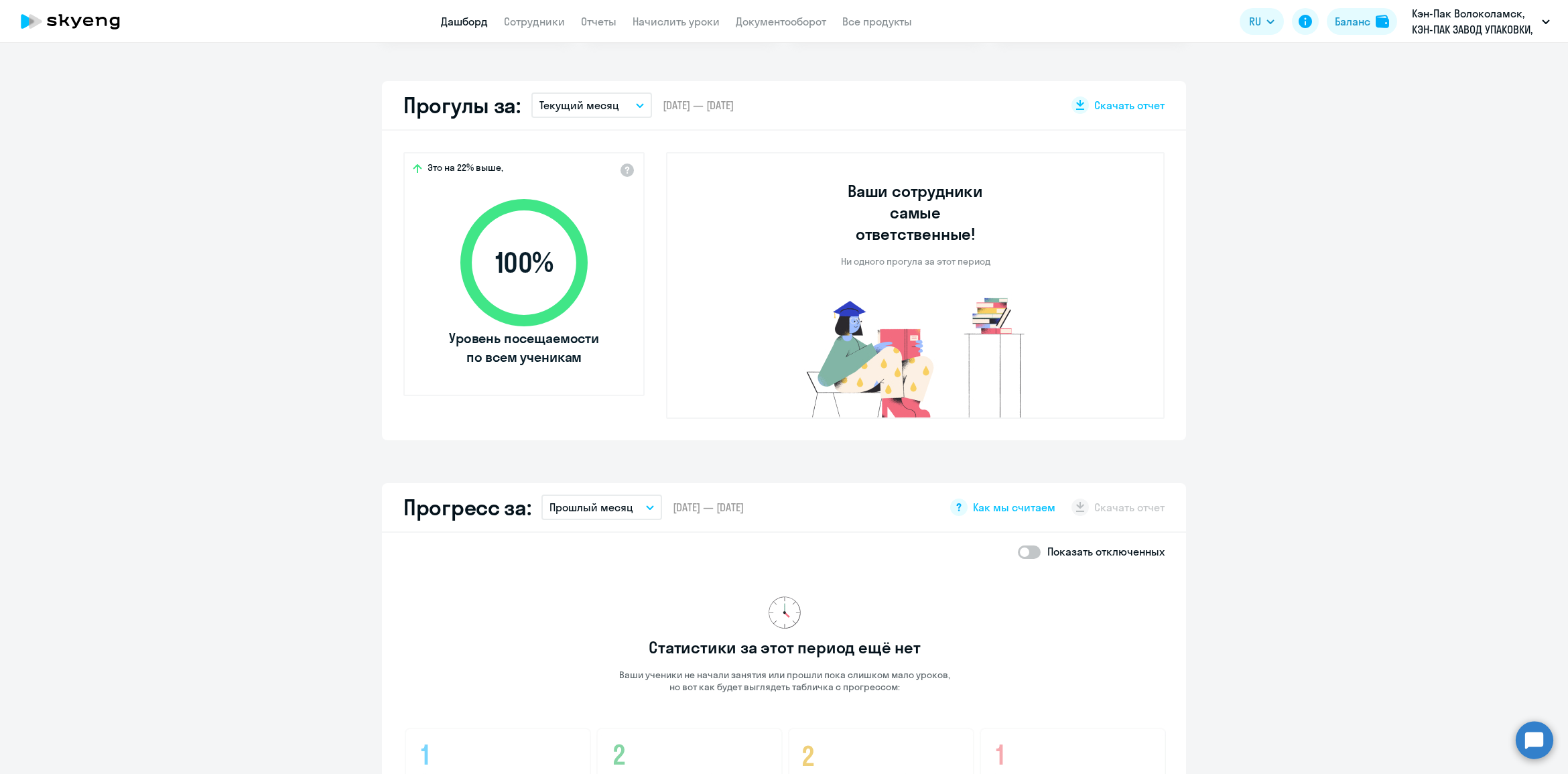
click at [627, 100] on button "Текущий месяц" at bounding box center [592, 105] width 121 height 25
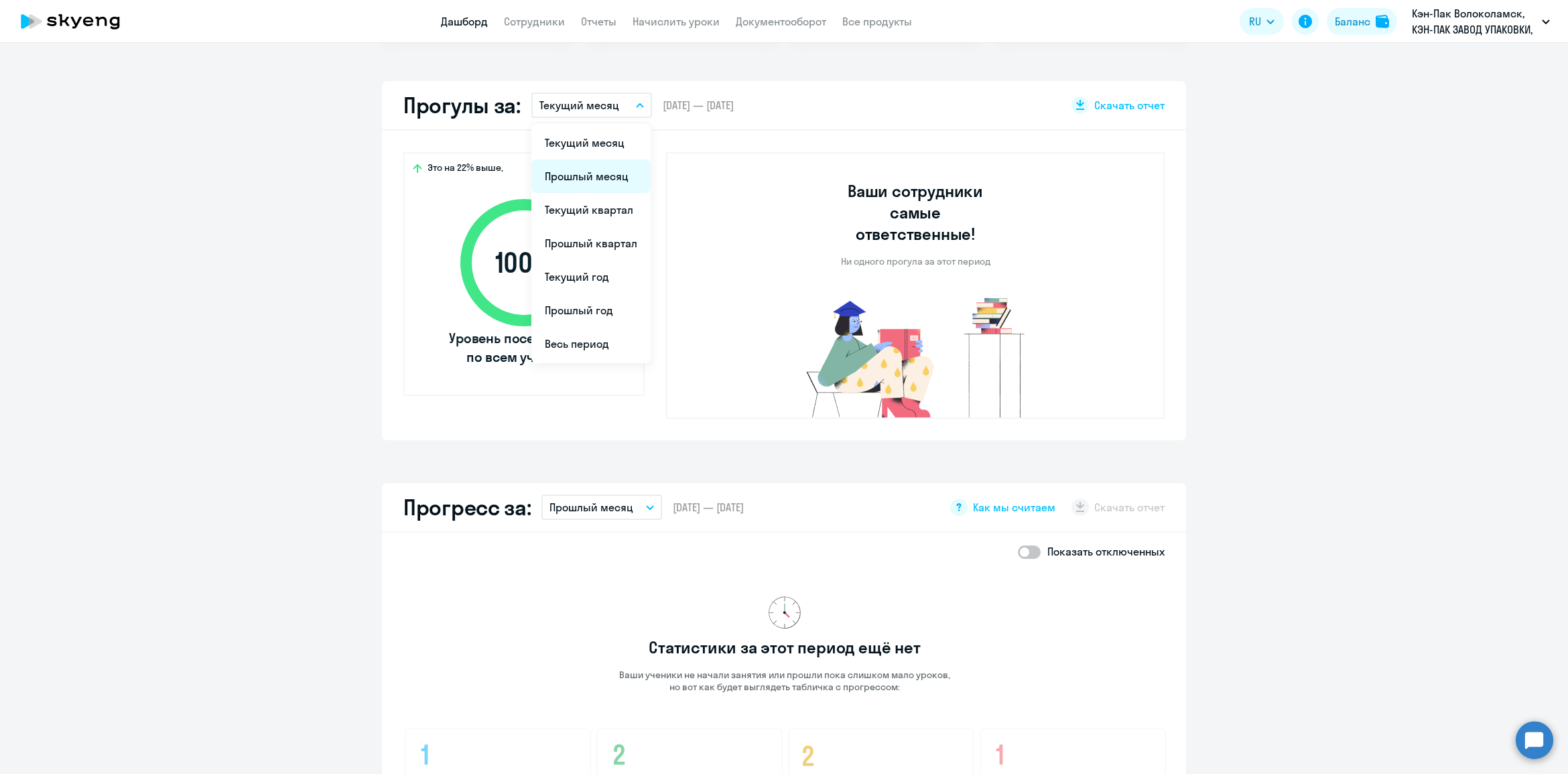
click at [567, 176] on li "Прошлый месяц" at bounding box center [591, 176] width 119 height 34
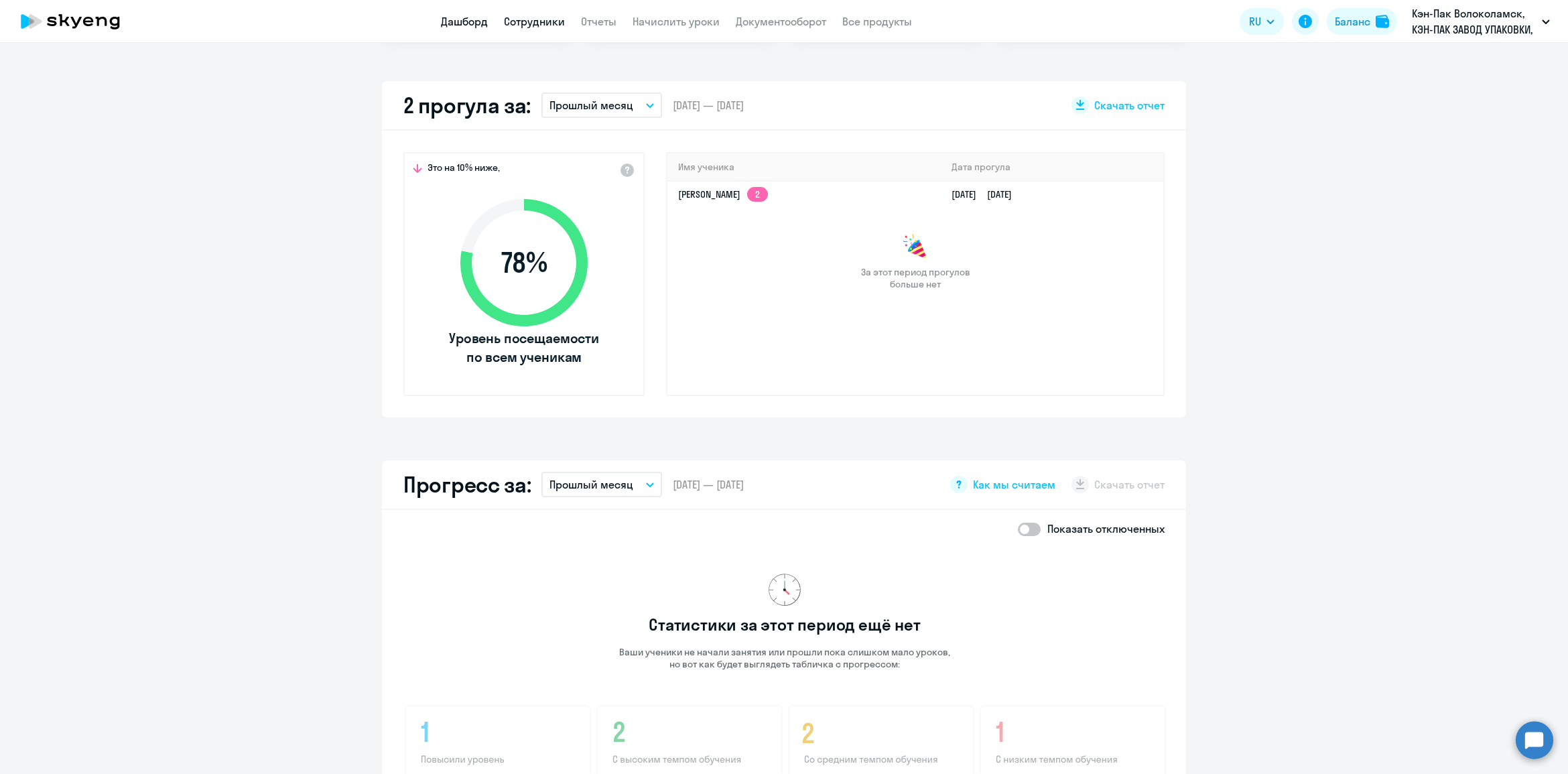
click at [558, 27] on link "Сотрудники" at bounding box center [534, 21] width 61 height 14
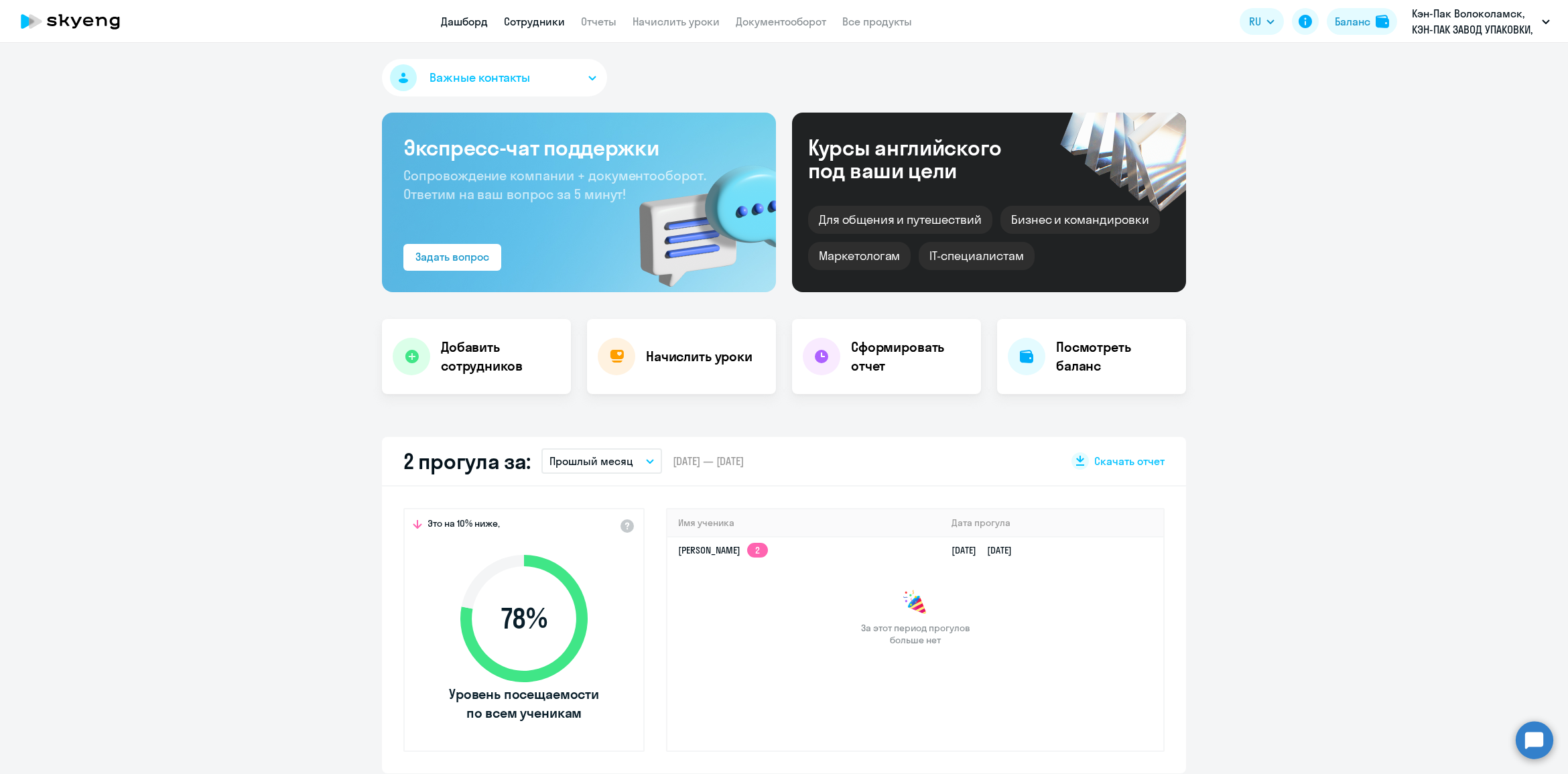
select select "30"
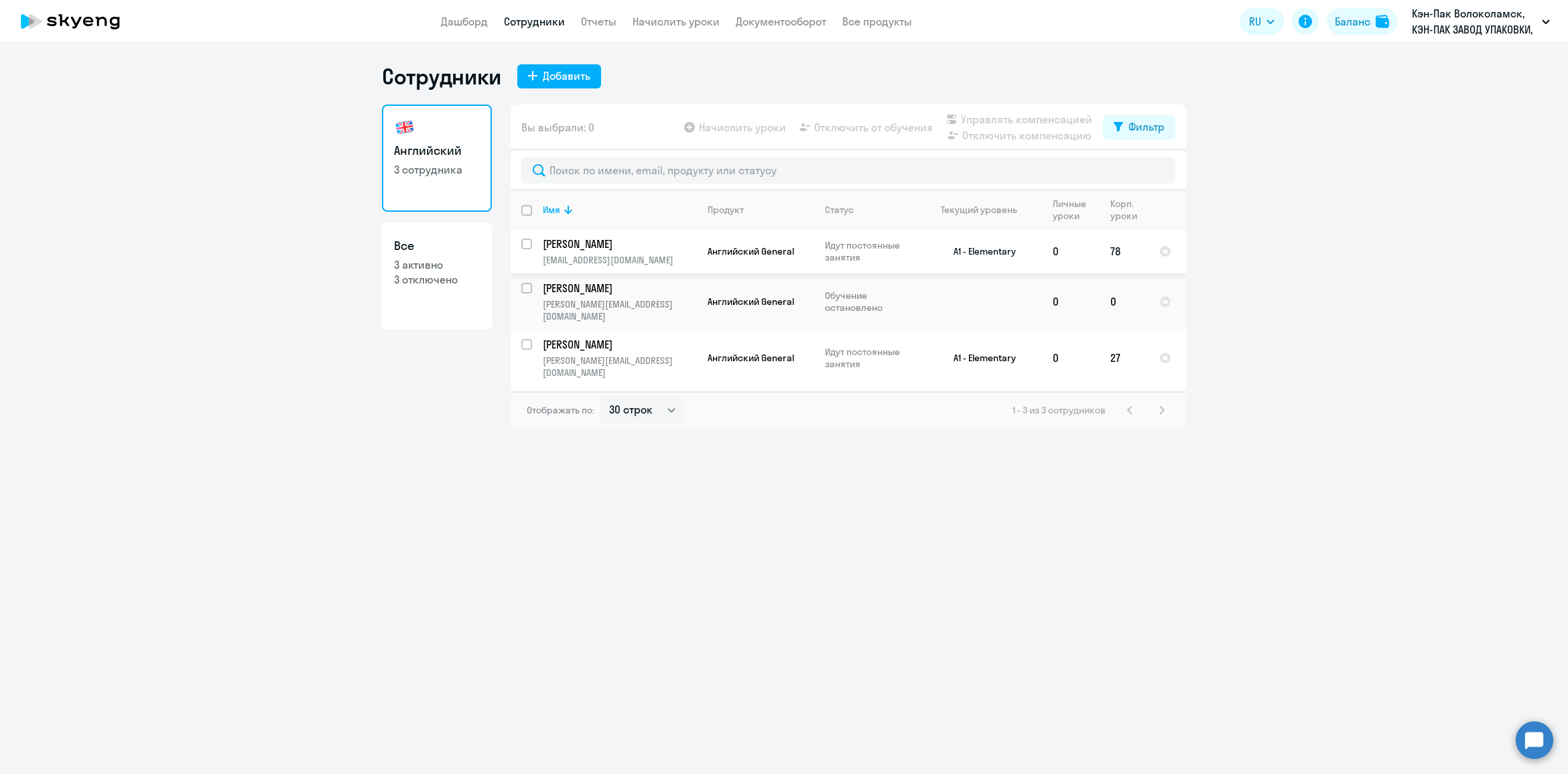
click at [619, 244] on p "[PERSON_NAME]" at bounding box center [618, 244] width 152 height 14
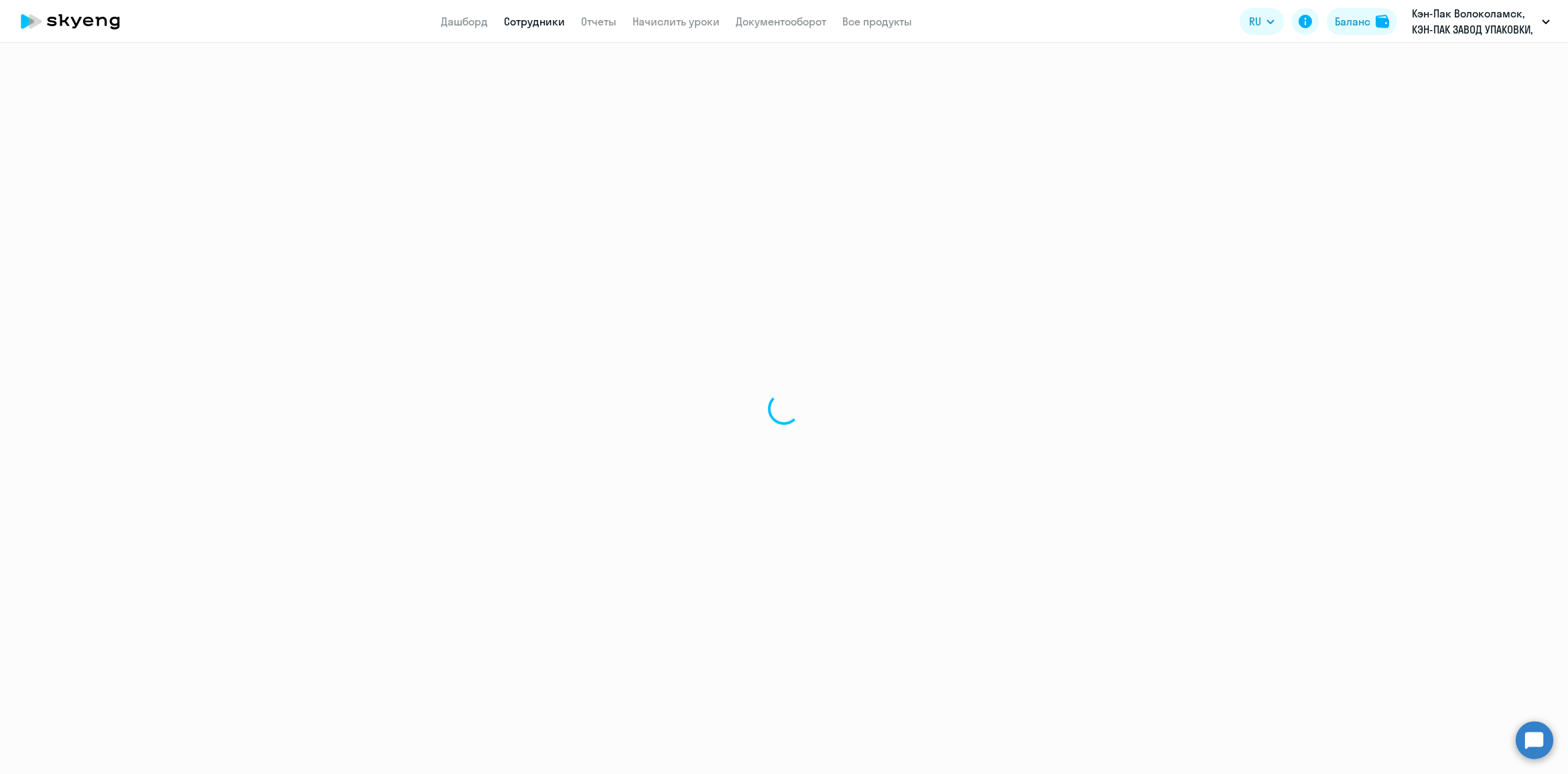
select select "english"
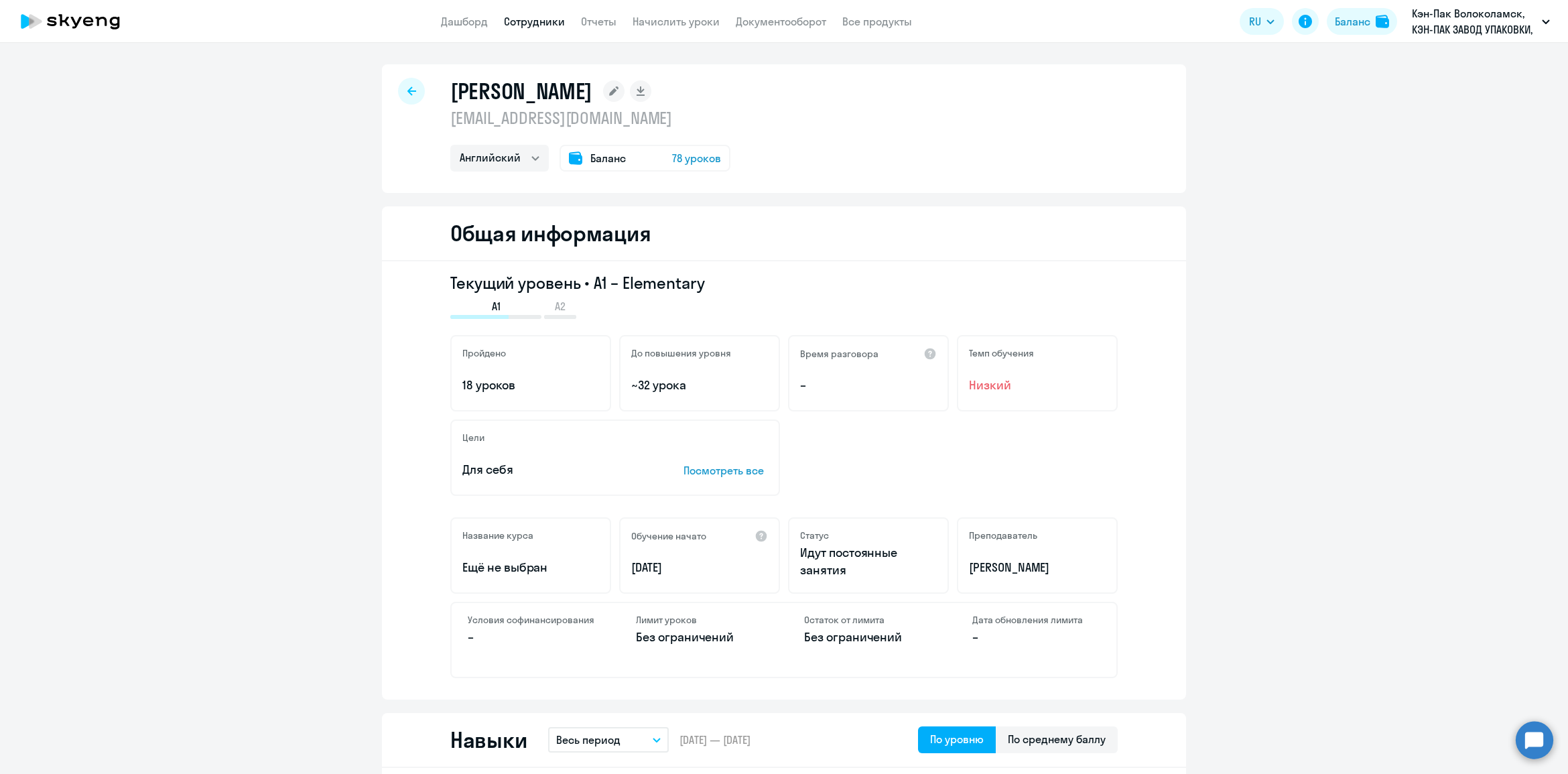
select select "30"
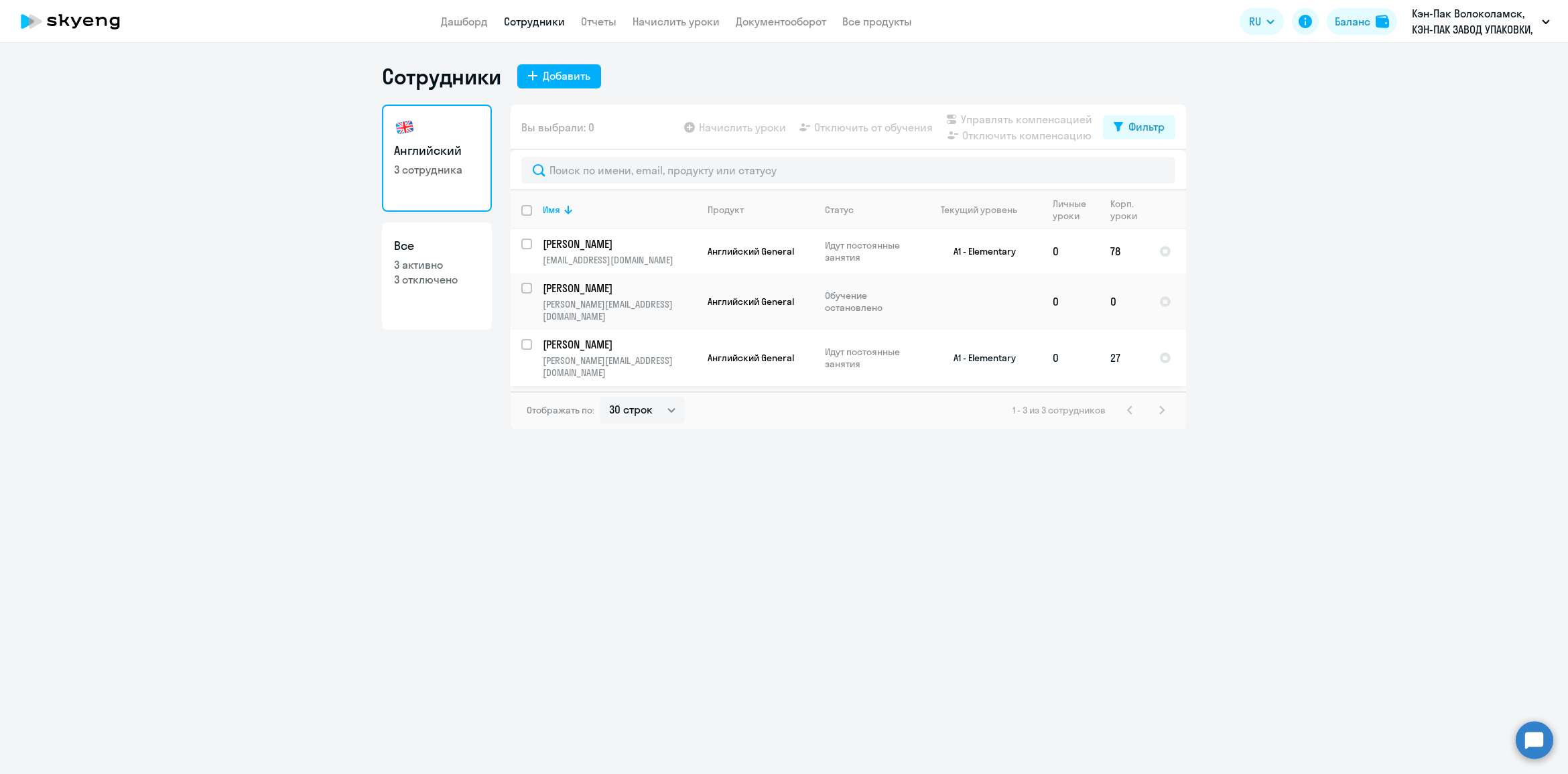
click at [571, 337] on p "[PERSON_NAME]" at bounding box center [618, 344] width 152 height 14
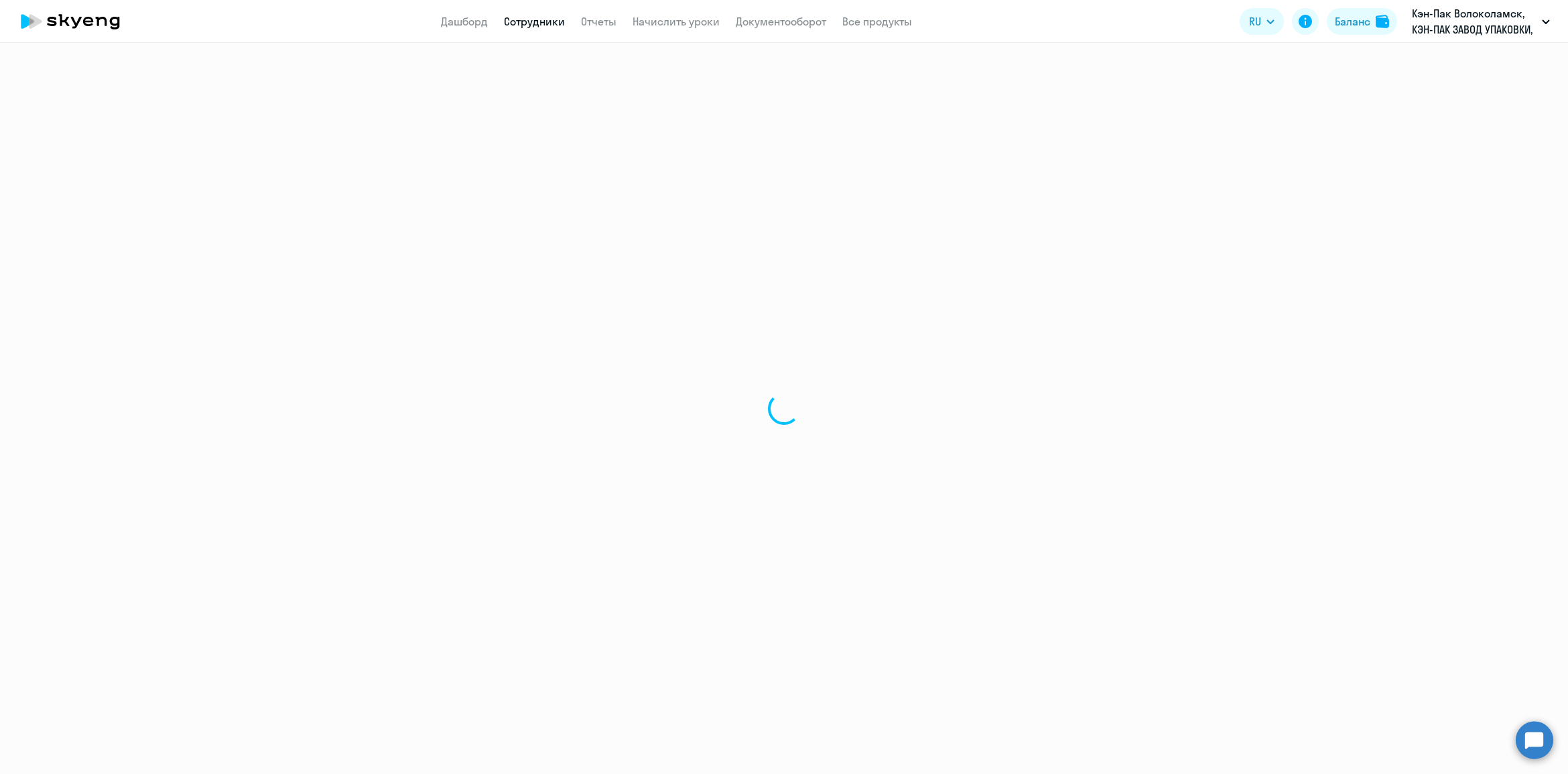
select select "english"
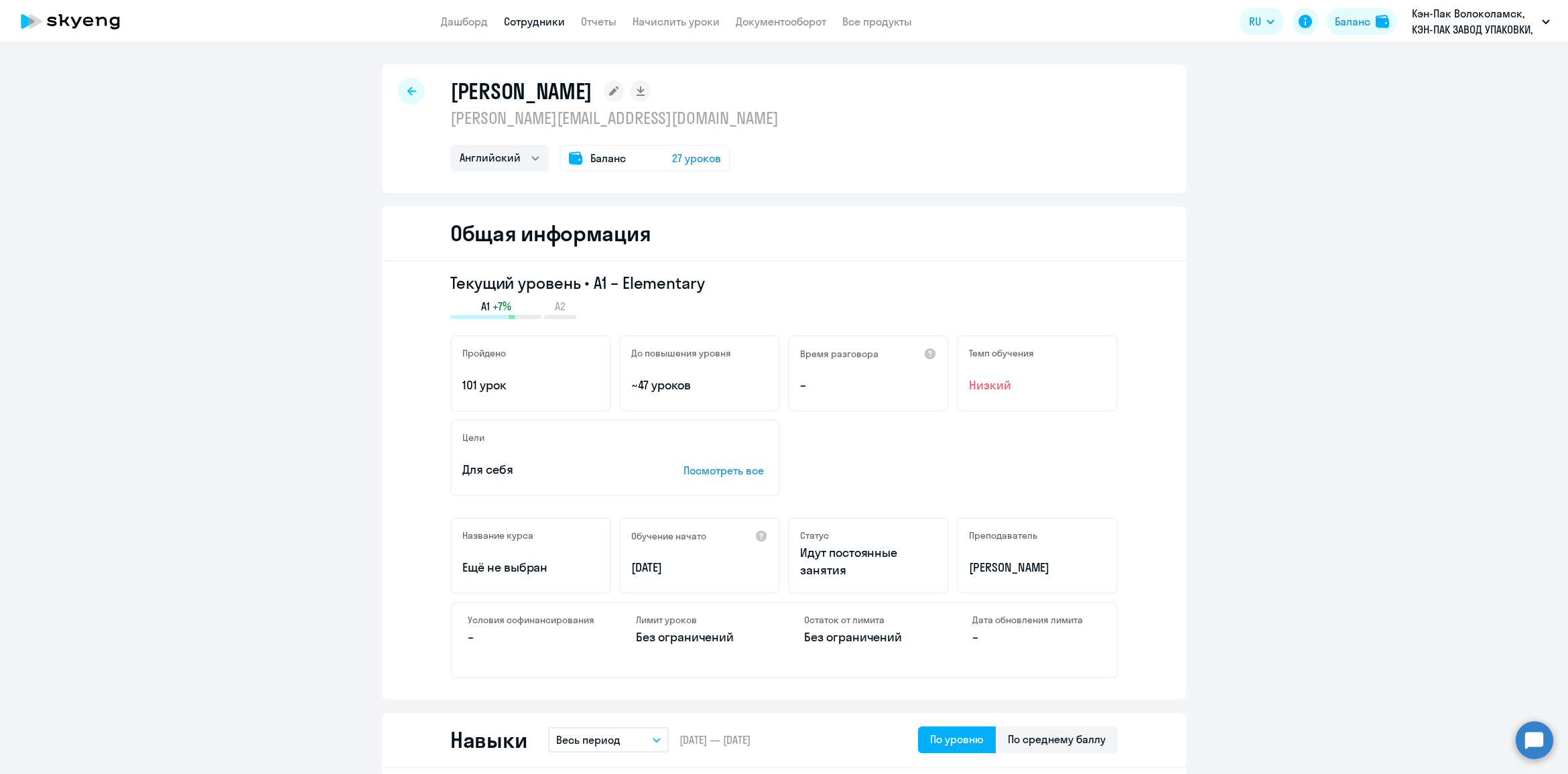
select select "30"
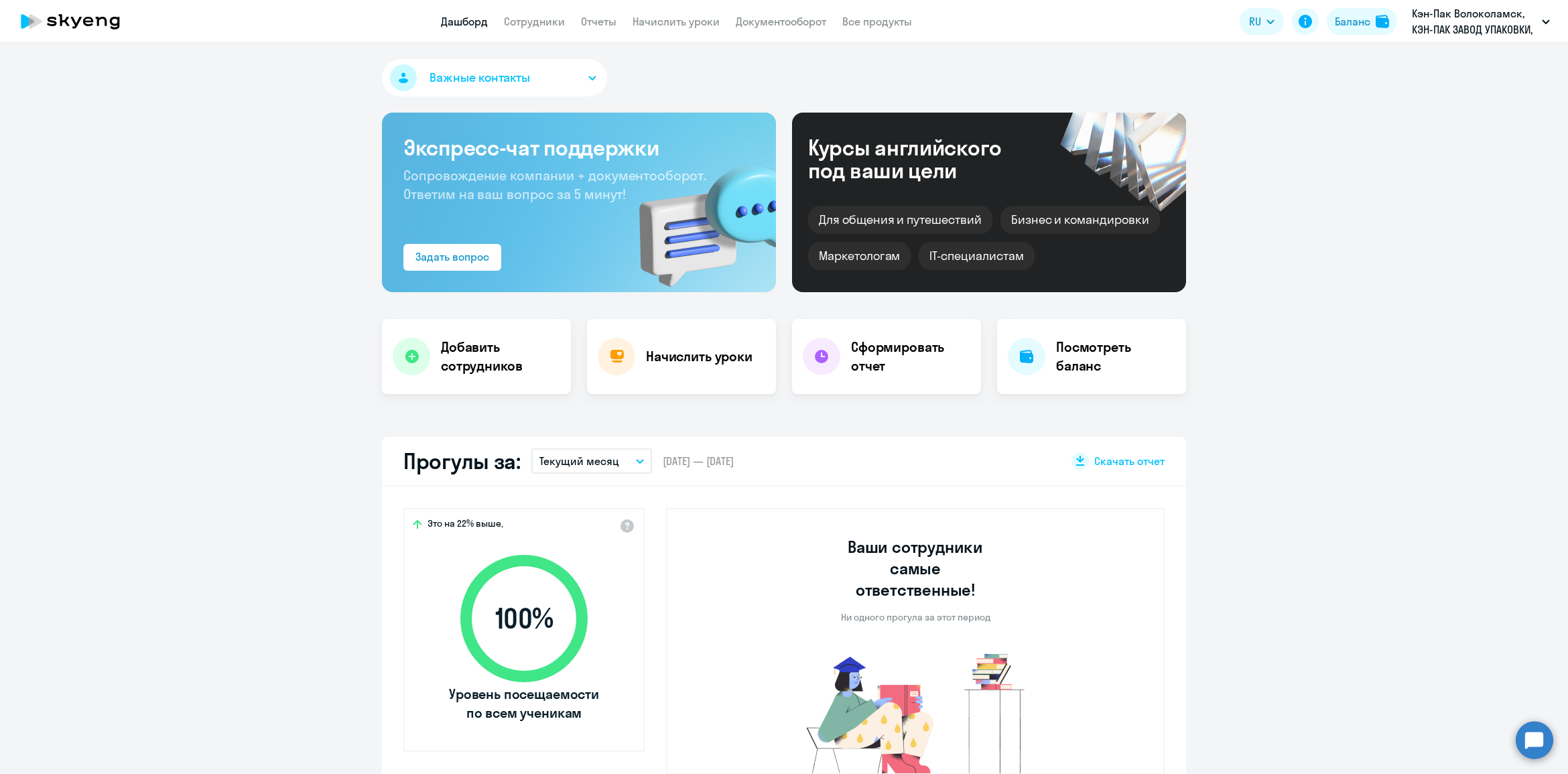
select select "30"
click at [594, 23] on link "Отчеты" at bounding box center [598, 21] width 36 height 14
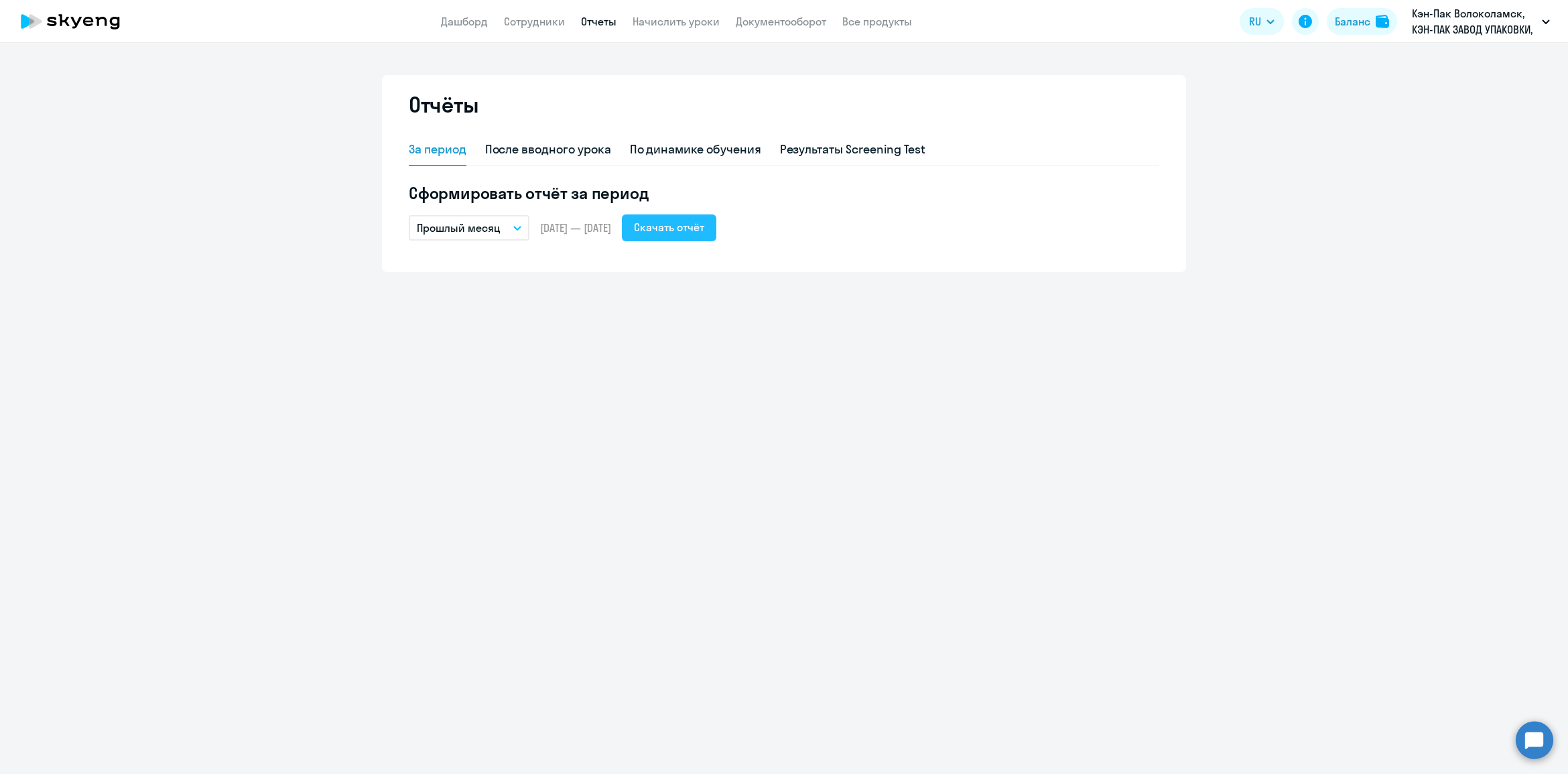
click at [698, 229] on div "Скачать отчёт" at bounding box center [669, 227] width 71 height 16
